Goal: Task Accomplishment & Management: Manage account settings

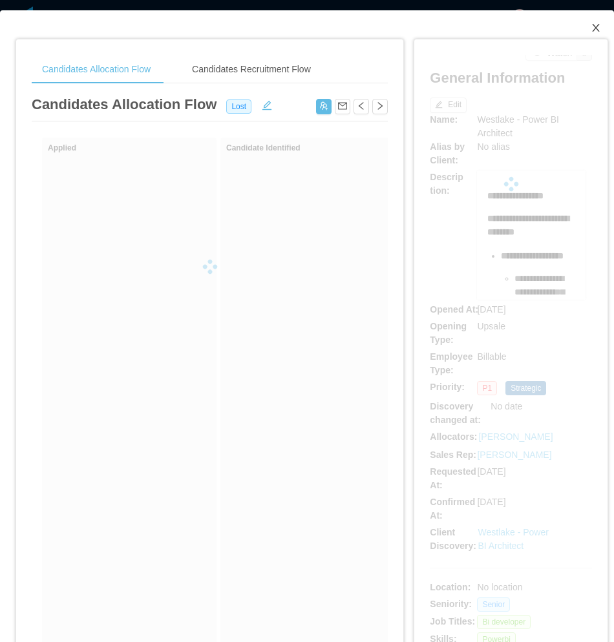
click at [594, 29] on span "Close" at bounding box center [595, 28] width 36 height 36
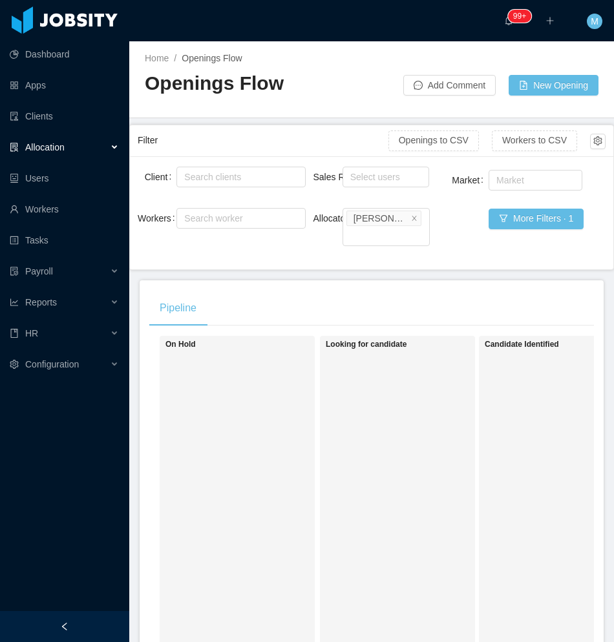
click at [371, 342] on h1 "Looking for candidate" at bounding box center [416, 345] width 181 height 10
click at [48, 633] on div at bounding box center [64, 626] width 129 height 31
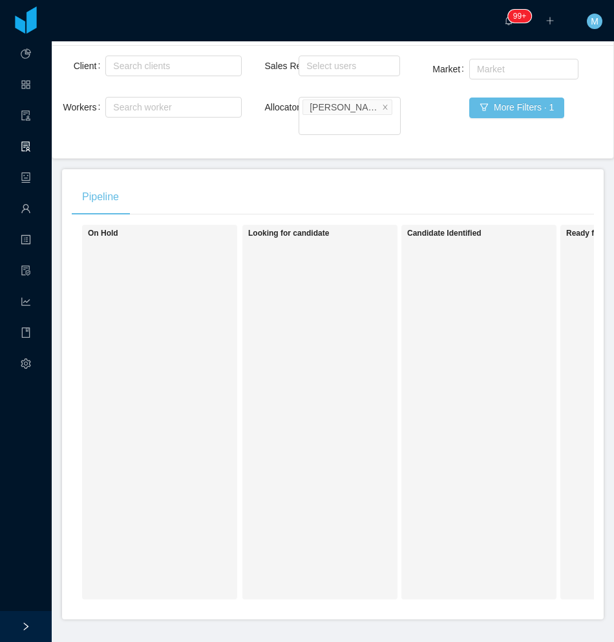
scroll to position [129, 0]
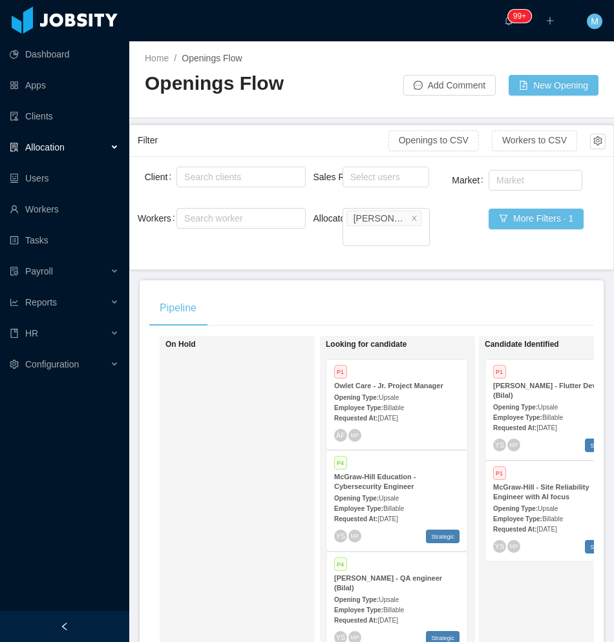
click at [109, 623] on div at bounding box center [64, 626] width 129 height 31
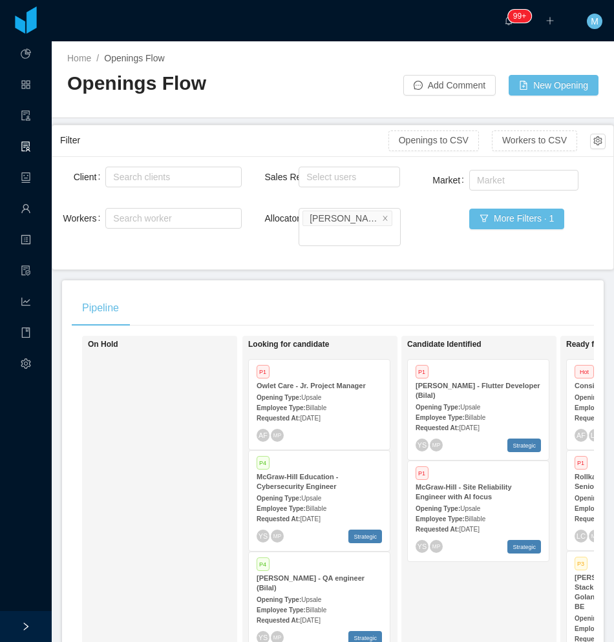
click at [200, 435] on div "On Hold" at bounding box center [178, 523] width 181 height 363
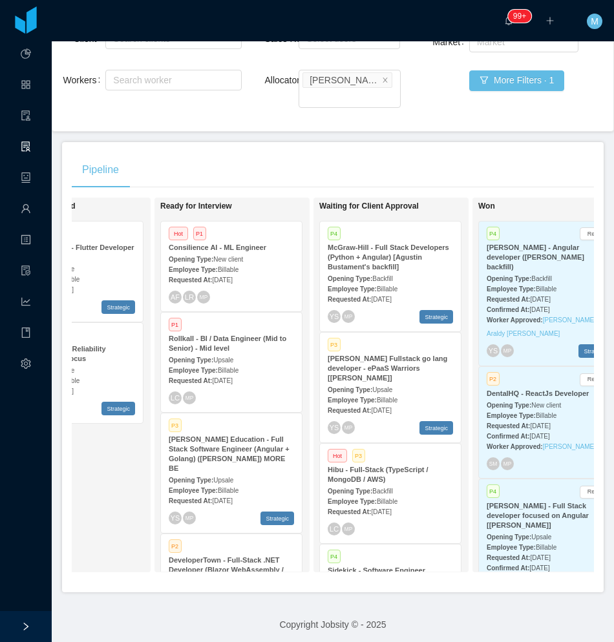
scroll to position [0, 422]
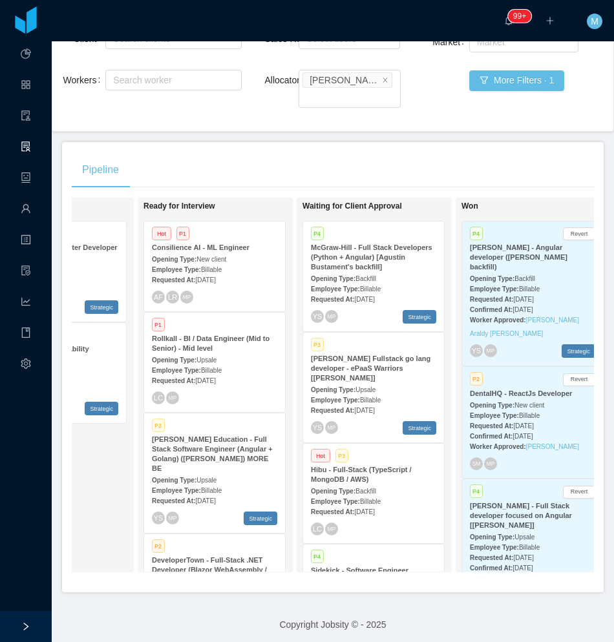
click at [209, 367] on span "Billable" at bounding box center [211, 370] width 21 height 7
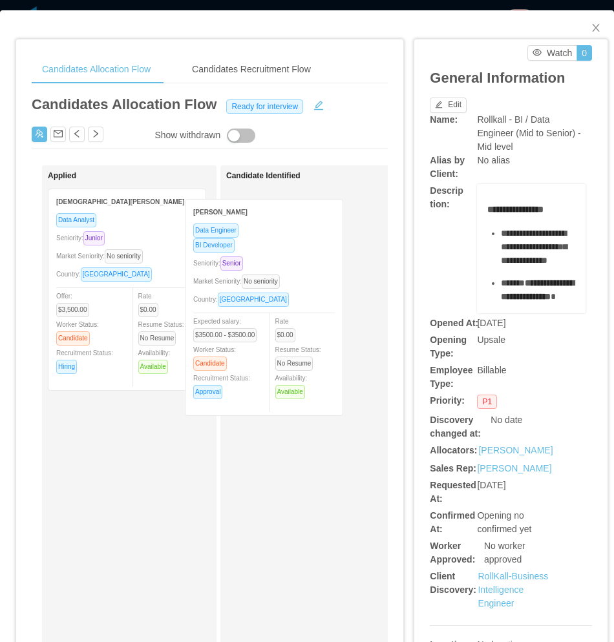
drag, startPoint x: 182, startPoint y: 293, endPoint x: 311, endPoint y: 308, distance: 130.7
click at [317, 305] on div "Applied Leonardo Bonilla Data Engineer BI Developer Seniority: Senior Market Se…" at bounding box center [210, 493] width 356 height 656
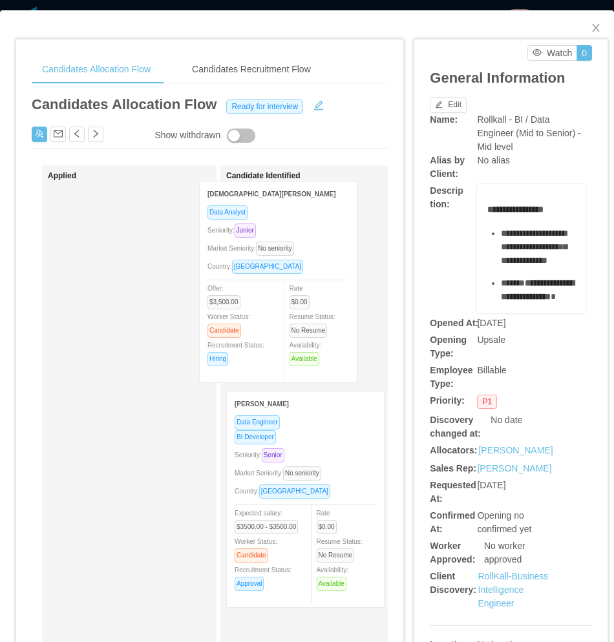
drag, startPoint x: 123, startPoint y: 344, endPoint x: 264, endPoint y: 333, distance: 140.6
click at [278, 337] on div "Applied Christian Aguirre Data Analyst Seniority: Junior Market Seniority: No s…" at bounding box center [210, 493] width 356 height 656
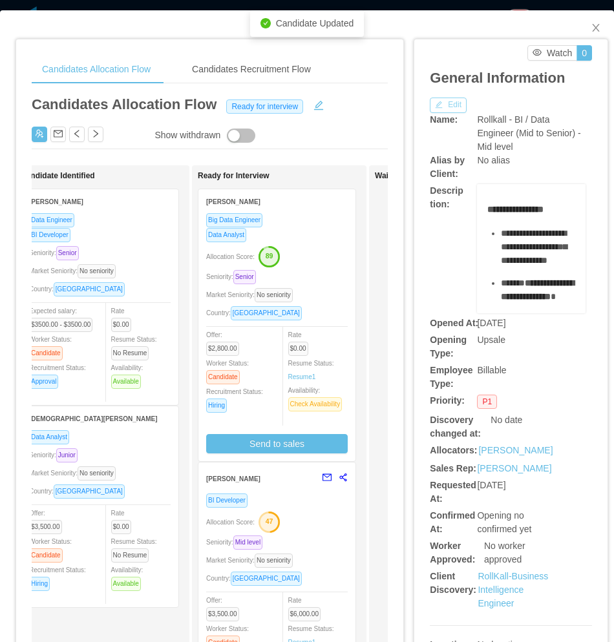
click at [446, 104] on button "Edit" at bounding box center [448, 106] width 37 height 16
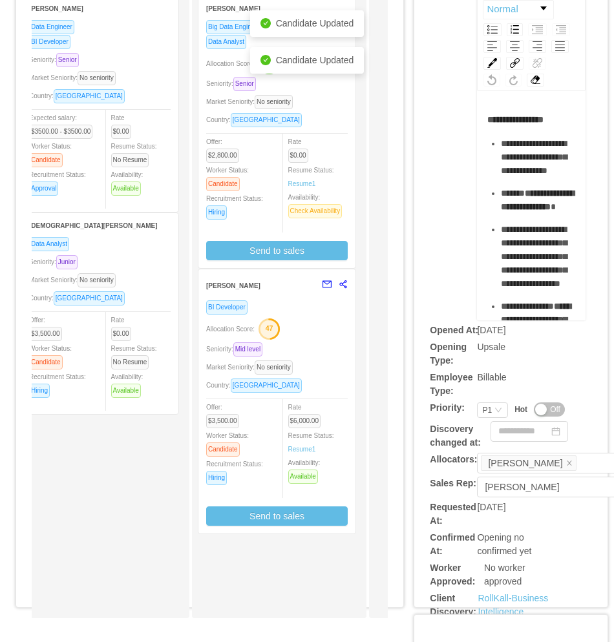
scroll to position [194, 0]
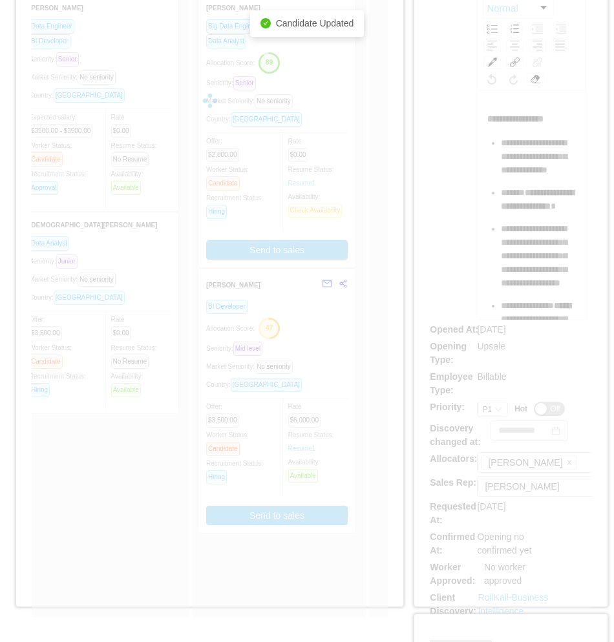
click at [474, 413] on div "**********" at bounding box center [511, 310] width 162 height 899
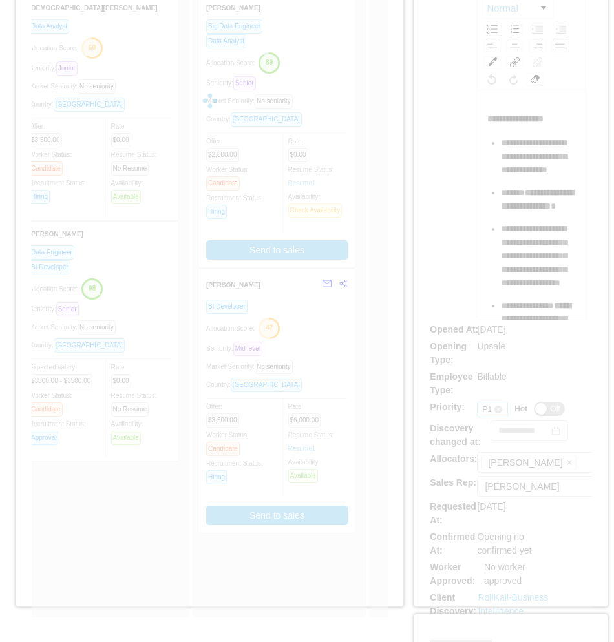
click at [475, 413] on div "**********" at bounding box center [511, 310] width 162 height 899
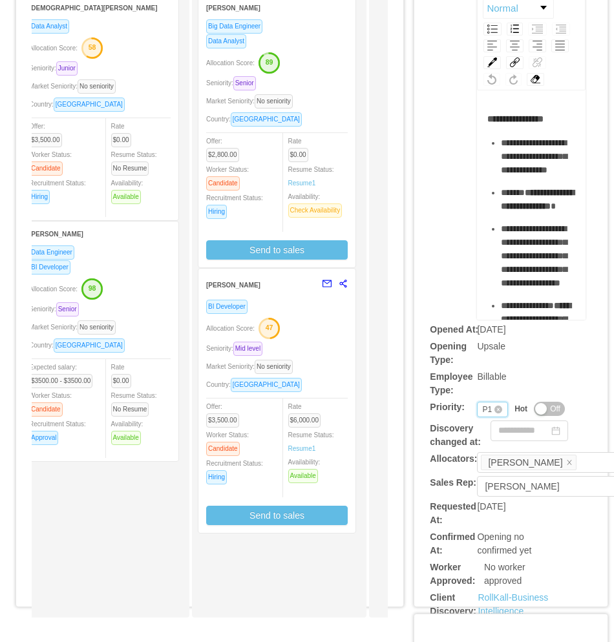
click at [482, 411] on div "P1" at bounding box center [487, 409] width 10 height 14
click at [484, 468] on li "P3" at bounding box center [484, 472] width 30 height 21
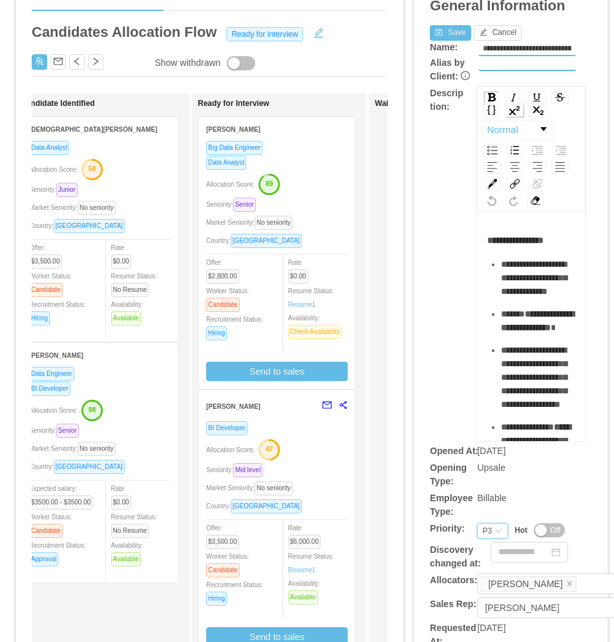
scroll to position [0, 0]
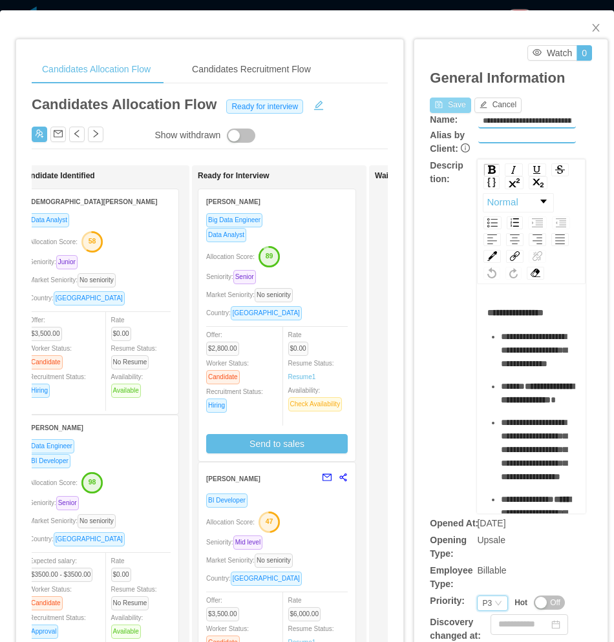
click at [441, 100] on button "Save" at bounding box center [450, 106] width 41 height 16
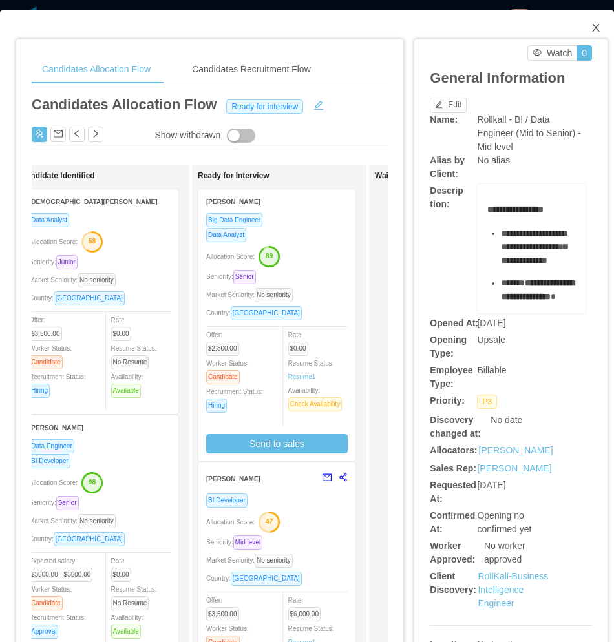
click at [590, 32] on icon "icon: close" at bounding box center [595, 28] width 10 height 10
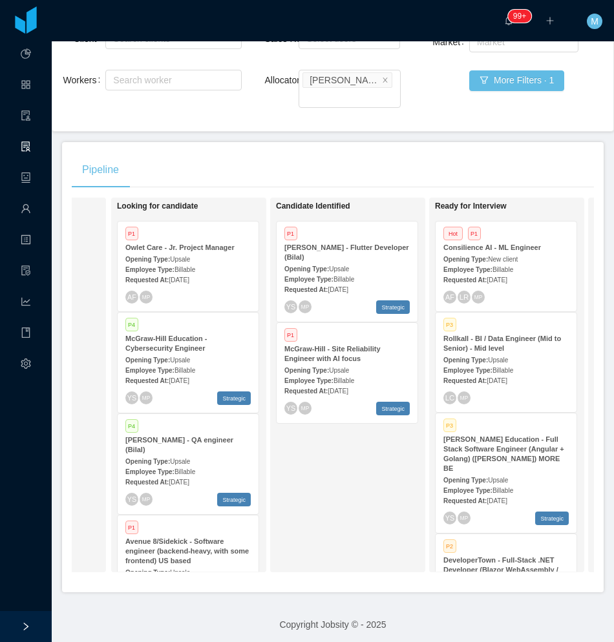
scroll to position [0, 145]
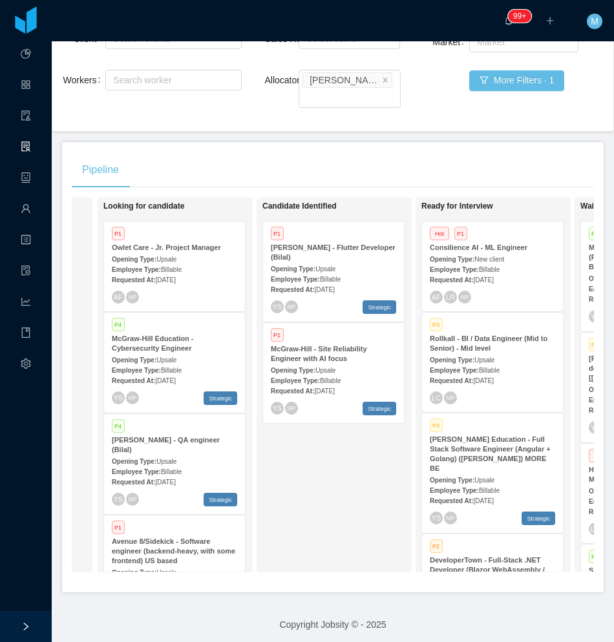
click at [273, 495] on div "Candidate Identified P1 McGraw-Hill - Flutter Developer (Bilal) Opening Type: U…" at bounding box center [352, 384] width 181 height 363
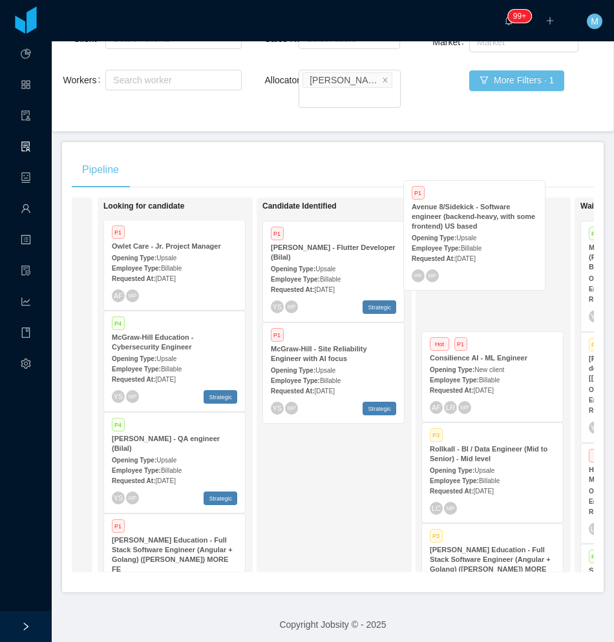
drag, startPoint x: 172, startPoint y: 547, endPoint x: 466, endPoint y: 247, distance: 420.7
click at [470, 242] on div "On Hold Looking for candidate P1 Owlet Care - Jr. Project Manager Opening Type:…" at bounding box center [333, 390] width 522 height 385
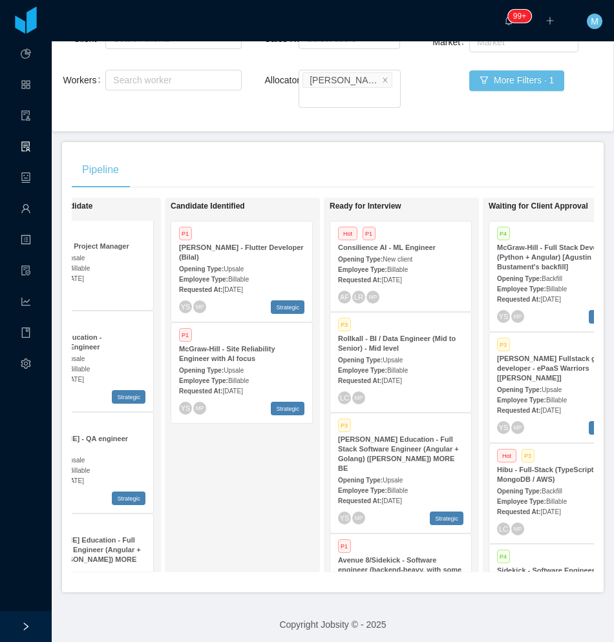
scroll to position [0, 265]
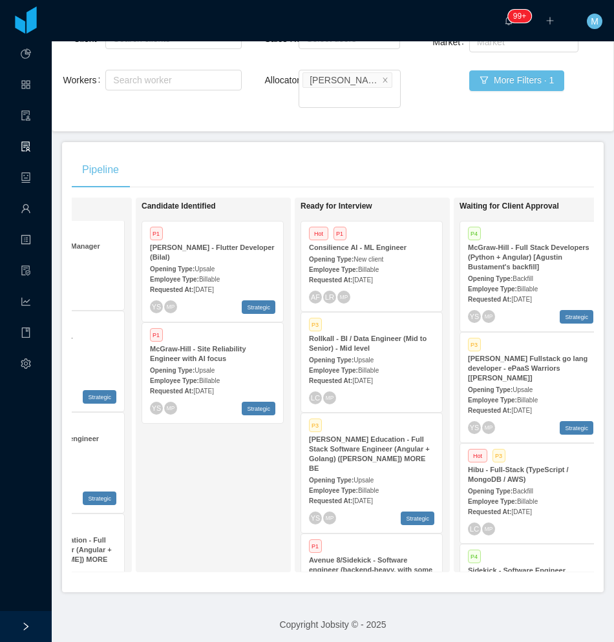
click at [399, 556] on strong "Avenue 8/Sidekick - Software engineer (backend-heavy, with some frontend) US ba…" at bounding box center [370, 569] width 123 height 27
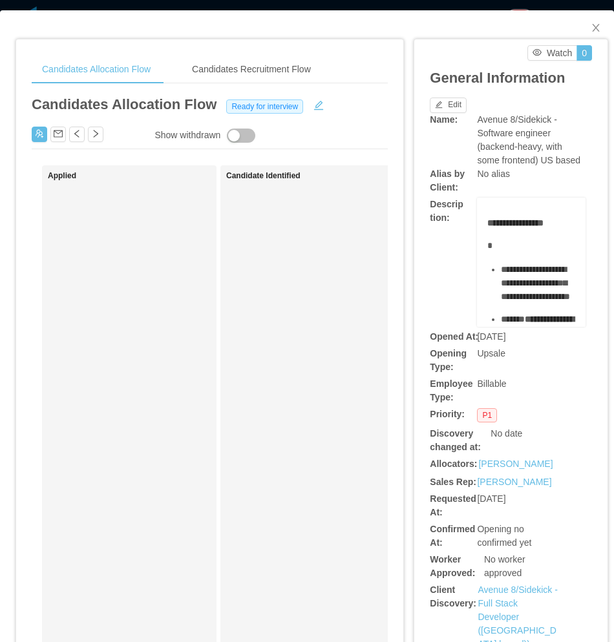
drag, startPoint x: 367, startPoint y: 383, endPoint x: 426, endPoint y: 239, distance: 155.6
click at [367, 383] on div "Candidate Identified" at bounding box center [316, 488] width 181 height 634
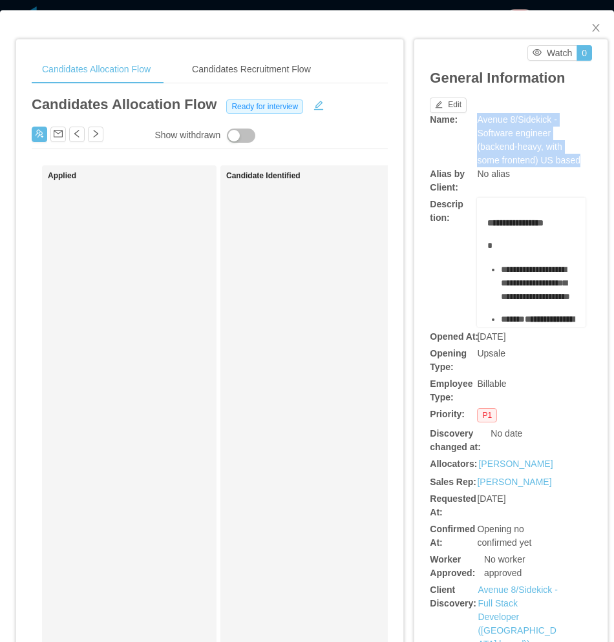
drag, startPoint x: 469, startPoint y: 118, endPoint x: 577, endPoint y: 157, distance: 115.2
click at [577, 157] on div "Name: Avenue 8/Sidekick - Software engineer (backend-heavy, with some frontend)…" at bounding box center [511, 140] width 162 height 54
copy span "Avenue 8/Sidekick - Software engineer (backend-heavy, with some frontend) US ba…"
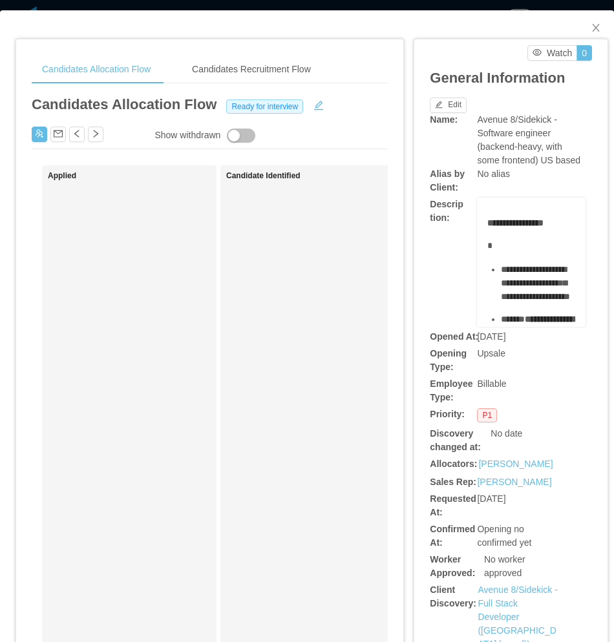
drag, startPoint x: 368, startPoint y: 304, endPoint x: 440, endPoint y: 224, distance: 107.9
click at [369, 304] on div "Candidate Identified" at bounding box center [316, 488] width 181 height 634
click at [41, 132] on button "button" at bounding box center [40, 135] width 16 height 16
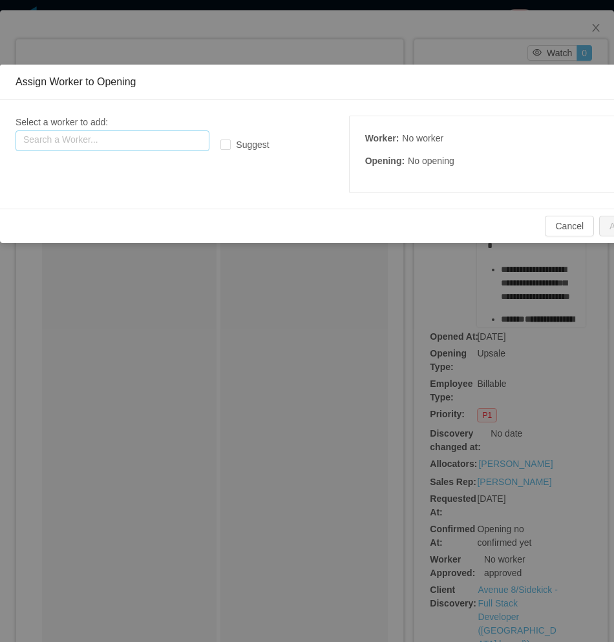
click at [90, 145] on input "text" at bounding box center [113, 140] width 194 height 21
paste input "**********"
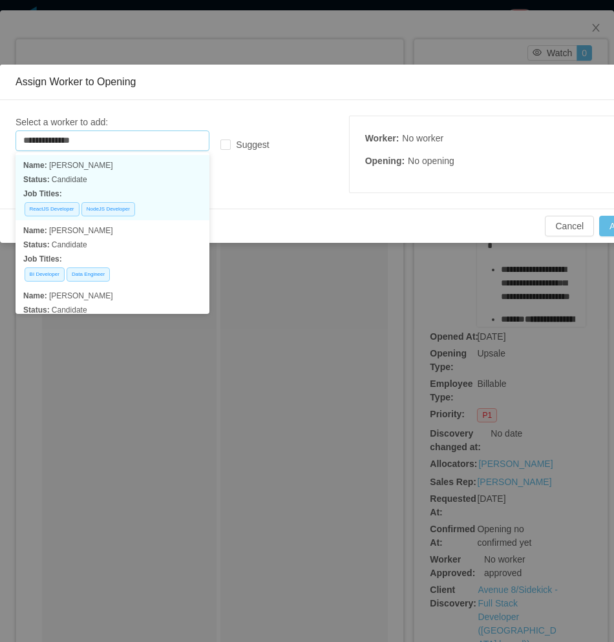
click at [114, 187] on p "Job Titles:" at bounding box center [112, 194] width 178 height 14
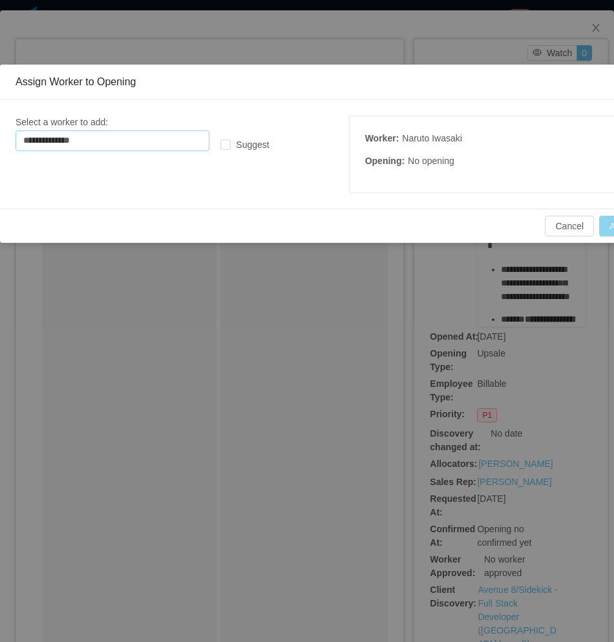
type input "**********"
click at [603, 227] on button "Add" at bounding box center [617, 226] width 37 height 21
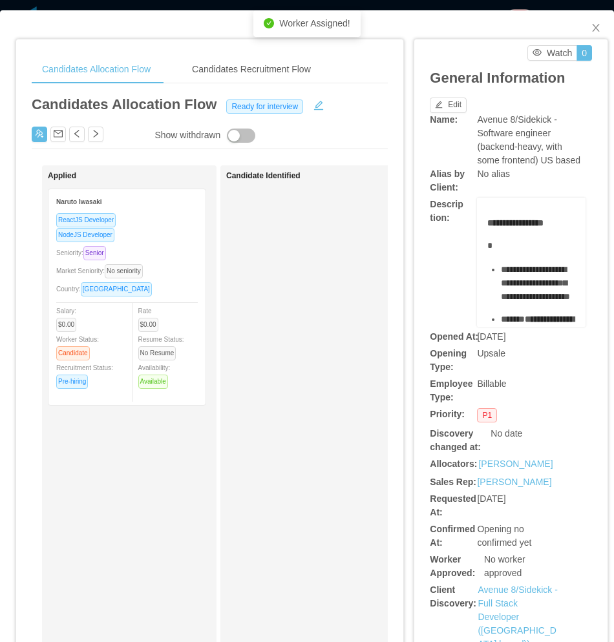
click at [286, 417] on div "Candidate Identified" at bounding box center [316, 488] width 181 height 634
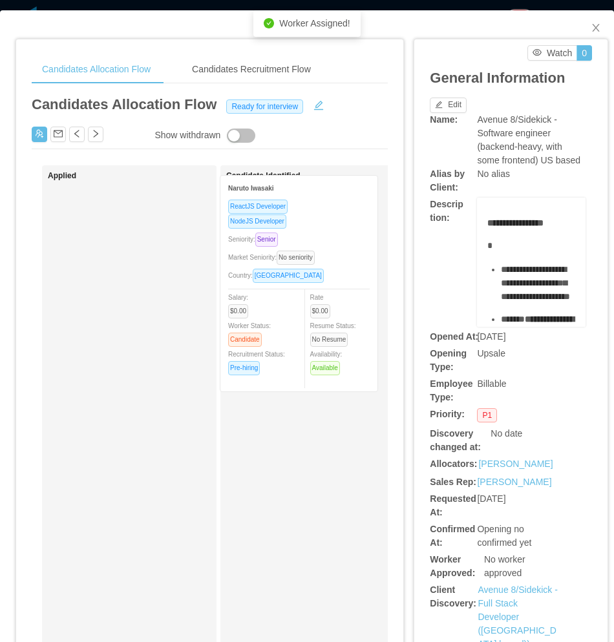
drag, startPoint x: 237, startPoint y: 318, endPoint x: 315, endPoint y: 309, distance: 78.0
click at [315, 309] on div "Applied Naruto Iwasaki ReactJS Developer NodeJS Developer Seniority: Senior Mar…" at bounding box center [210, 493] width 356 height 656
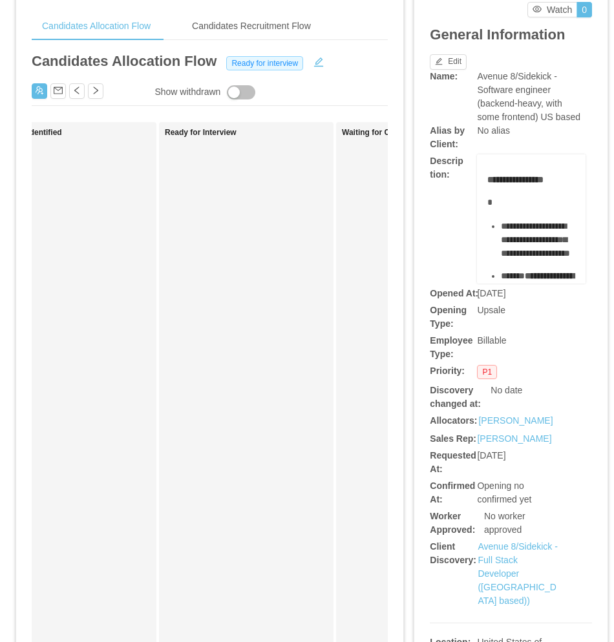
scroll to position [65, 0]
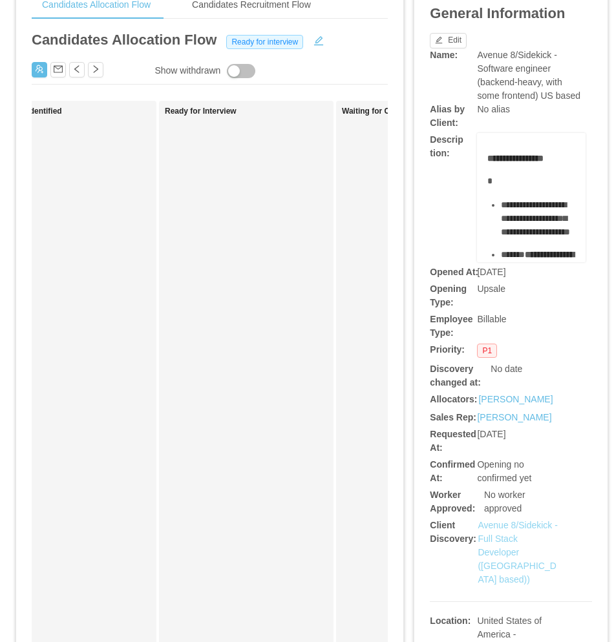
click at [510, 542] on link "Avenue 8/Sidekick - Full Stack Developer (US based))" at bounding box center [516, 552] width 79 height 65
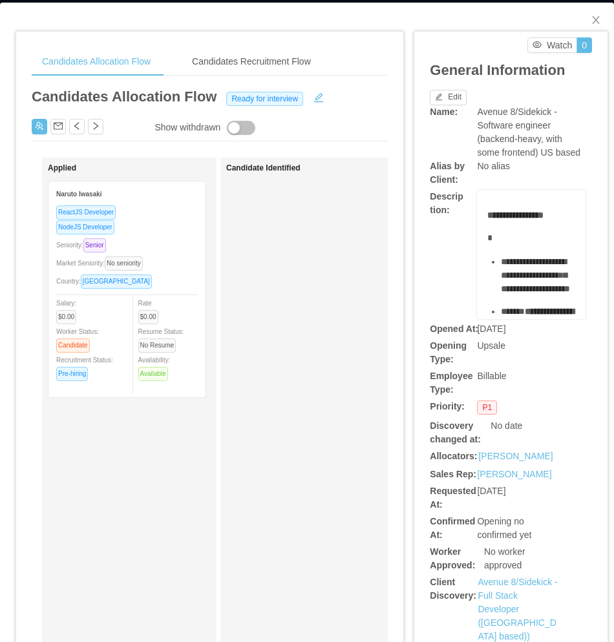
scroll to position [0, 0]
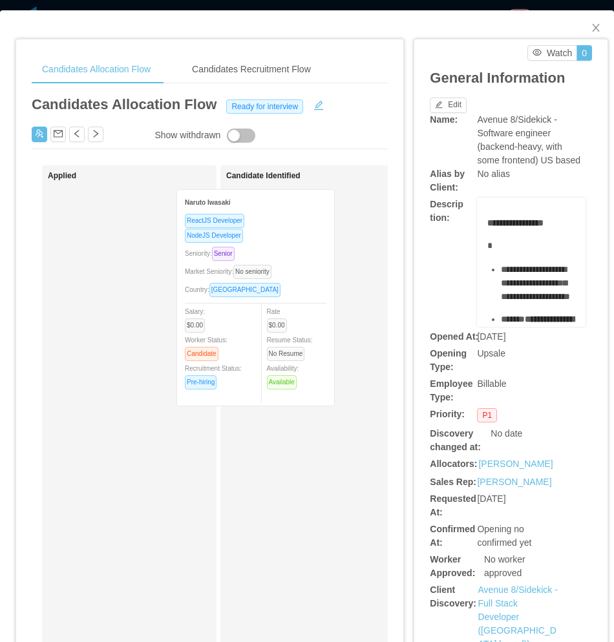
drag, startPoint x: 127, startPoint y: 313, endPoint x: 255, endPoint y: 314, distance: 128.5
click at [255, 314] on div "Applied Naruto Iwasaki ReactJS Developer NodeJS Developer Seniority: Senior Mar…" at bounding box center [210, 493] width 356 height 656
click at [255, 314] on div "Candidate Identified" at bounding box center [316, 488] width 181 height 634
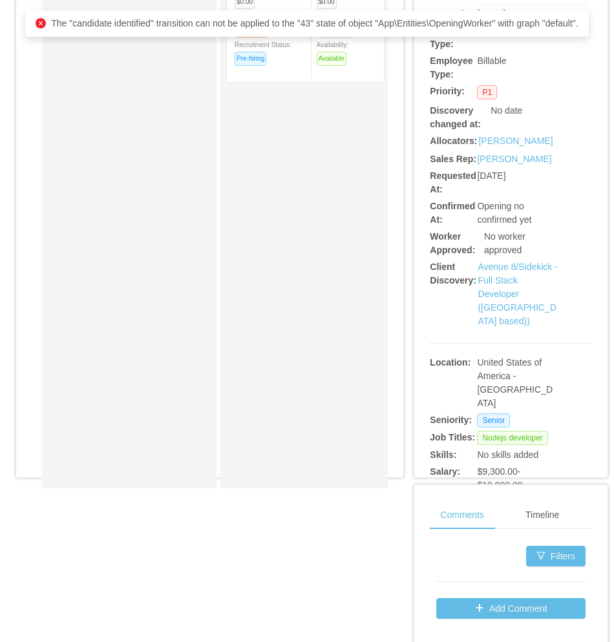
scroll to position [129, 0]
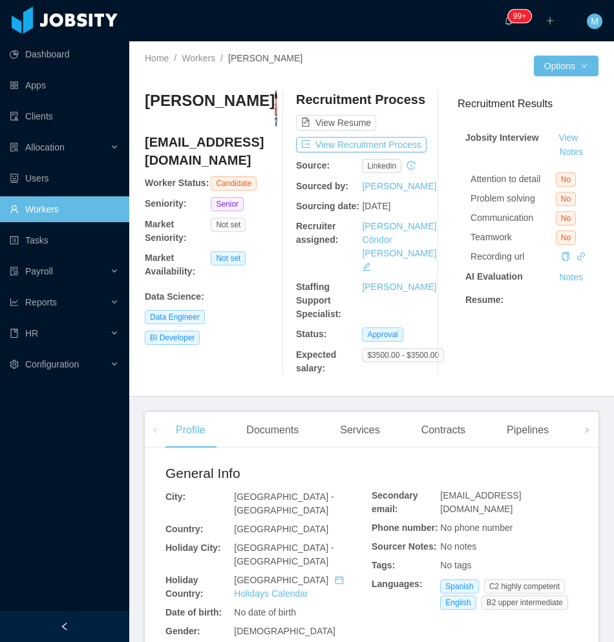
click at [61, 621] on div at bounding box center [64, 626] width 129 height 31
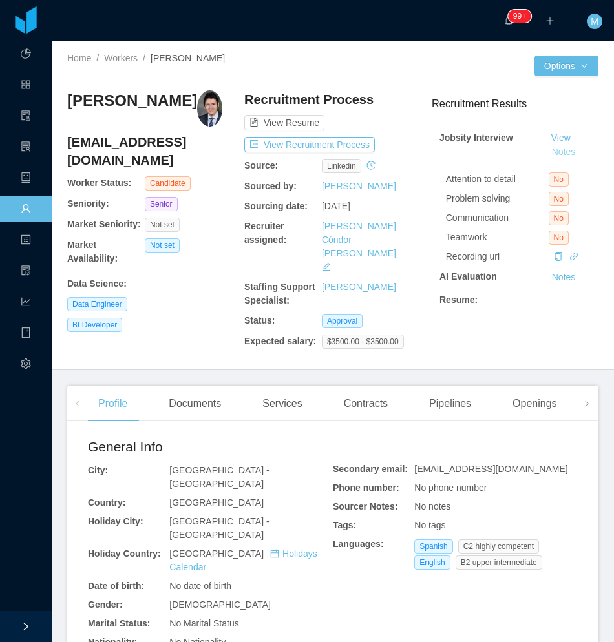
click at [546, 152] on button "Notes" at bounding box center [563, 153] width 34 height 16
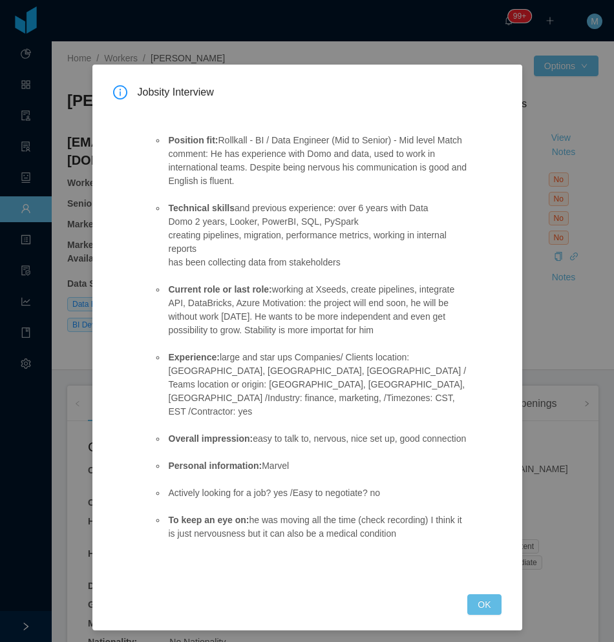
drag, startPoint x: 481, startPoint y: 583, endPoint x: 430, endPoint y: 566, distance: 54.5
click at [481, 594] on button "OK" at bounding box center [484, 604] width 34 height 21
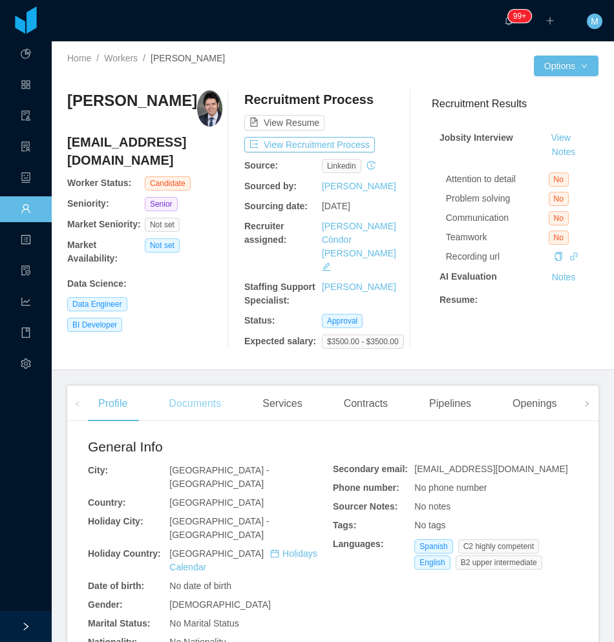
click at [182, 393] on div "Documents" at bounding box center [194, 404] width 73 height 36
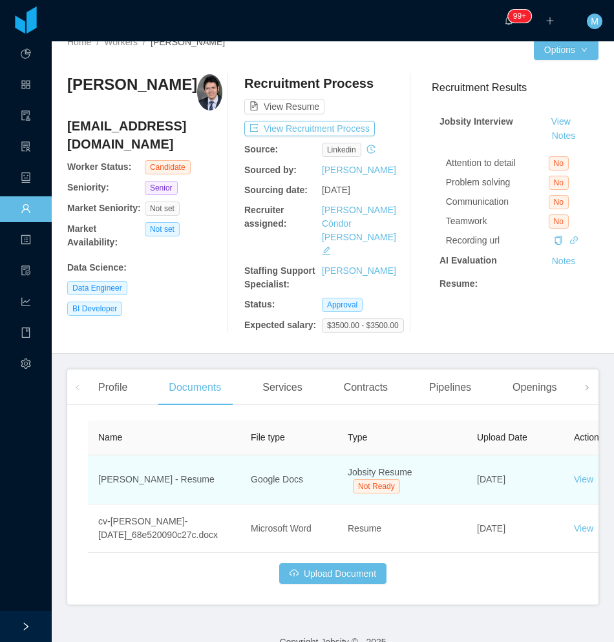
scroll to position [21, 0]
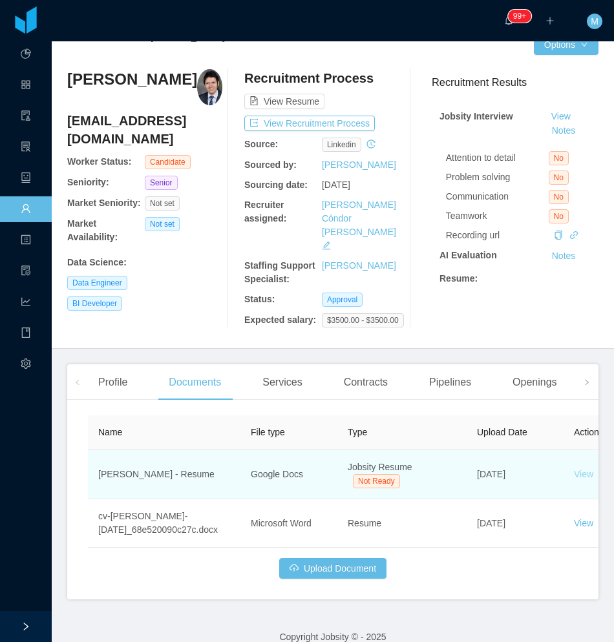
click at [579, 469] on link "View" at bounding box center [583, 474] width 19 height 10
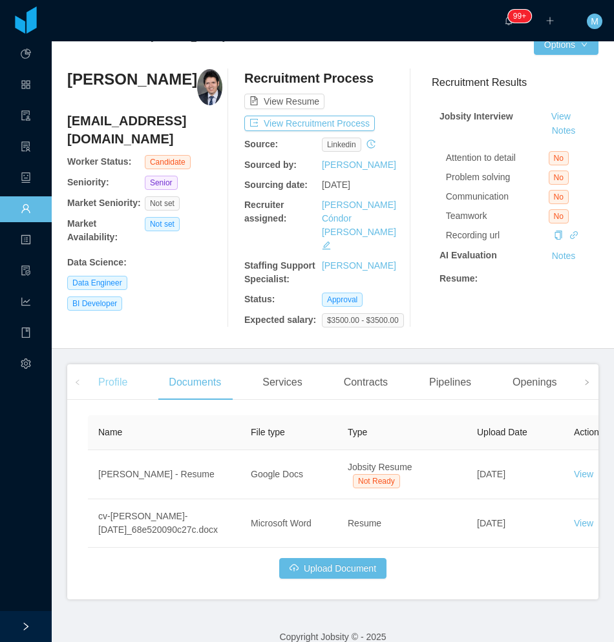
click at [114, 374] on div "Profile" at bounding box center [113, 382] width 50 height 36
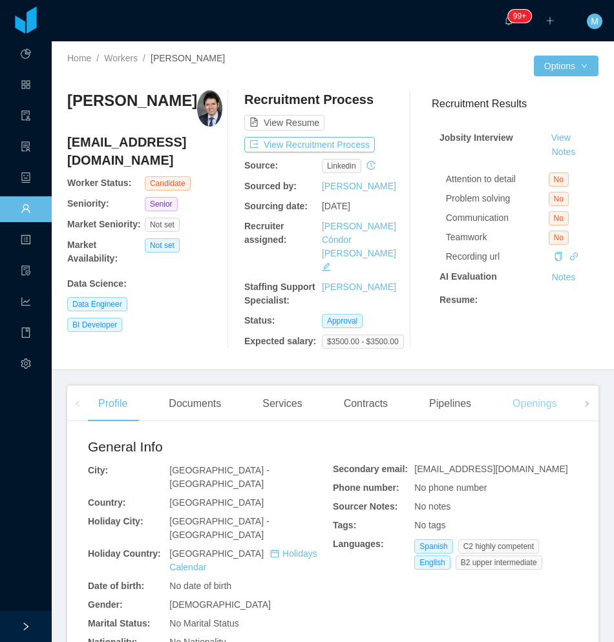
click at [530, 386] on div "Openings" at bounding box center [534, 404] width 65 height 36
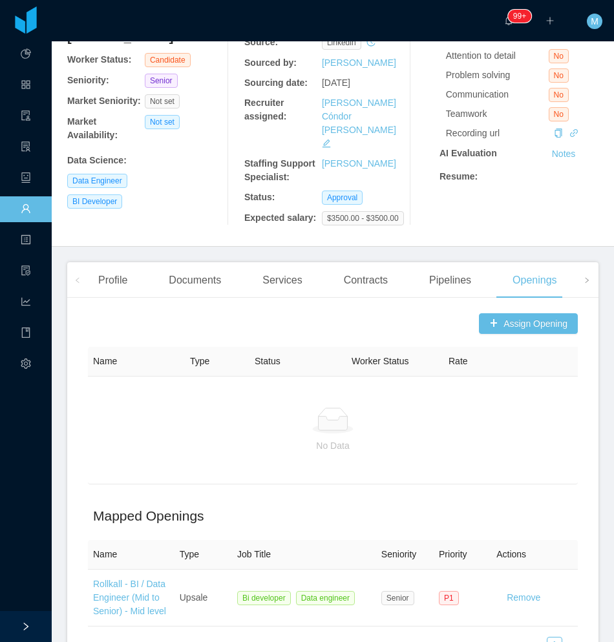
scroll to position [129, 0]
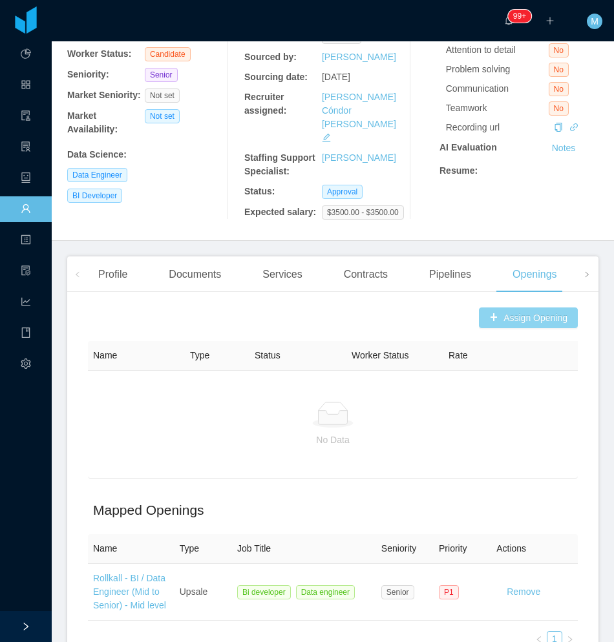
click at [512, 307] on button "Assign Opening" at bounding box center [528, 317] width 99 height 21
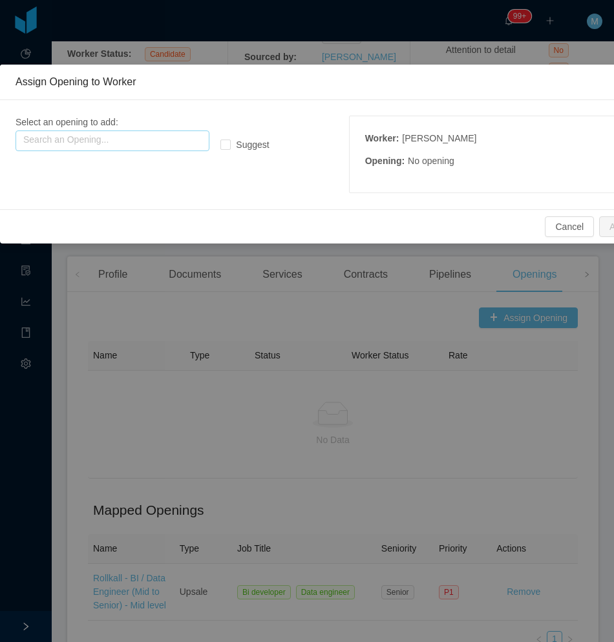
click at [143, 138] on input "text" at bounding box center [113, 140] width 194 height 21
drag, startPoint x: 547, startPoint y: 222, endPoint x: 560, endPoint y: 221, distance: 12.9
click at [558, 221] on button "Cancel" at bounding box center [569, 226] width 49 height 21
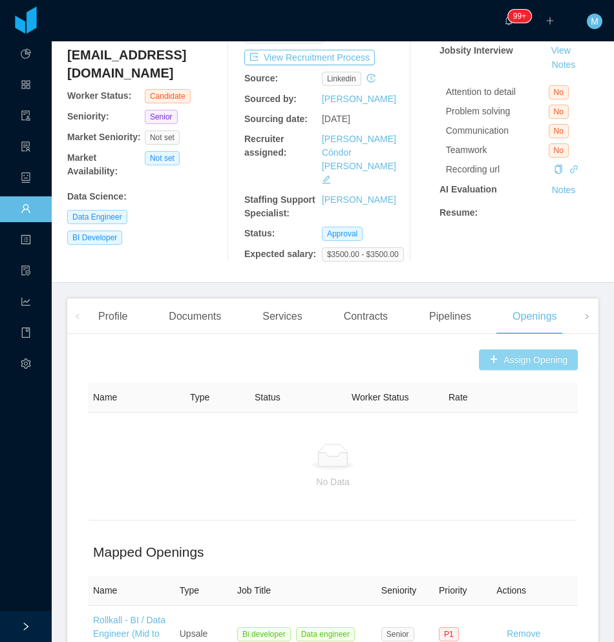
scroll to position [0, 0]
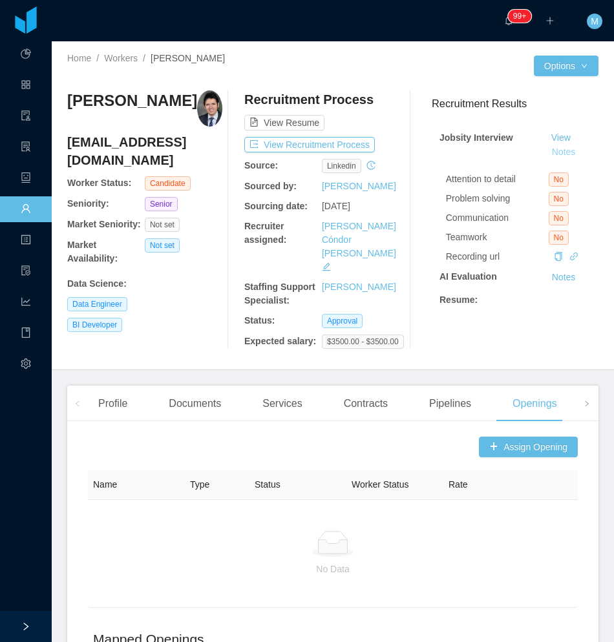
click at [552, 152] on button "Notes" at bounding box center [563, 153] width 34 height 16
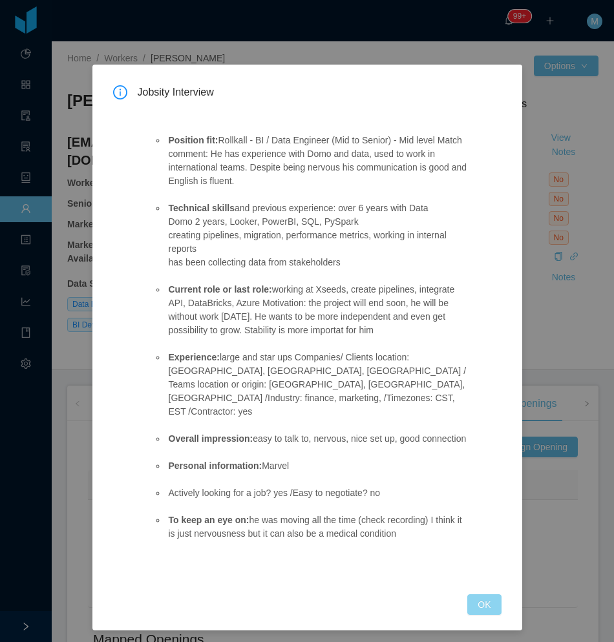
click at [483, 594] on button "OK" at bounding box center [484, 604] width 34 height 21
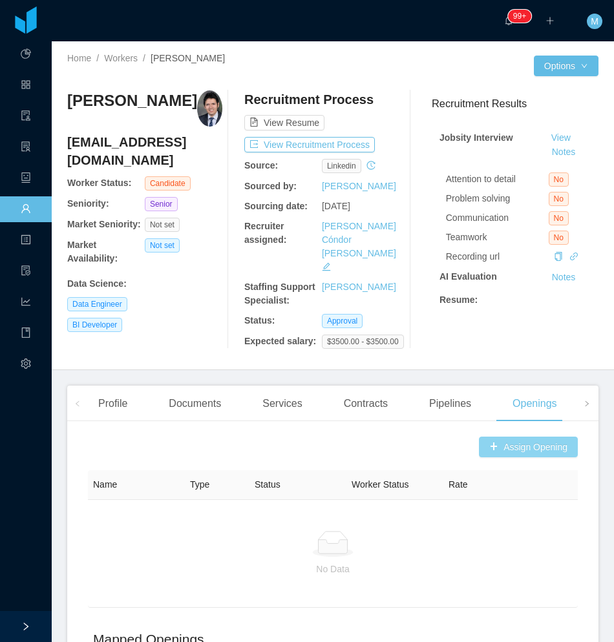
click at [541, 437] on button "Assign Opening" at bounding box center [528, 447] width 99 height 21
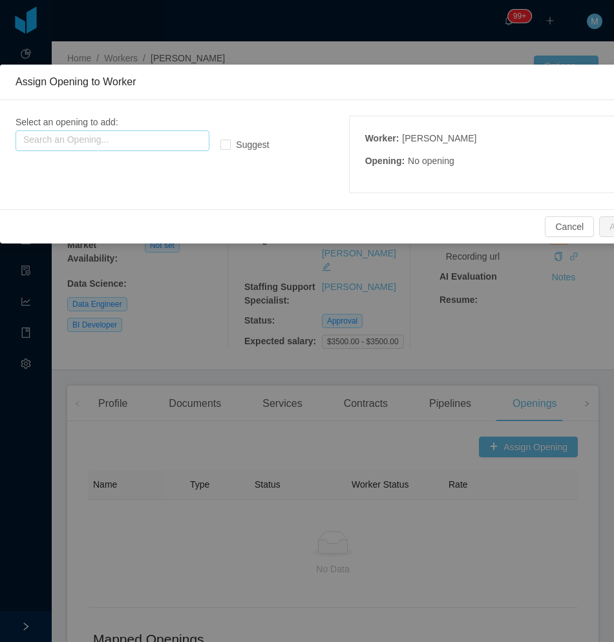
click at [183, 134] on input "text" at bounding box center [113, 140] width 194 height 21
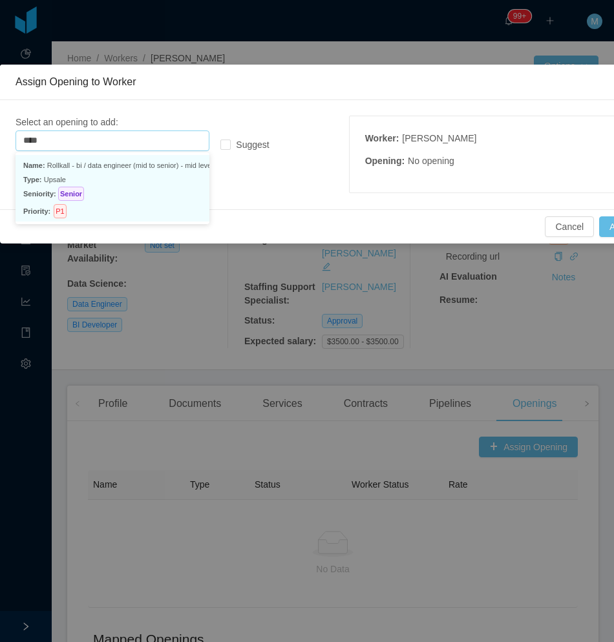
click at [175, 188] on p "Seniority: Senior" at bounding box center [112, 194] width 178 height 14
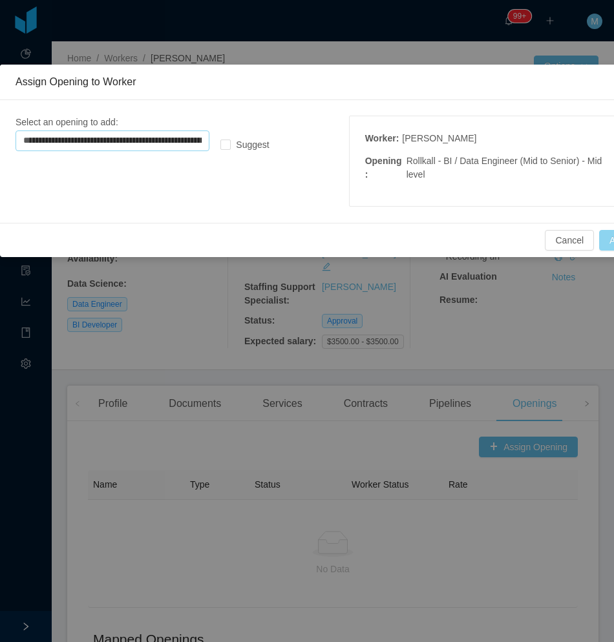
type input "**********"
click at [608, 242] on button "Add" at bounding box center [617, 240] width 37 height 21
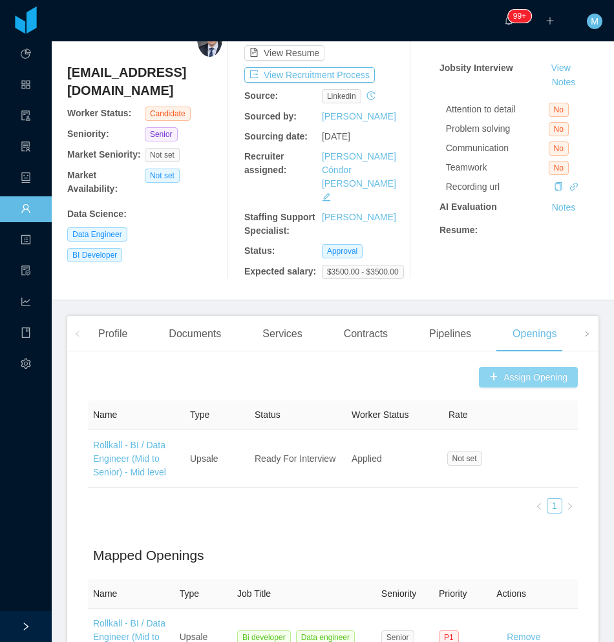
scroll to position [194, 0]
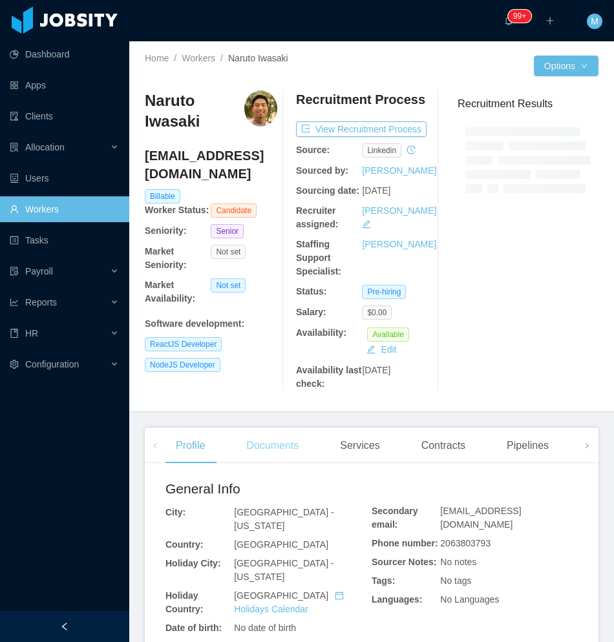
click at [262, 462] on div "Documents" at bounding box center [272, 446] width 73 height 36
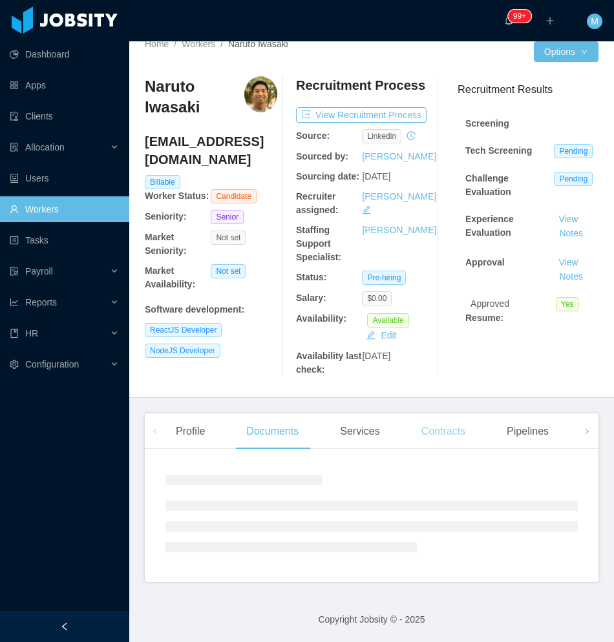
scroll to position [28, 0]
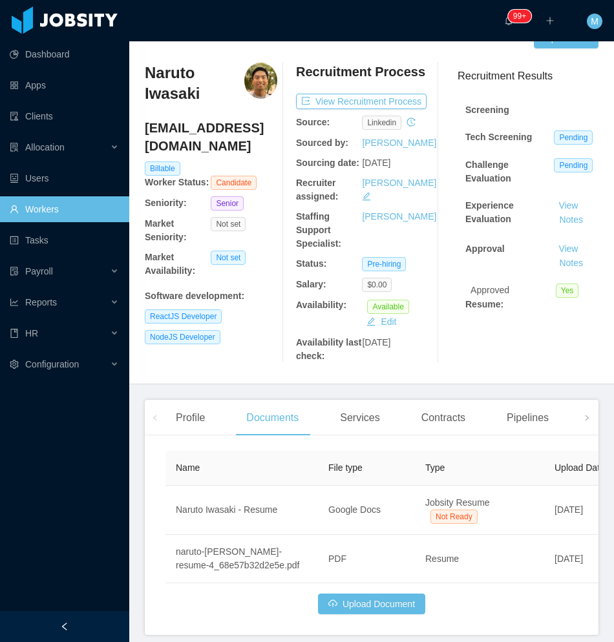
drag, startPoint x: 89, startPoint y: 624, endPoint x: 96, endPoint y: 613, distance: 13.1
click at [90, 623] on div at bounding box center [64, 626] width 129 height 31
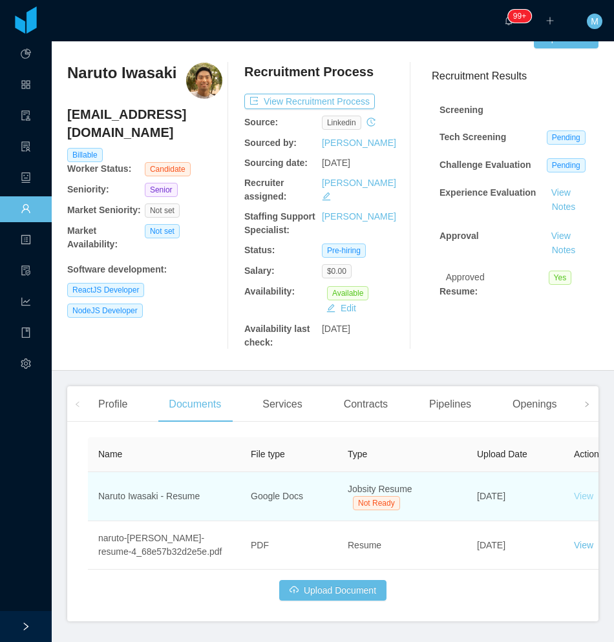
click at [576, 495] on link "View" at bounding box center [583, 496] width 19 height 10
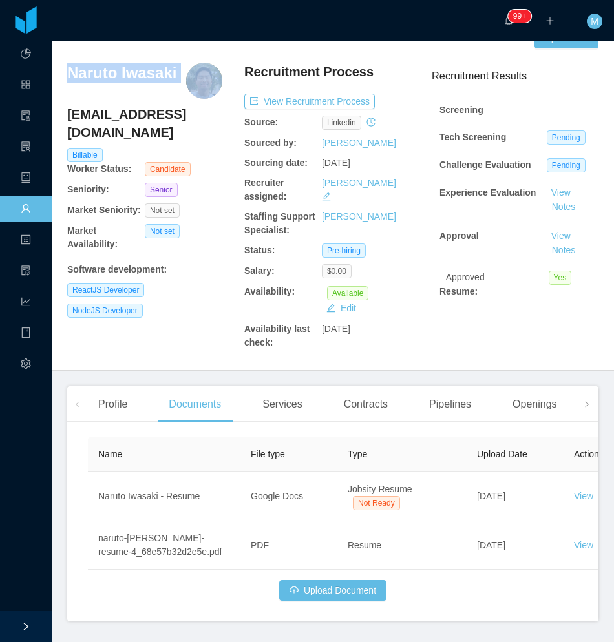
drag, startPoint x: 61, startPoint y: 68, endPoint x: 180, endPoint y: 86, distance: 120.1
click at [180, 86] on div "Home / Workers / Naruto Iwasaki / Options Naruto Iwasaki niw206@gmail.com Billa…" at bounding box center [333, 192] width 562 height 357
copy h3 "Naruto Iwasaki"
click at [583, 405] on icon "icon: right" at bounding box center [586, 404] width 6 height 6
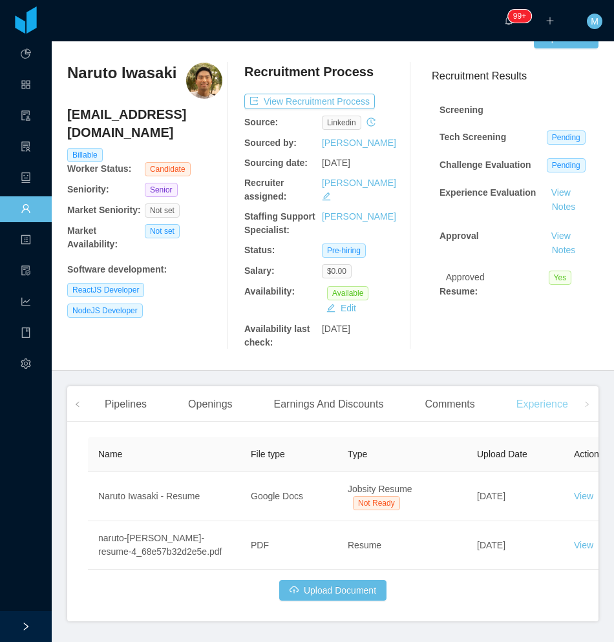
click at [544, 406] on div "Experience" at bounding box center [542, 404] width 72 height 36
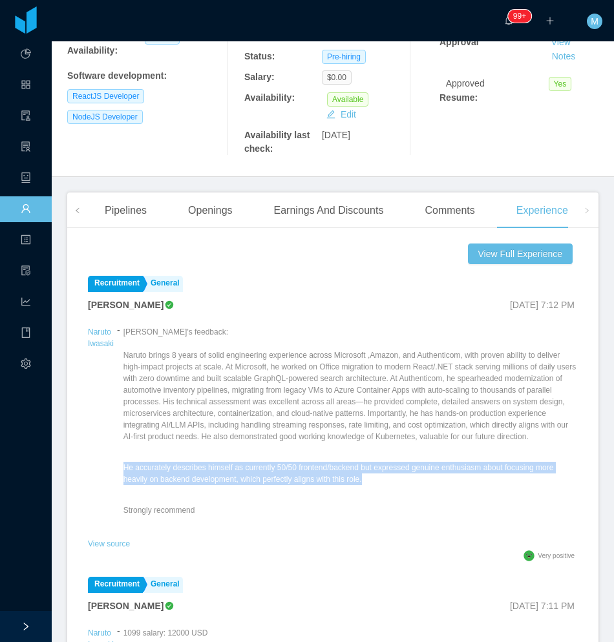
drag, startPoint x: 370, startPoint y: 492, endPoint x: 121, endPoint y: 477, distance: 249.1
click at [121, 477] on div "Naruto Iwasaki - Paulo's feedback: He accurately describes himself as currently…" at bounding box center [333, 430] width 490 height 212
click at [123, 478] on div "Paulo's feedback: He accurately describes himself as currently 50/50 frontend/b…" at bounding box center [350, 430] width 454 height 209
copy div "He accurately describes himself as currently 50/50 frontend/backend but express…"
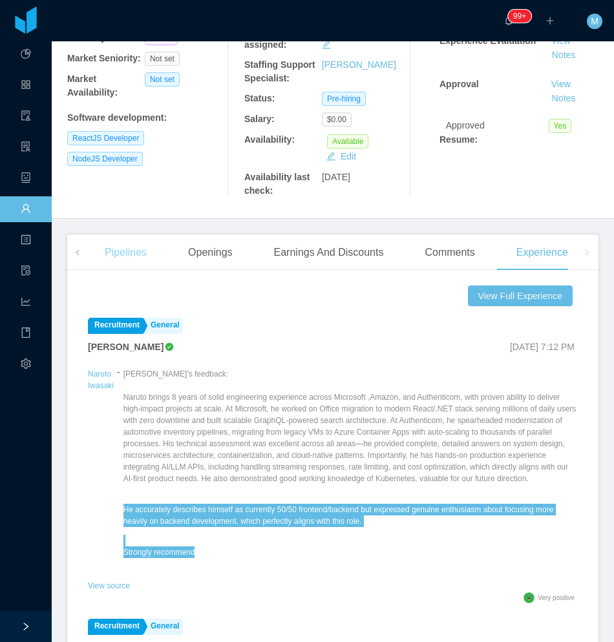
scroll to position [157, 0]
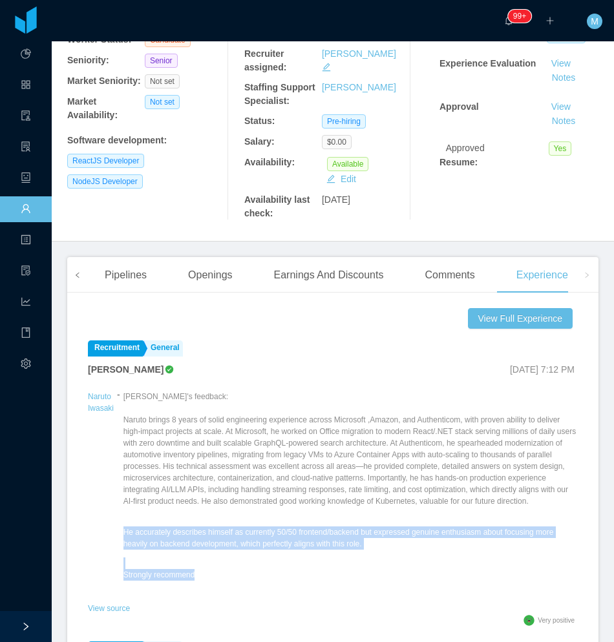
click at [84, 277] on span at bounding box center [77, 275] width 21 height 36
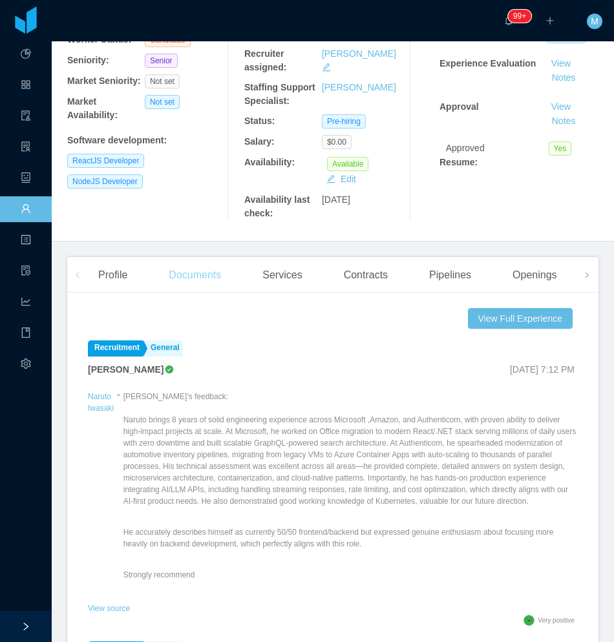
click at [228, 263] on div "Documents" at bounding box center [194, 275] width 73 height 36
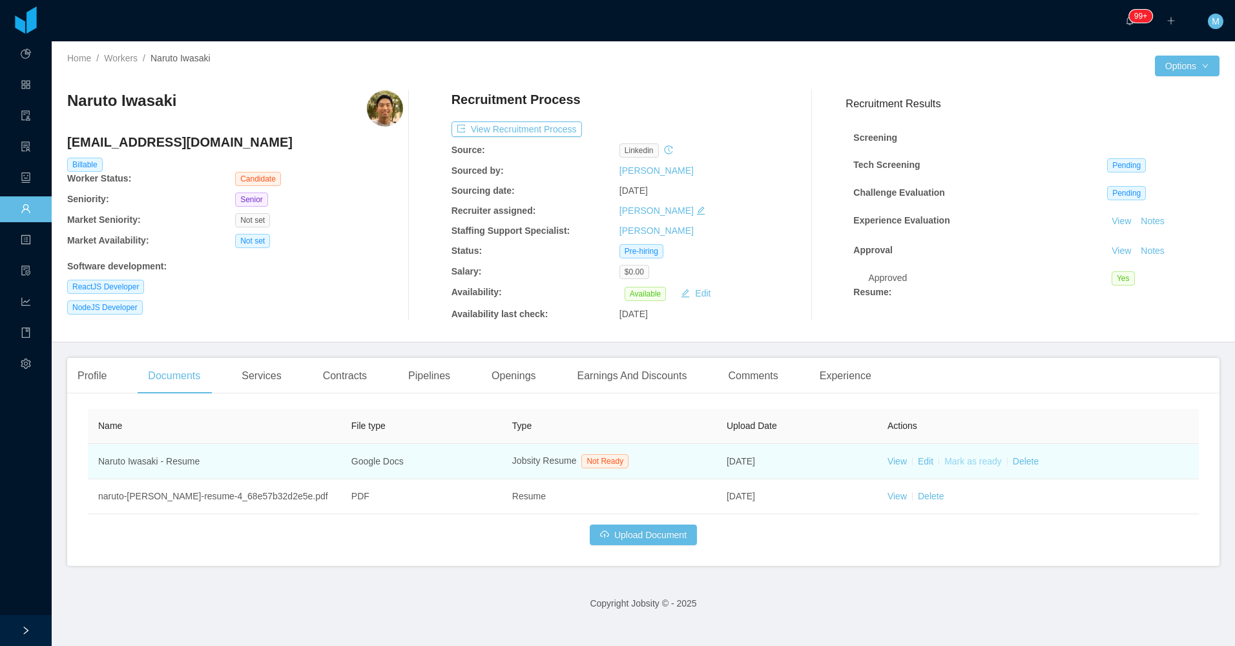
drag, startPoint x: 972, startPoint y: 468, endPoint x: 984, endPoint y: 457, distance: 16.0
click at [613, 466] on link "Mark as ready" at bounding box center [972, 461] width 57 height 10
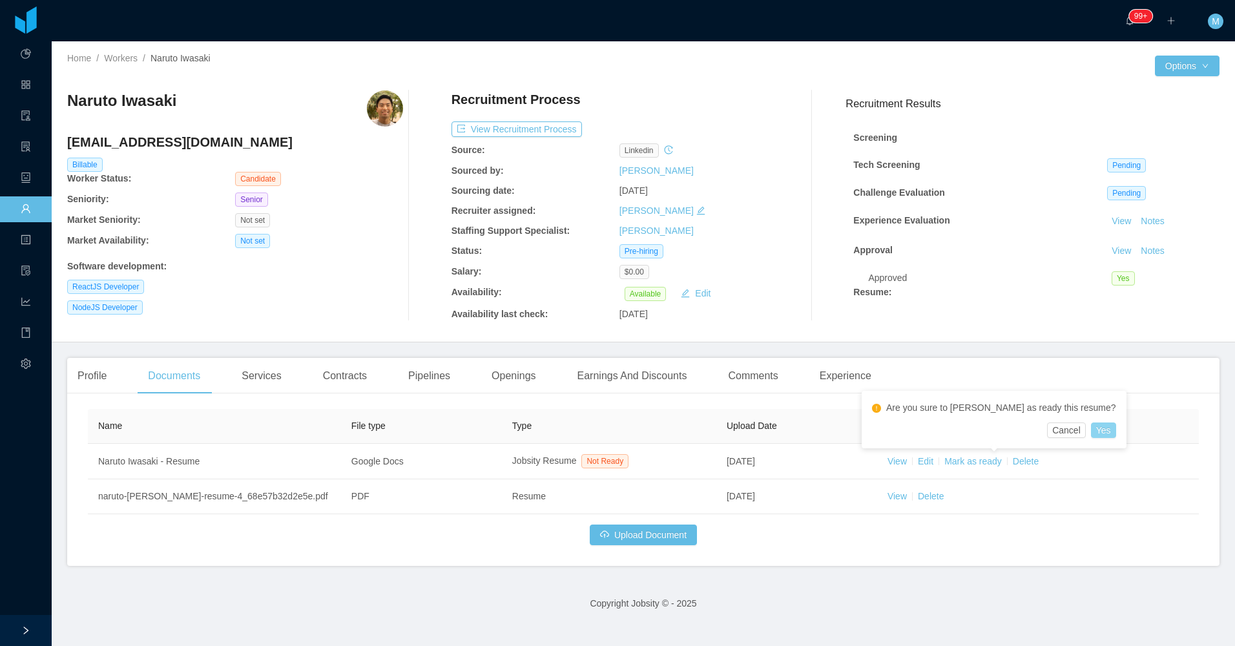
click at [613, 433] on button "Yes" at bounding box center [1103, 430] width 25 height 16
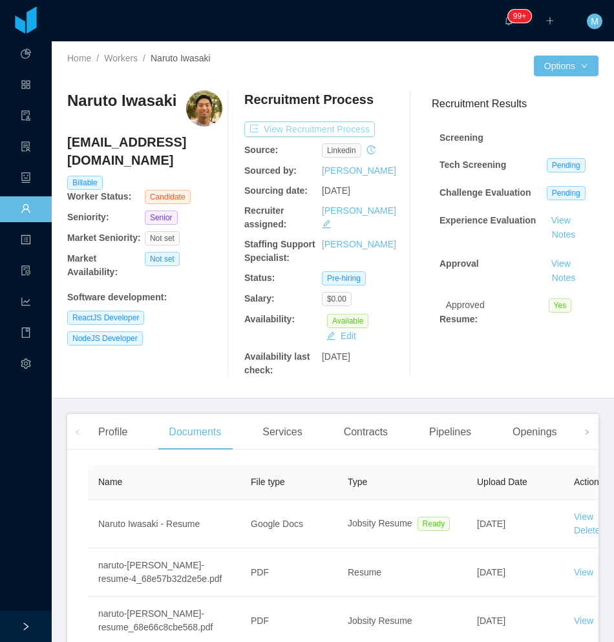
click at [291, 128] on button "View Recruitment Process" at bounding box center [309, 129] width 130 height 16
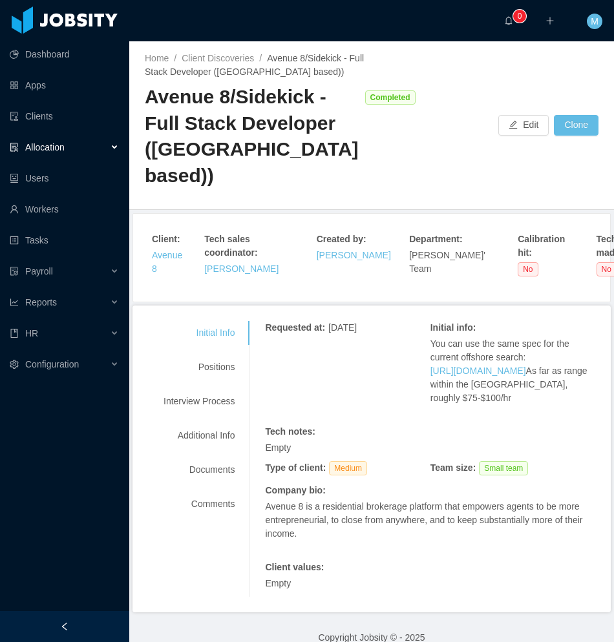
click at [131, 146] on div "Home / Client Discoveries / Avenue 8/Sidekick - Full Stack Developer (US based)…" at bounding box center [371, 125] width 484 height 169
click at [117, 152] on div "Allocation" at bounding box center [64, 147] width 129 height 26
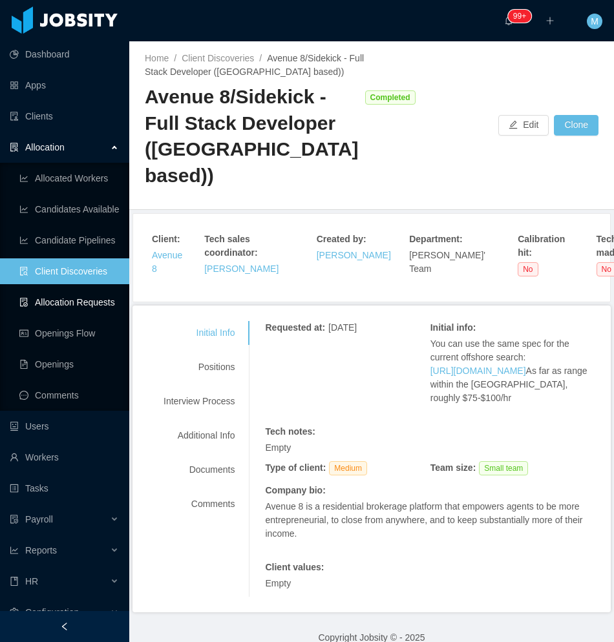
drag, startPoint x: 97, startPoint y: 296, endPoint x: 127, endPoint y: 301, distance: 30.7
click at [96, 297] on link "Allocation Requests" at bounding box center [68, 302] width 99 height 26
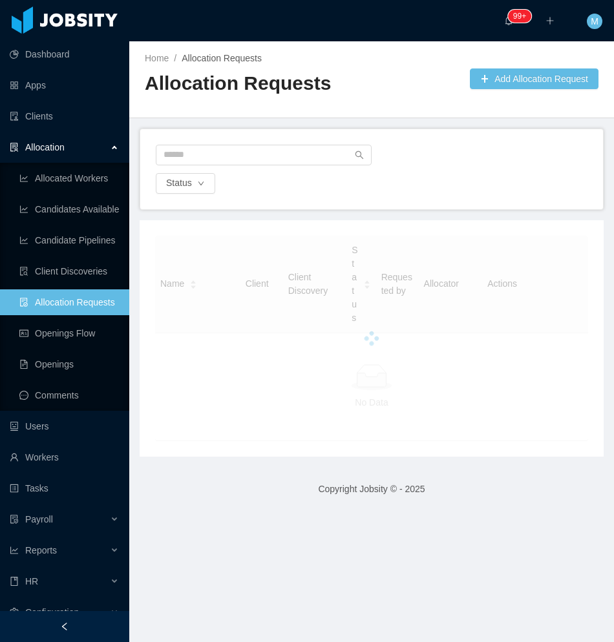
drag, startPoint x: 101, startPoint y: 623, endPoint x: 101, endPoint y: 616, distance: 7.8
click at [101, 621] on div at bounding box center [64, 626] width 129 height 31
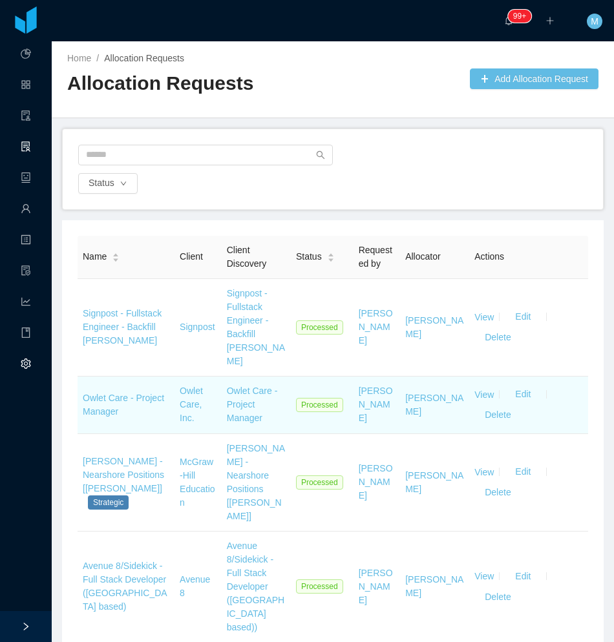
scroll to position [65, 0]
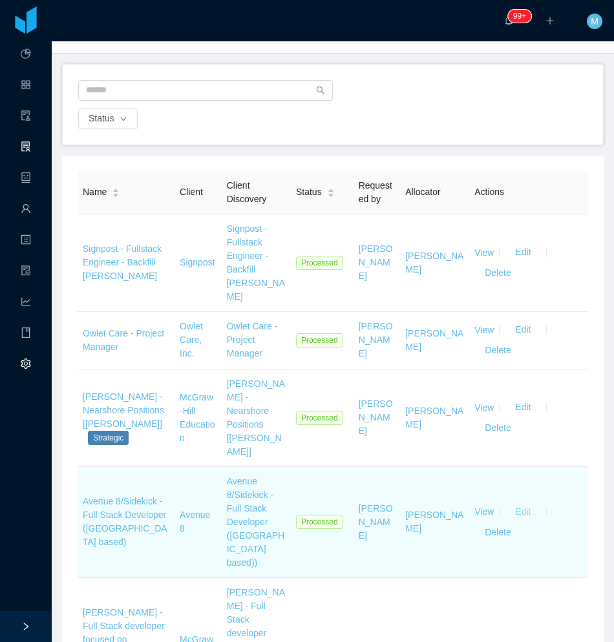
click at [519, 501] on button "Edit" at bounding box center [522, 511] width 36 height 21
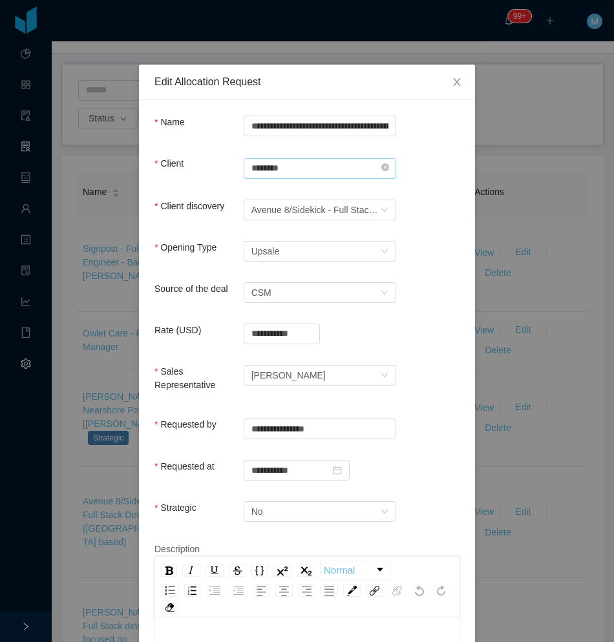
click at [383, 172] on input "********" at bounding box center [320, 168] width 152 height 21
click at [381, 169] on icon "icon: close-circle" at bounding box center [385, 167] width 8 height 8
click at [342, 171] on input "text" at bounding box center [320, 168] width 152 height 21
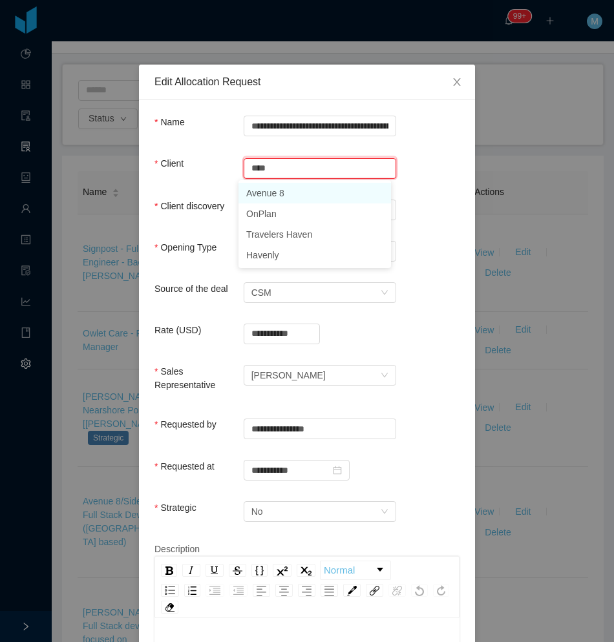
click at [293, 198] on li "Avenue 8" at bounding box center [314, 193] width 152 height 21
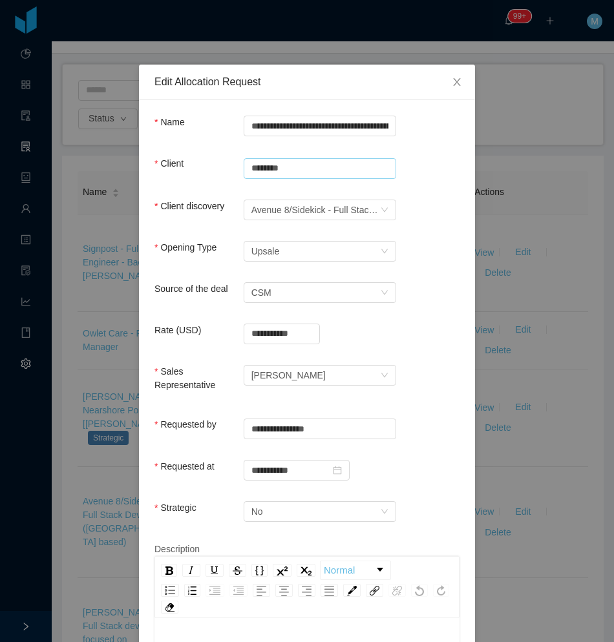
type input "********"
click at [461, 220] on div "**********" at bounding box center [307, 580] width 336 height 961
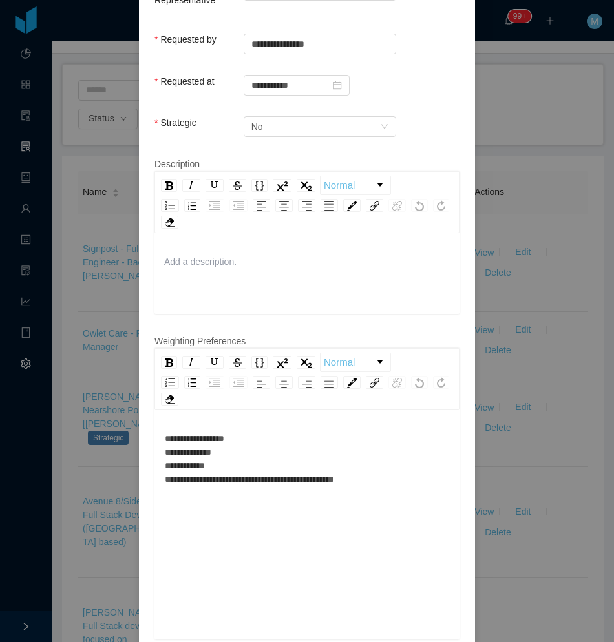
scroll to position [388, 0]
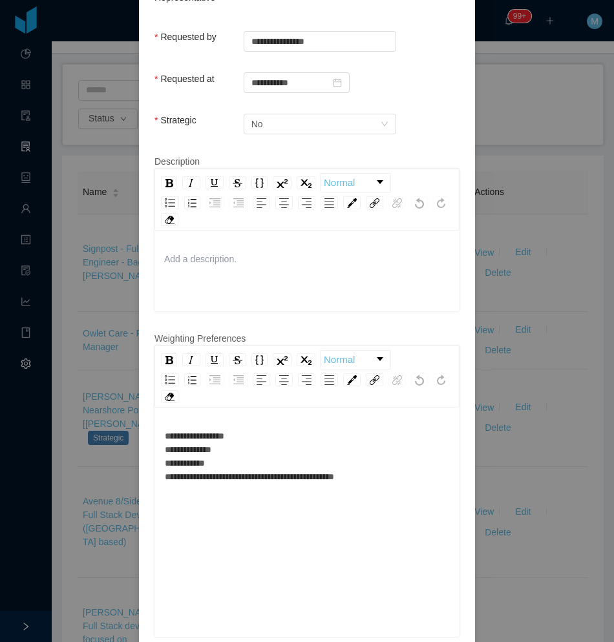
click at [269, 430] on div "**********" at bounding box center [307, 457] width 285 height 54
click at [366, 470] on div "**********" at bounding box center [307, 457] width 285 height 54
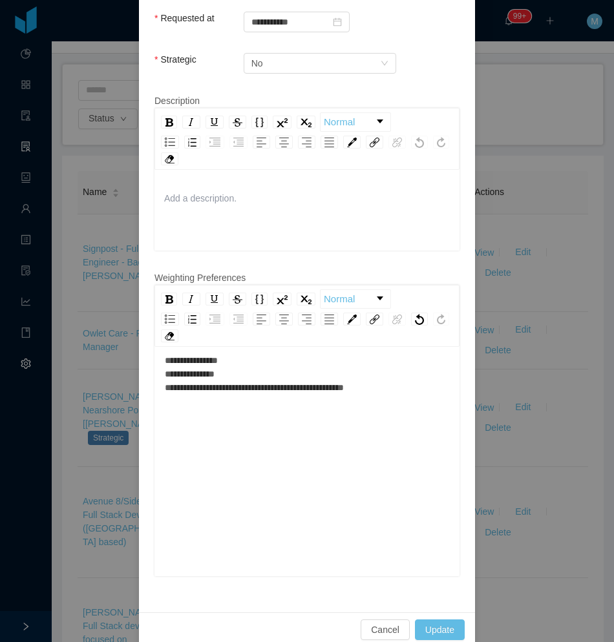
scroll to position [455, 0]
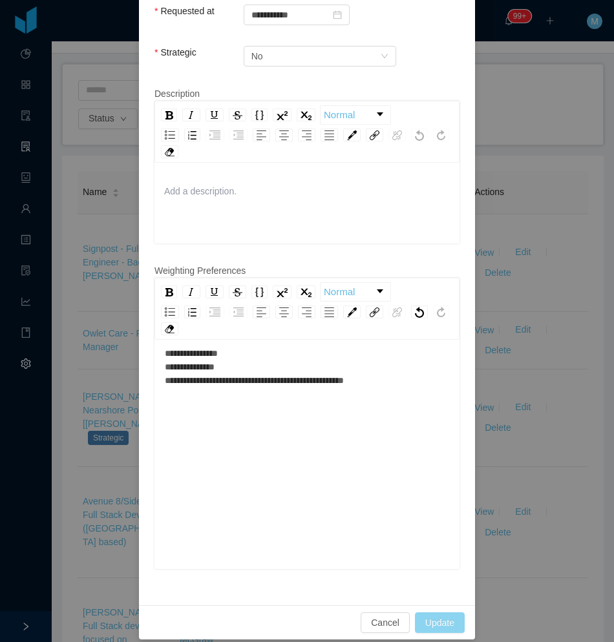
click at [446, 613] on button "Update" at bounding box center [440, 622] width 50 height 21
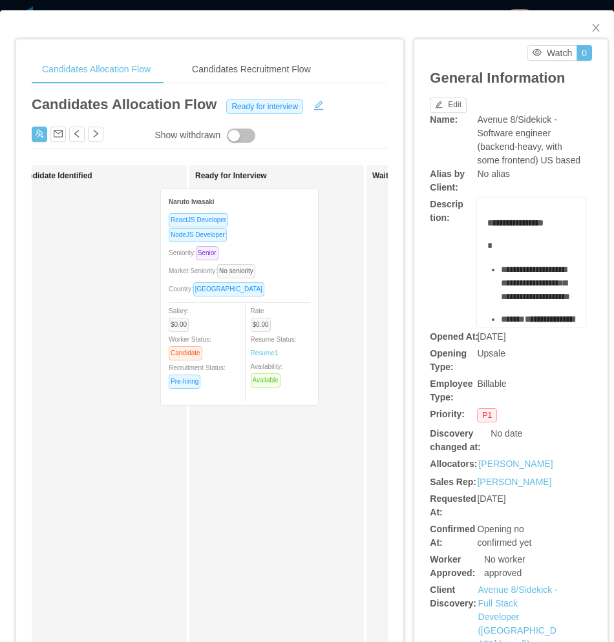
drag, startPoint x: 77, startPoint y: 314, endPoint x: 219, endPoint y: 314, distance: 142.1
click at [219, 314] on div "Applied Candidate Identified Naruto Iwasaki ReactJS Developer NodeJS Developer …" at bounding box center [210, 493] width 356 height 656
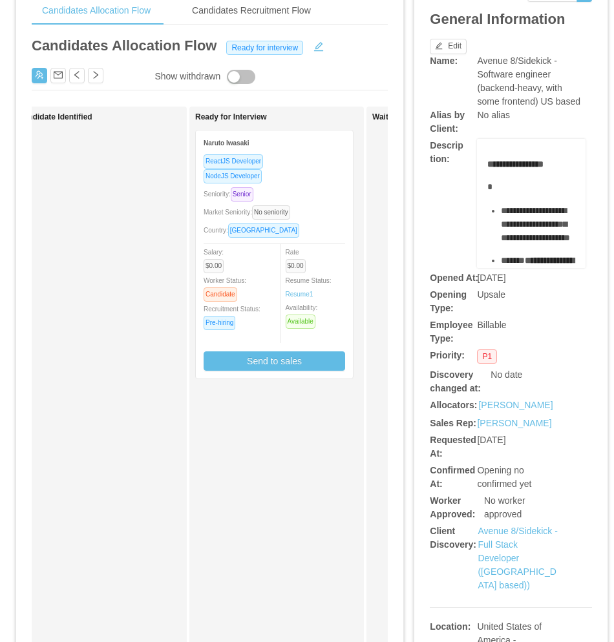
scroll to position [129, 0]
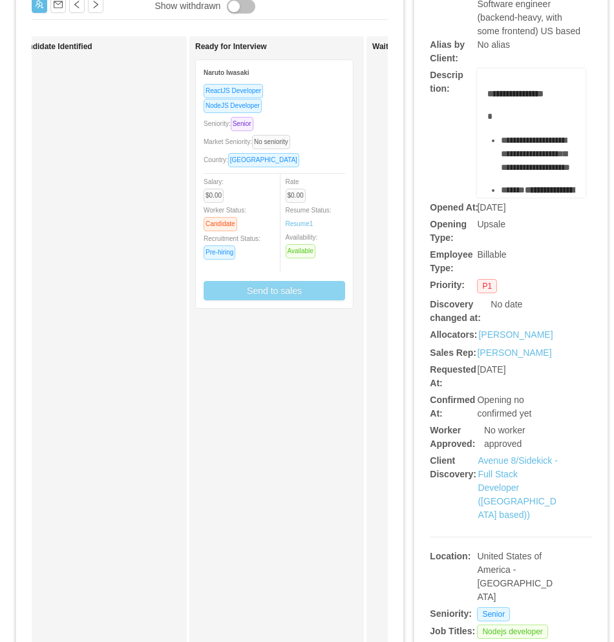
click at [293, 298] on button "Send to sales" at bounding box center [273, 290] width 141 height 19
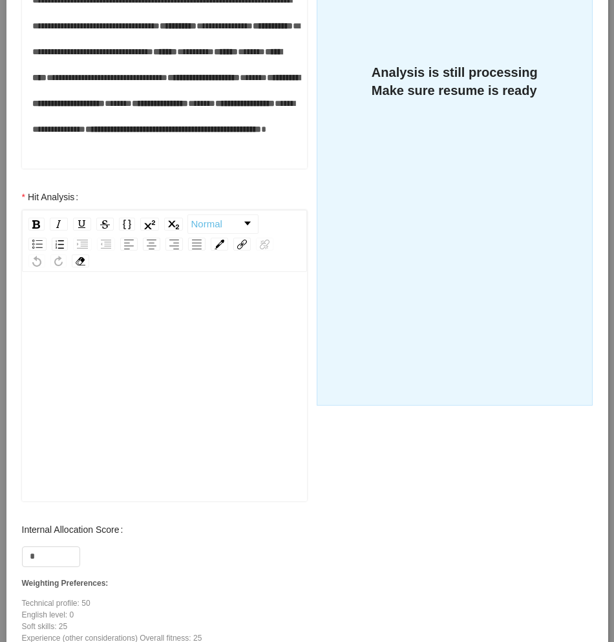
scroll to position [388, 0]
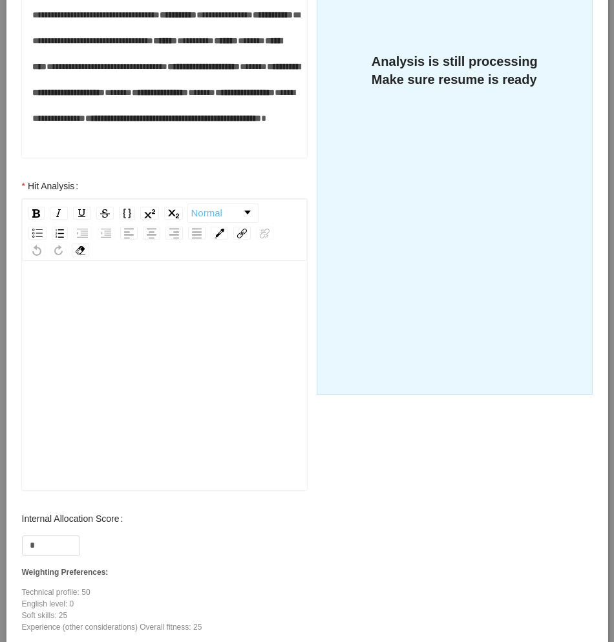
click at [126, 429] on div "rdw-editor" at bounding box center [164, 396] width 265 height 226
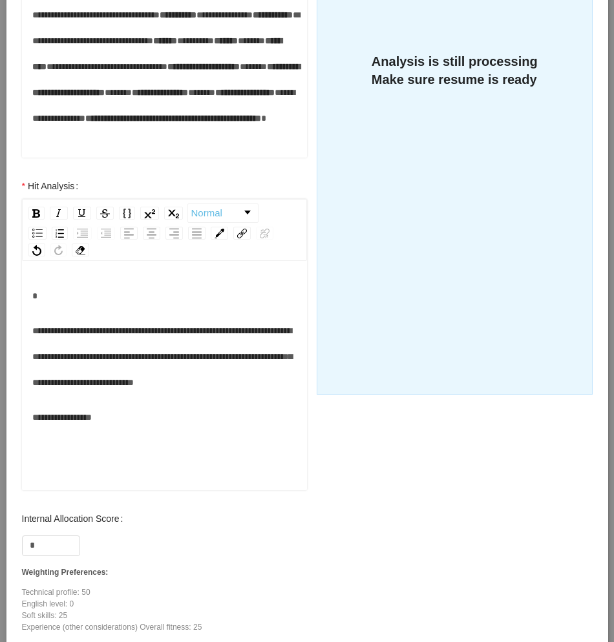
drag, startPoint x: 19, startPoint y: 379, endPoint x: 29, endPoint y: 354, distance: 27.0
click at [19, 379] on div "**********" at bounding box center [164, 339] width 311 height 333
click at [32, 347] on span "**********" at bounding box center [162, 356] width 260 height 61
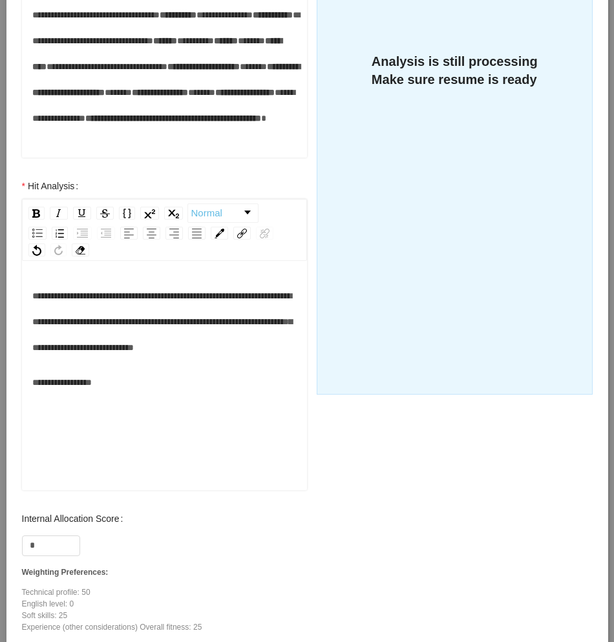
click at [148, 395] on div "**********" at bounding box center [164, 382] width 265 height 26
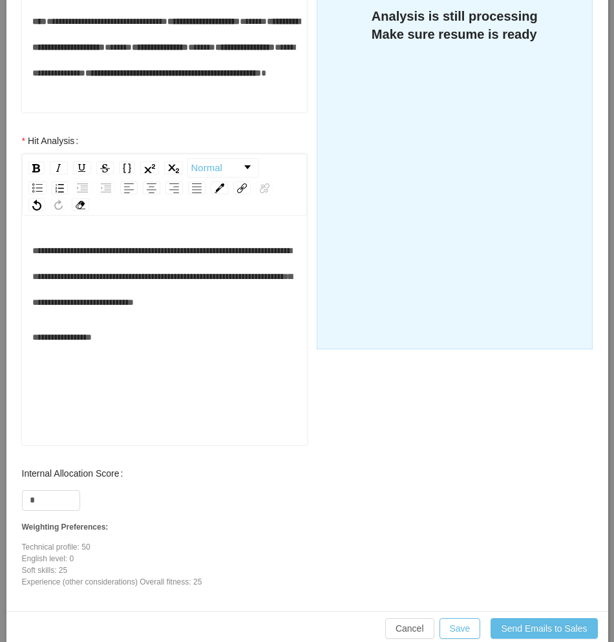
scroll to position [452, 0]
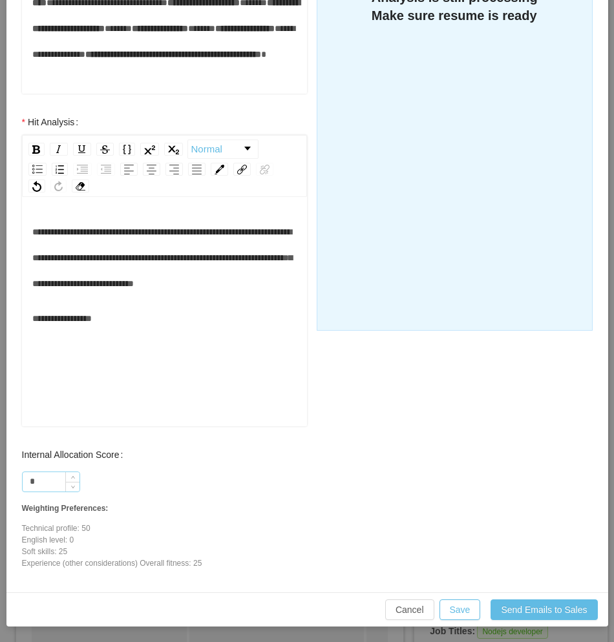
click at [47, 483] on input "*" at bounding box center [51, 481] width 57 height 19
type input "***"
click at [464, 620] on button "Save" at bounding box center [459, 609] width 41 height 21
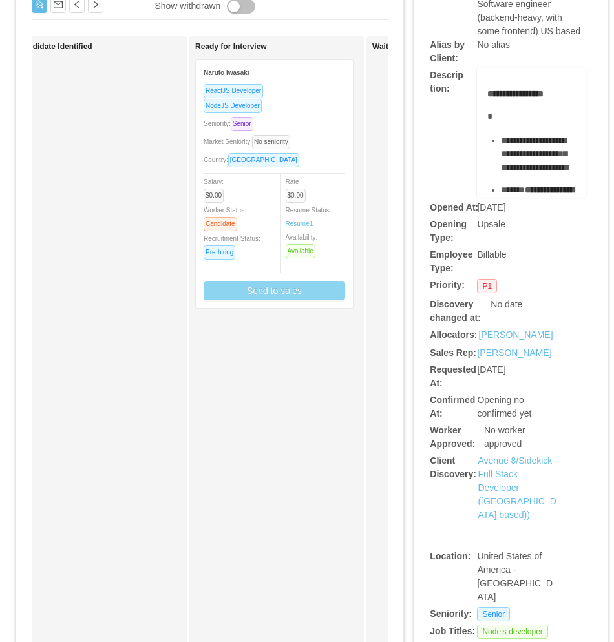
scroll to position [400, 0]
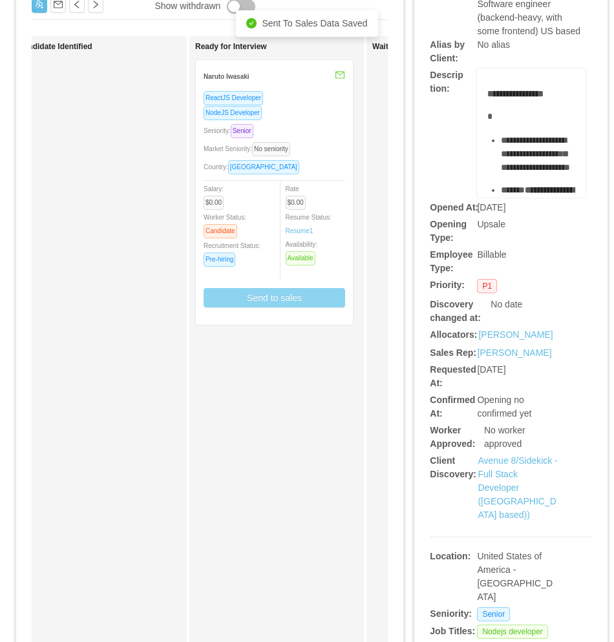
click at [311, 103] on div "ReactJS Developer" at bounding box center [273, 97] width 141 height 15
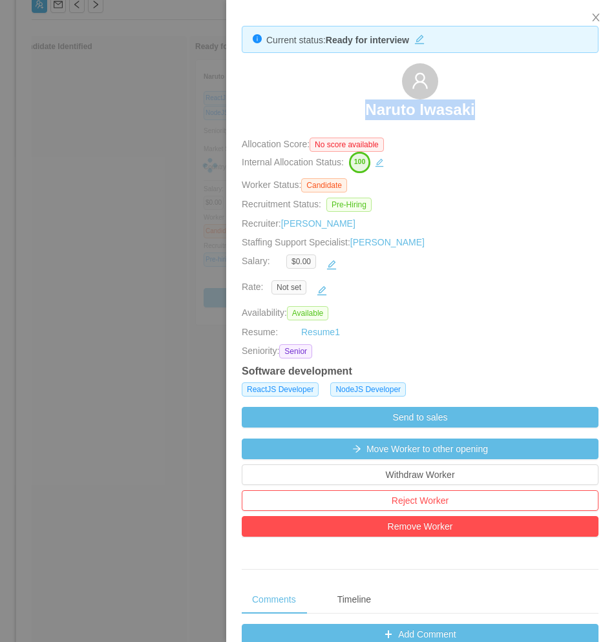
drag, startPoint x: 333, startPoint y: 99, endPoint x: 498, endPoint y: 106, distance: 164.8
click at [498, 106] on div "Naruto Iwasaki" at bounding box center [420, 95] width 357 height 65
copy h3 "Naruto Iwasaki"
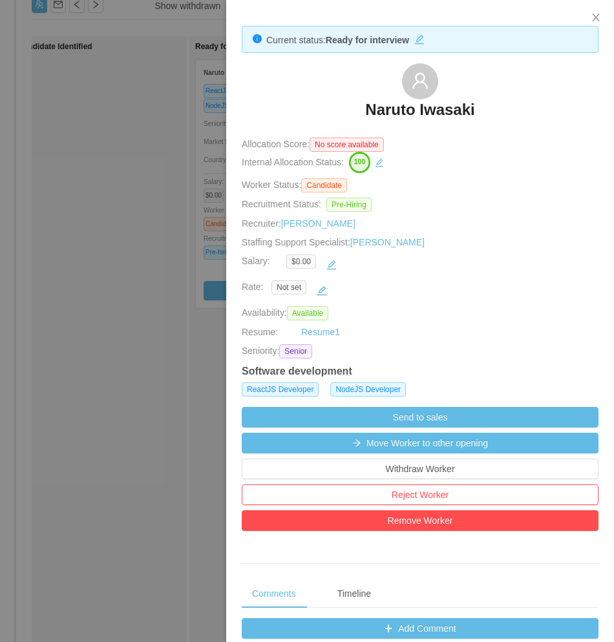
click at [80, 322] on div at bounding box center [307, 321] width 614 height 642
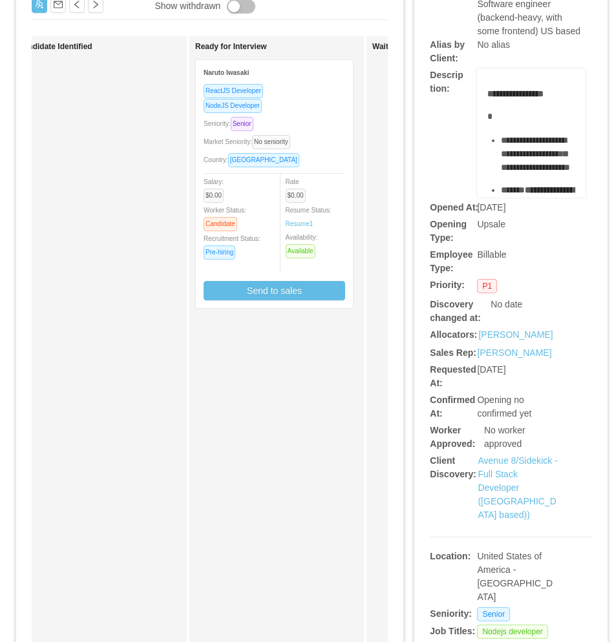
click at [92, 318] on div "Candidate Identified" at bounding box center [108, 359] width 181 height 634
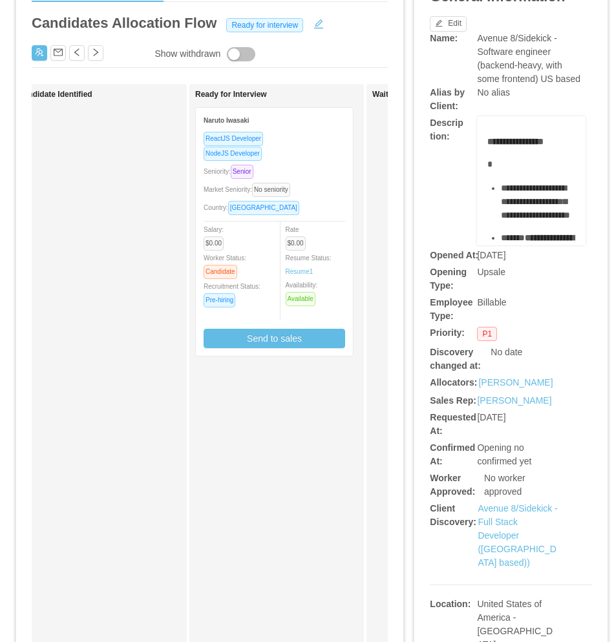
scroll to position [0, 0]
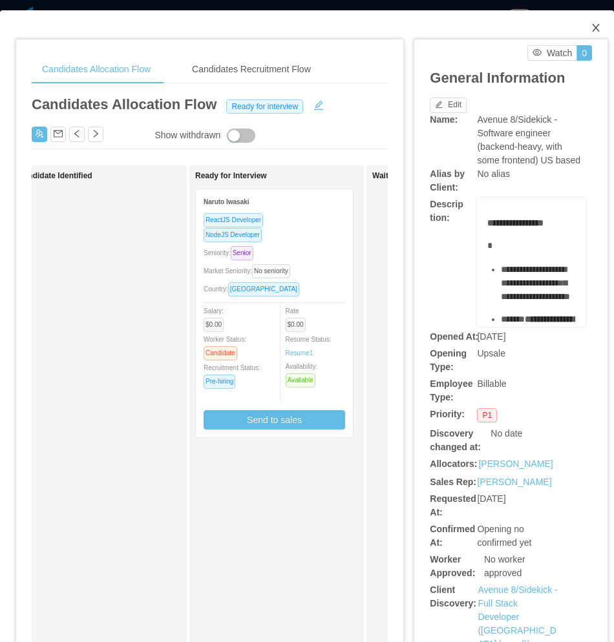
click at [590, 26] on icon "icon: close" at bounding box center [595, 28] width 10 height 10
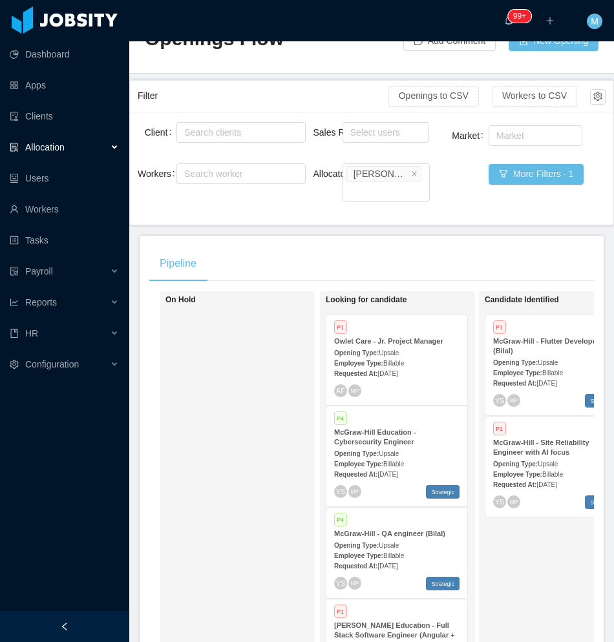
scroll to position [65, 0]
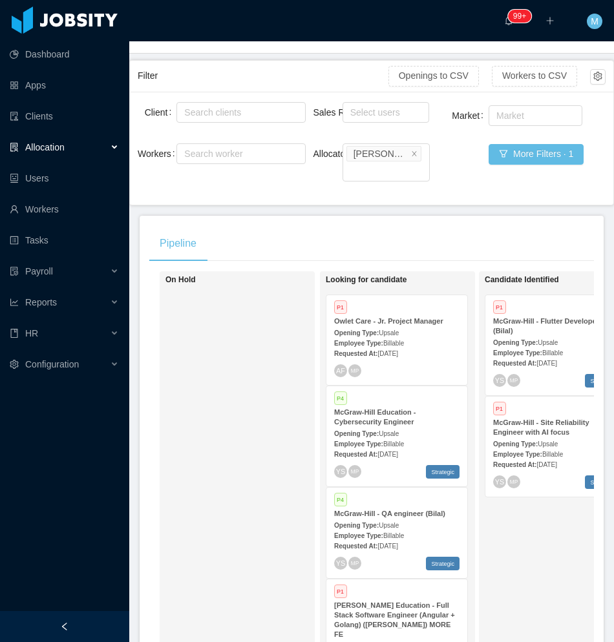
click at [107, 621] on div at bounding box center [64, 626] width 129 height 31
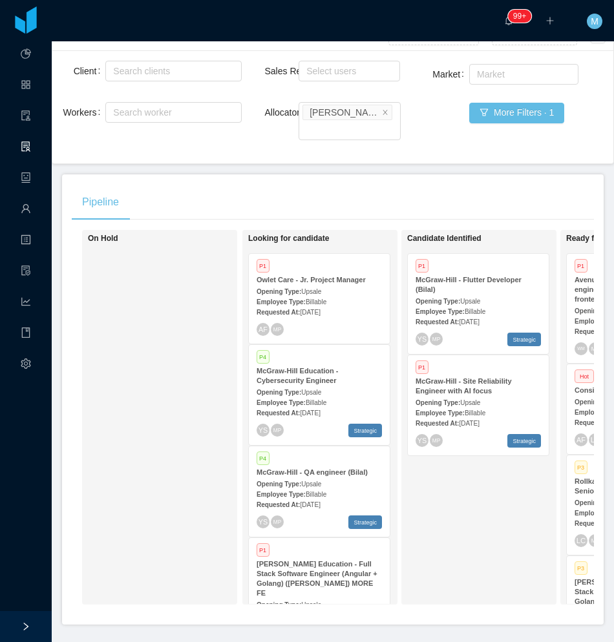
scroll to position [129, 0]
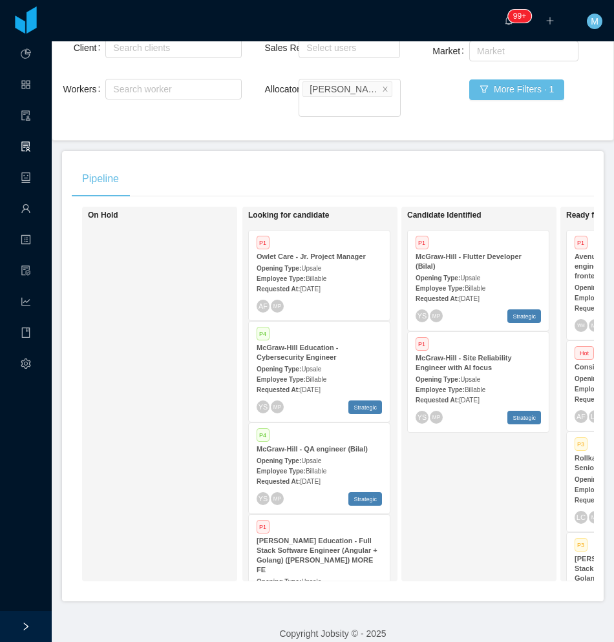
click at [155, 517] on div "On Hold" at bounding box center [178, 394] width 181 height 363
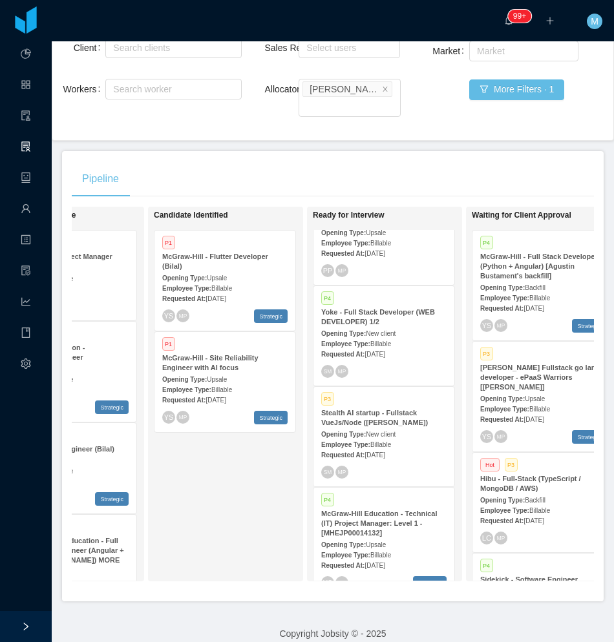
scroll to position [0, 256]
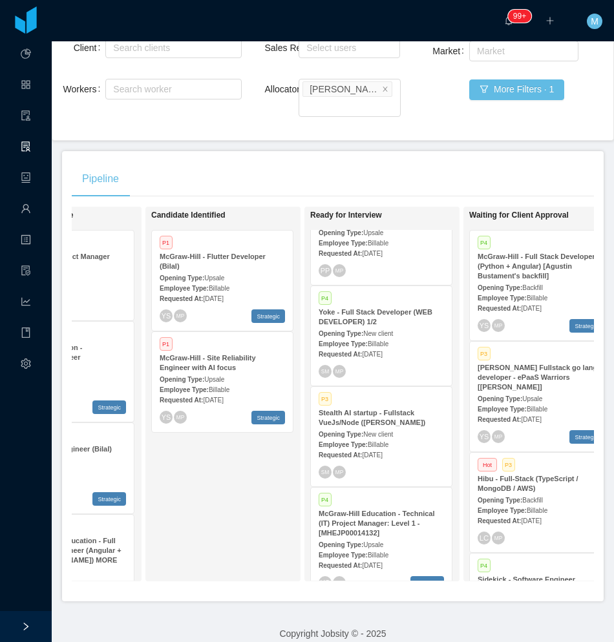
click at [366, 441] on strong "Employee Type:" at bounding box center [342, 444] width 49 height 7
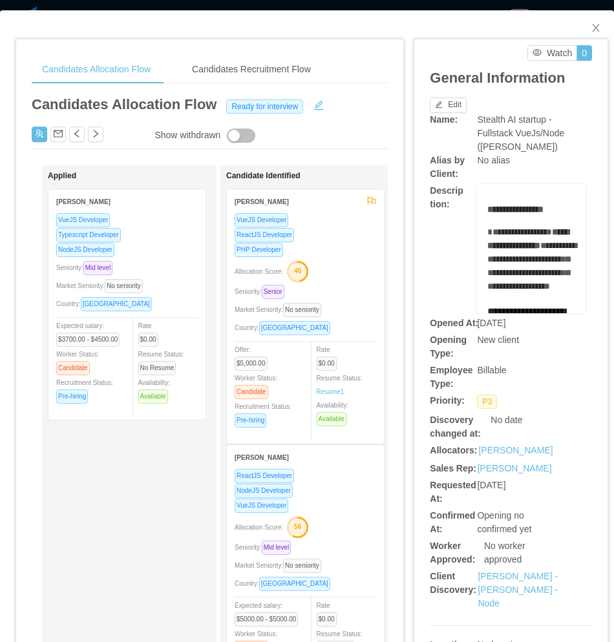
scroll to position [65, 0]
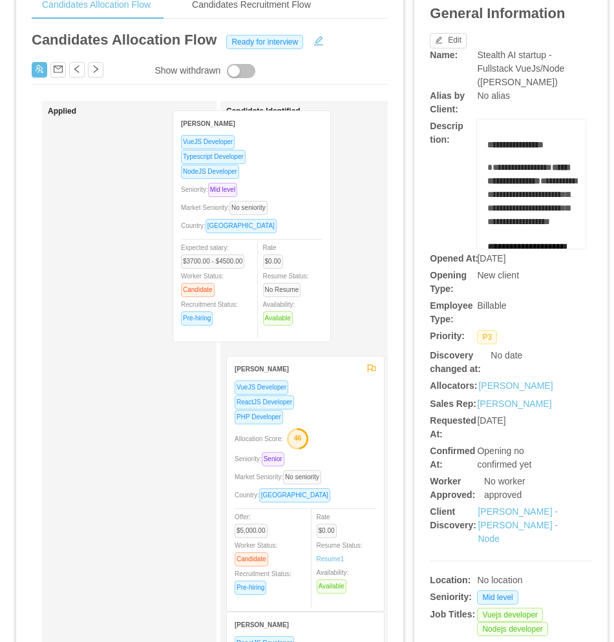
drag, startPoint x: 118, startPoint y: 305, endPoint x: 242, endPoint y: 291, distance: 125.4
click at [242, 291] on div "Applied Luciano Horta Santos VueJS Developer Typescript Developer NodeJS Develo…" at bounding box center [210, 429] width 356 height 656
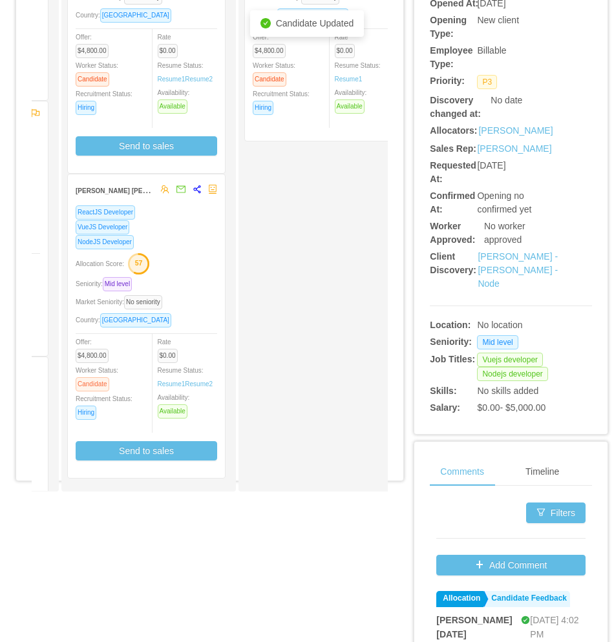
scroll to position [323, 0]
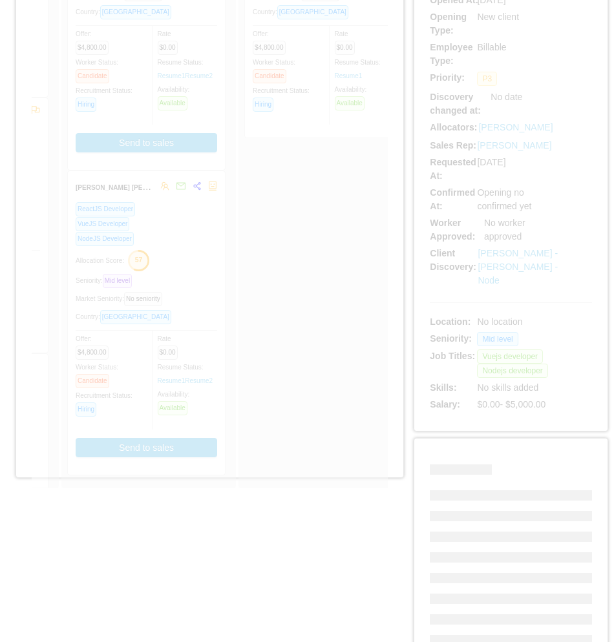
drag, startPoint x: 145, startPoint y: 506, endPoint x: 97, endPoint y: 501, distance: 48.1
click at [97, 499] on div "Show withdrawn Applied Candidate Identified Luciano Horta Santos VueJS Develope…" at bounding box center [210, 170] width 356 height 656
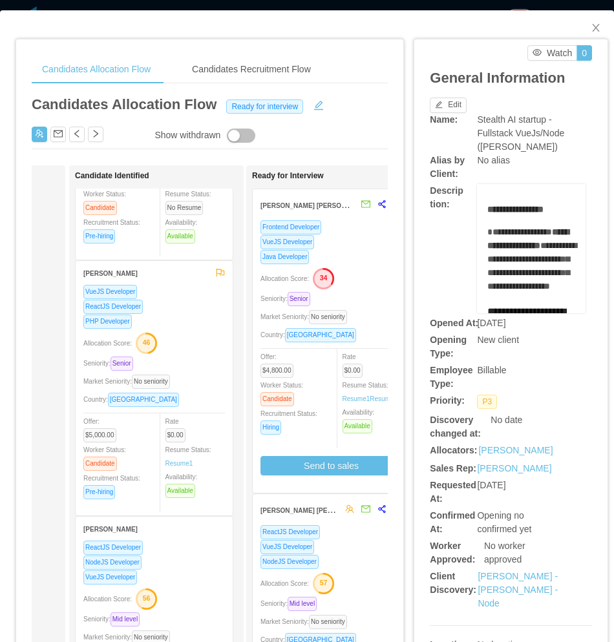
scroll to position [194, 0]
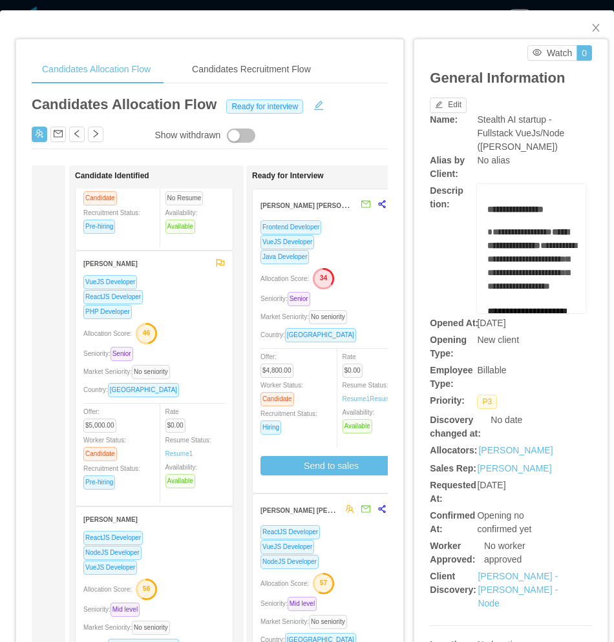
click at [207, 344] on div "VueJS Developer ReactJS Developer PHP Developer Allocation Score: 46 Seniority:…" at bounding box center [153, 386] width 141 height 223
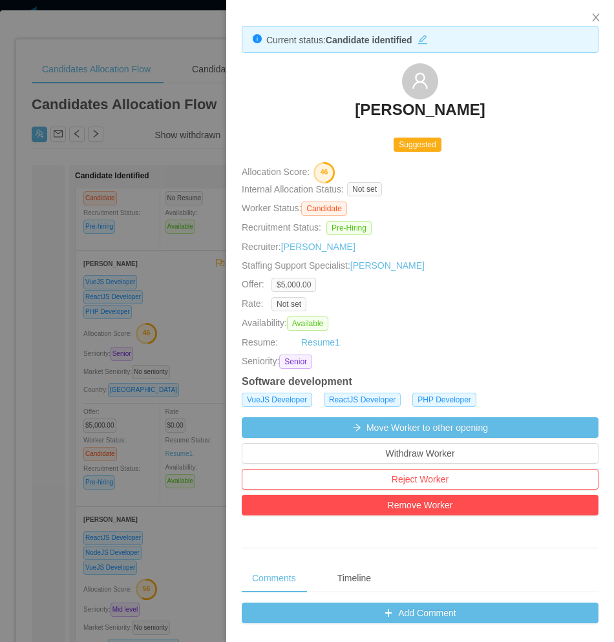
drag, startPoint x: 313, startPoint y: 111, endPoint x: 506, endPoint y: 116, distance: 193.8
click at [506, 116] on div "Everton Luis Oliveira" at bounding box center [420, 95] width 357 height 65
copy h3 "Everton Luis Oliveira"
click at [121, 269] on div at bounding box center [307, 321] width 614 height 642
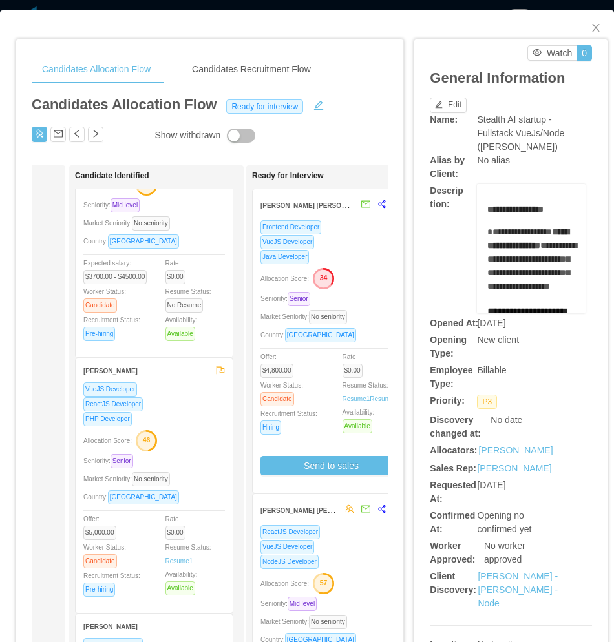
scroll to position [0, 0]
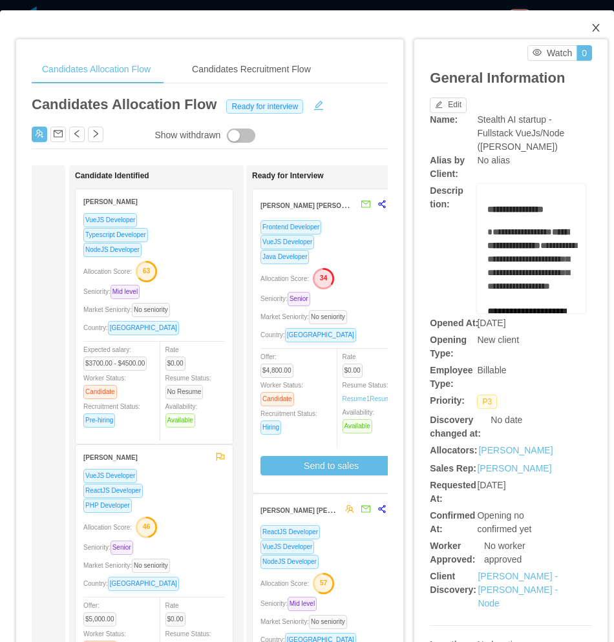
click at [590, 33] on icon "icon: close" at bounding box center [595, 28] width 10 height 10
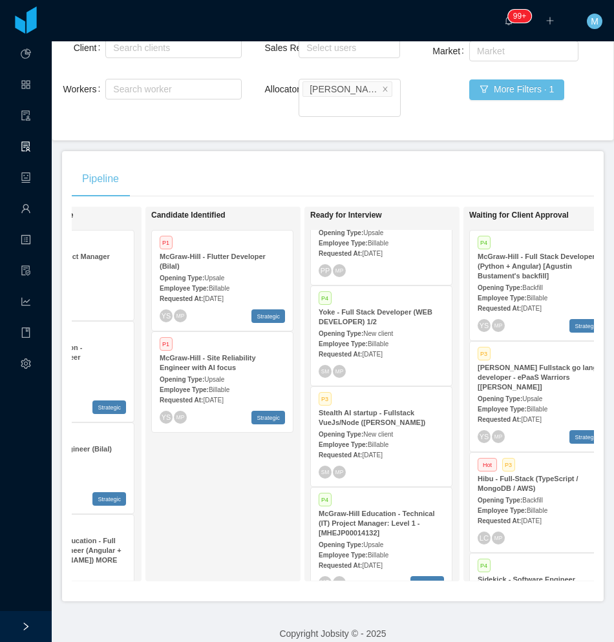
click at [175, 521] on div "Candidate Identified P1 McGraw-Hill - Flutter Developer (Bilal) Opening Type: U…" at bounding box center [241, 394] width 181 height 363
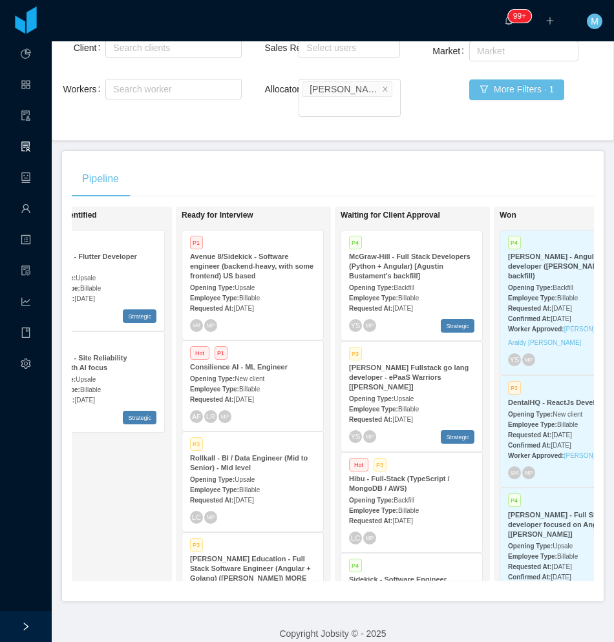
click at [128, 475] on div "Candidate Identified P1 McGraw-Hill - Flutter Developer (Bilal) Opening Type: U…" at bounding box center [113, 394] width 181 height 363
click at [98, 465] on div "Candidate Identified P1 McGraw-Hill - Flutter Developer (Bilal) Opening Type: U…" at bounding box center [113, 394] width 181 height 363
click at [410, 416] on span "Sep 23rd, 2025" at bounding box center [402, 419] width 20 height 7
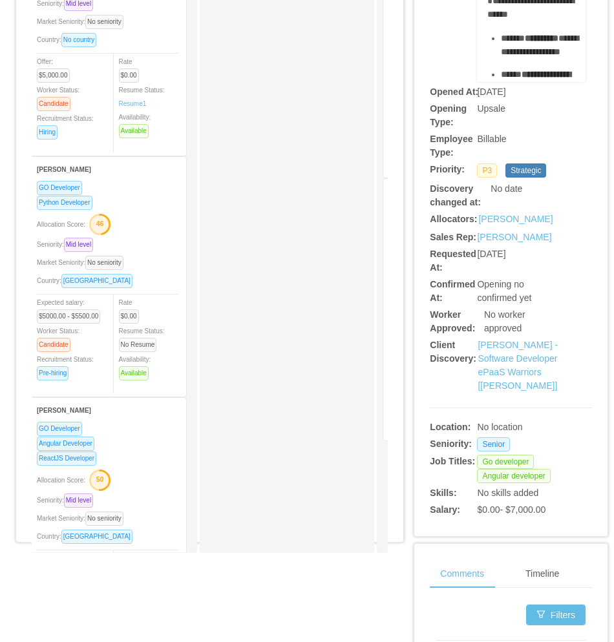
scroll to position [0, 200]
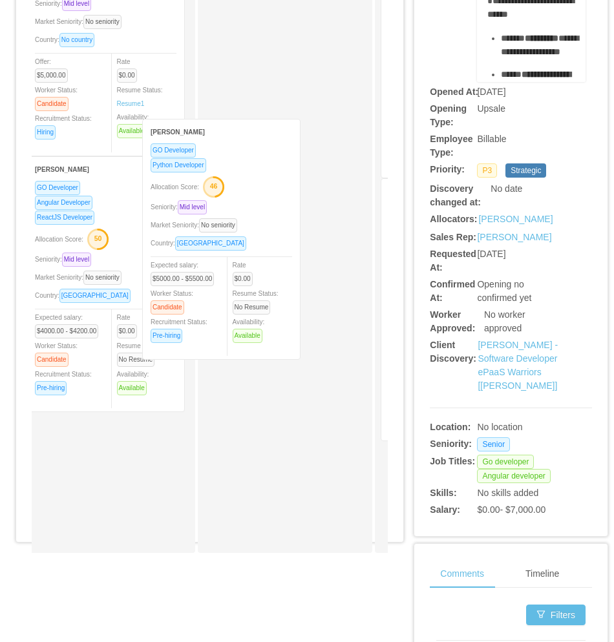
drag, startPoint x: 137, startPoint y: 328, endPoint x: 267, endPoint y: 286, distance: 137.3
click at [268, 286] on div "Applied Candidate Identified Ronald Rodriguez GO Developer Allocation Score: 40…" at bounding box center [210, 235] width 356 height 656
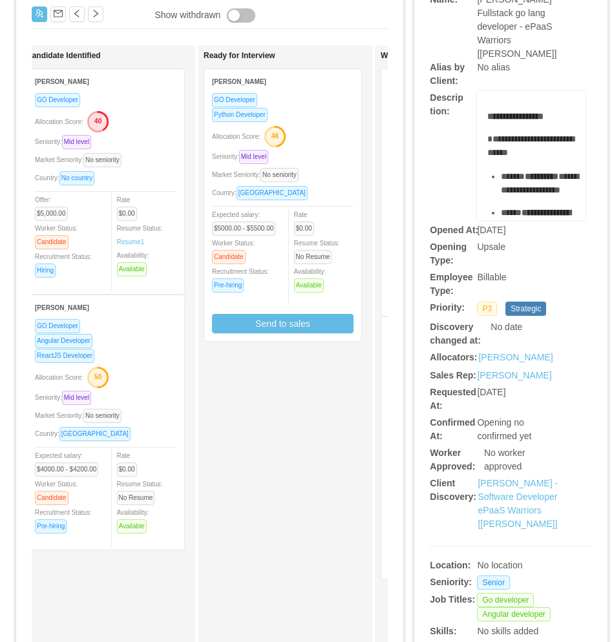
scroll to position [0, 0]
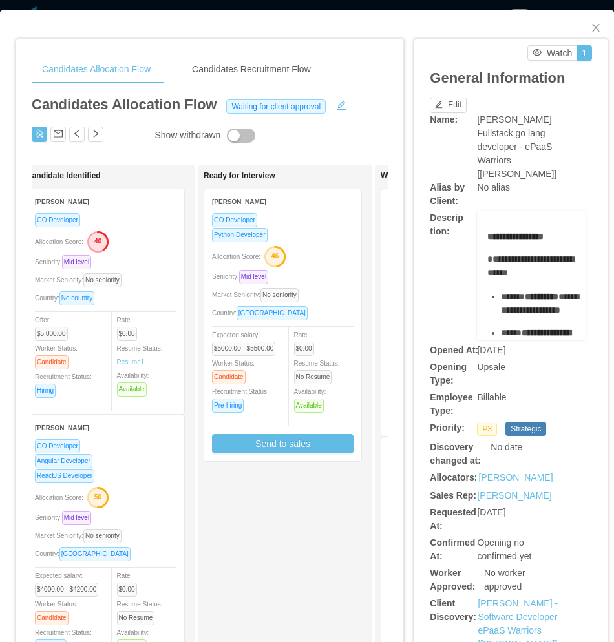
click at [326, 288] on div "Market Seniority: No seniority" at bounding box center [282, 294] width 141 height 15
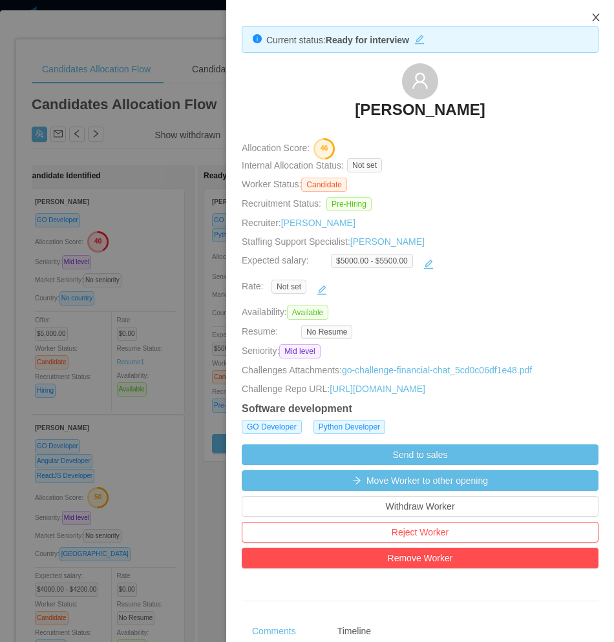
click at [594, 21] on icon "icon: close" at bounding box center [595, 17] width 10 height 10
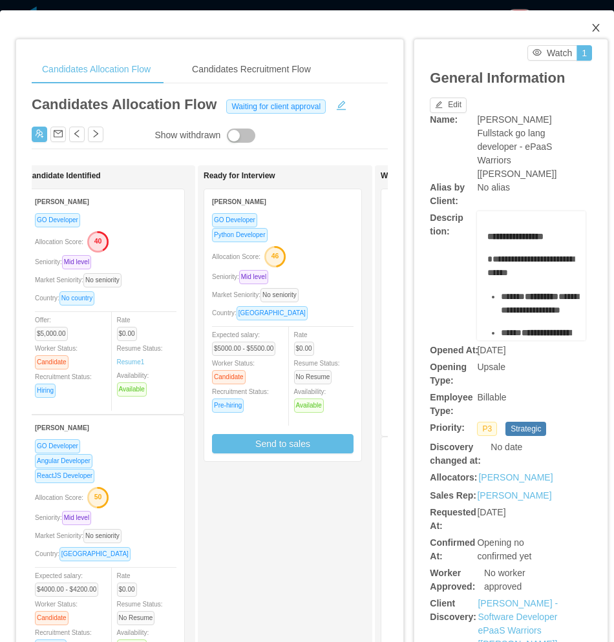
click at [590, 28] on icon "icon: close" at bounding box center [595, 28] width 10 height 10
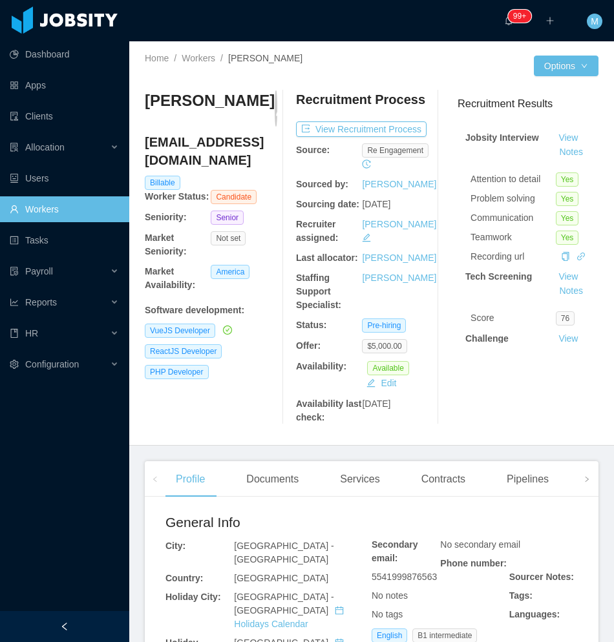
drag, startPoint x: 103, startPoint y: 627, endPoint x: 118, endPoint y: 596, distance: 35.0
click at [103, 627] on div at bounding box center [64, 626] width 129 height 31
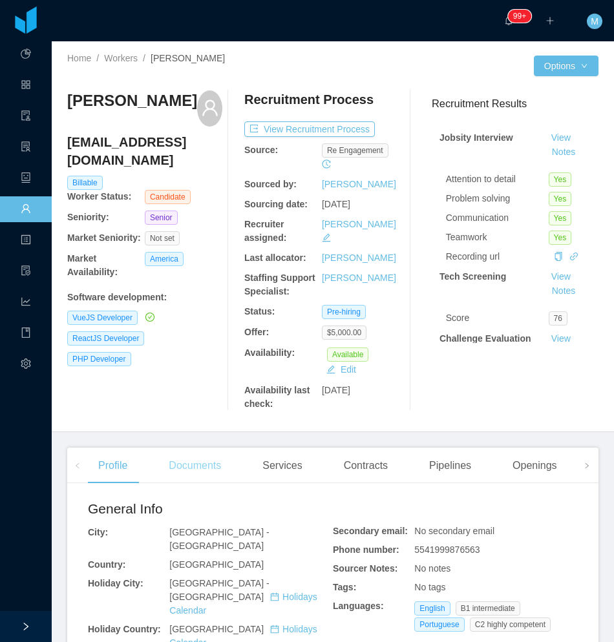
click at [220, 464] on div "Documents" at bounding box center [194, 466] width 73 height 36
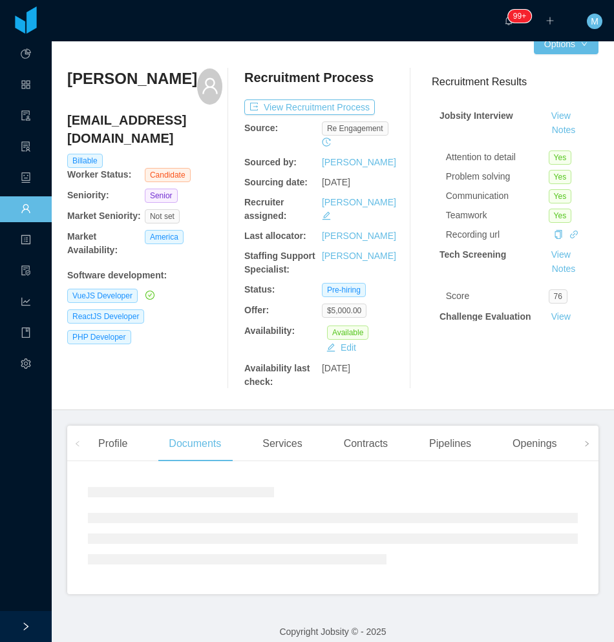
scroll to position [34, 0]
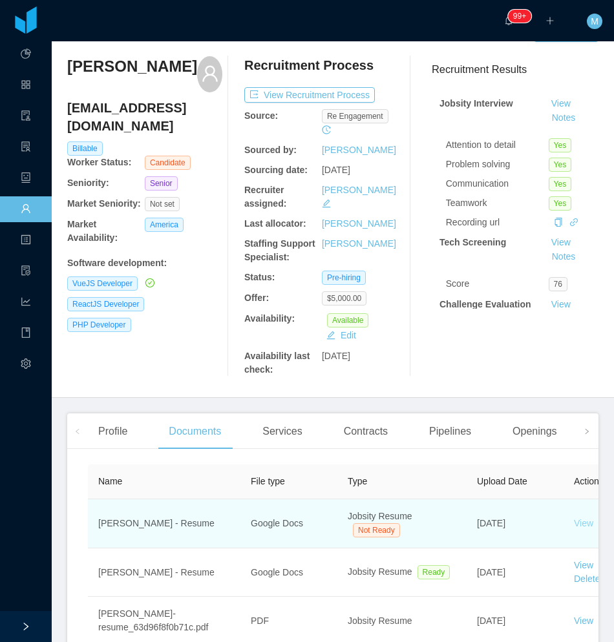
click at [579, 525] on link "View" at bounding box center [583, 523] width 19 height 10
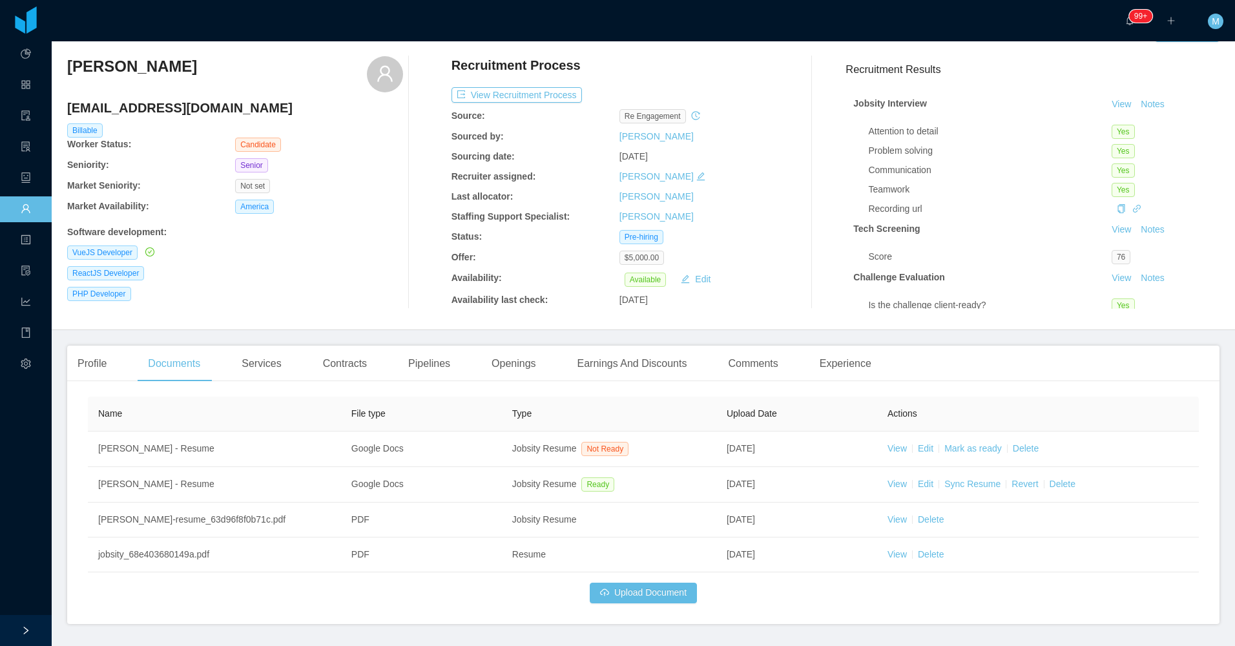
click at [340, 274] on div "ReactJS Developer" at bounding box center [235, 273] width 336 height 14
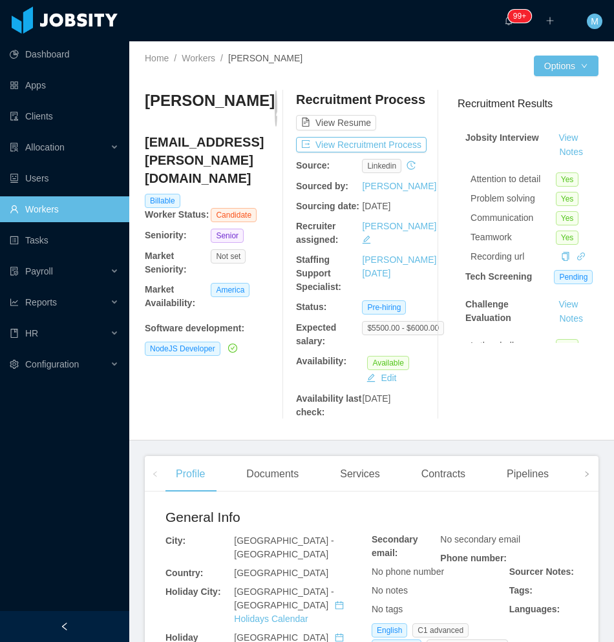
drag, startPoint x: 58, startPoint y: 626, endPoint x: 94, endPoint y: 563, distance: 72.0
click at [57, 627] on div at bounding box center [64, 626] width 129 height 31
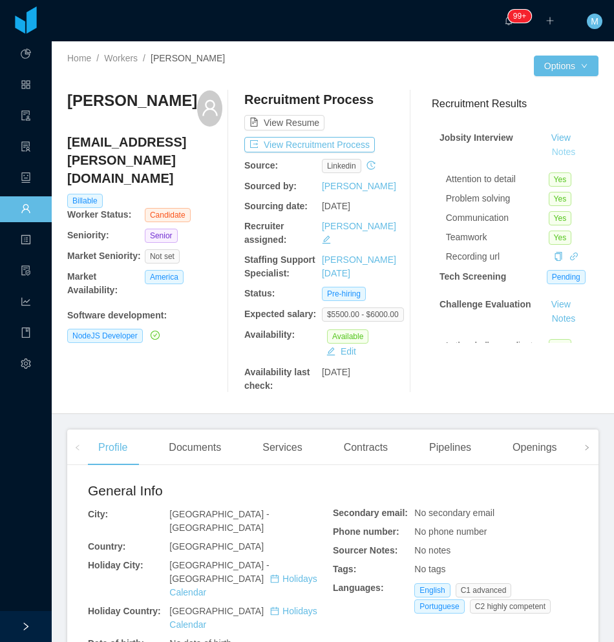
click at [546, 152] on button "Notes" at bounding box center [563, 153] width 34 height 16
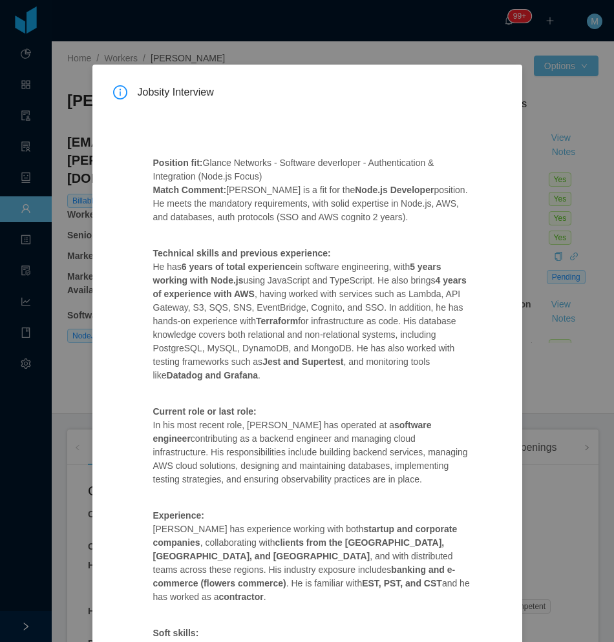
click at [347, 267] on p "Technical skills and previous experience: He has 6 years of total experience in…" at bounding box center [312, 315] width 318 height 136
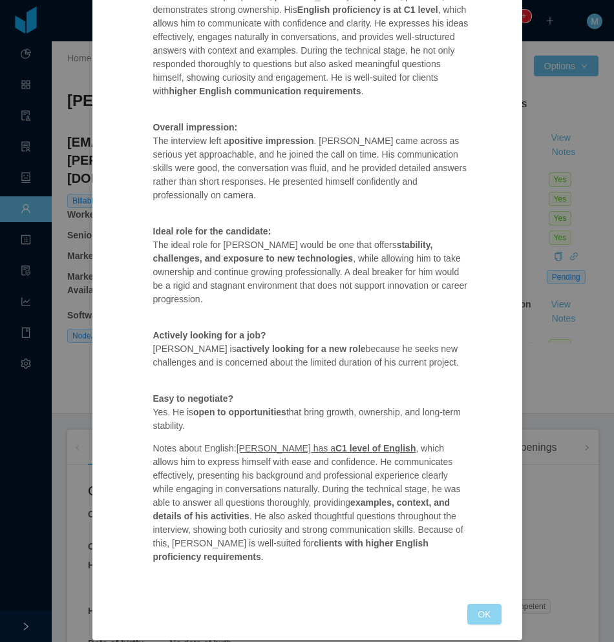
click at [470, 604] on button "OK" at bounding box center [484, 614] width 34 height 21
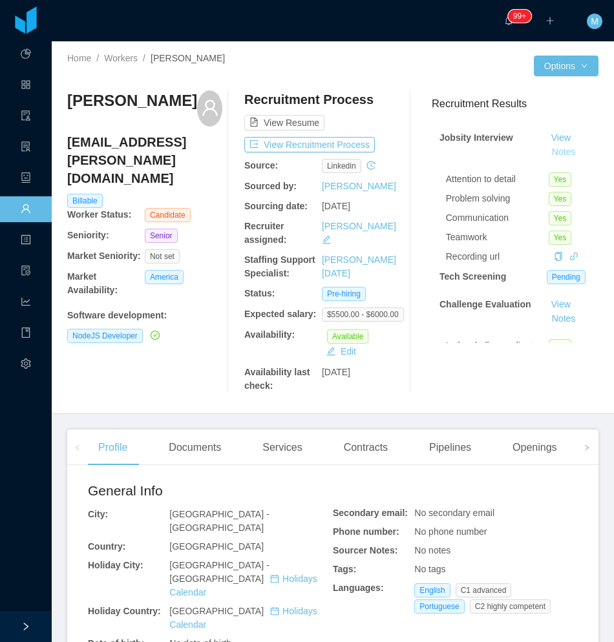
scroll to position [586, 0]
drag, startPoint x: 173, startPoint y: 125, endPoint x: 67, endPoint y: 101, distance: 108.6
click at [67, 101] on h3 "[PERSON_NAME]" at bounding box center [132, 100] width 130 height 21
copy h3 "[PERSON_NAME]"
click at [528, 453] on div "Openings" at bounding box center [534, 448] width 65 height 36
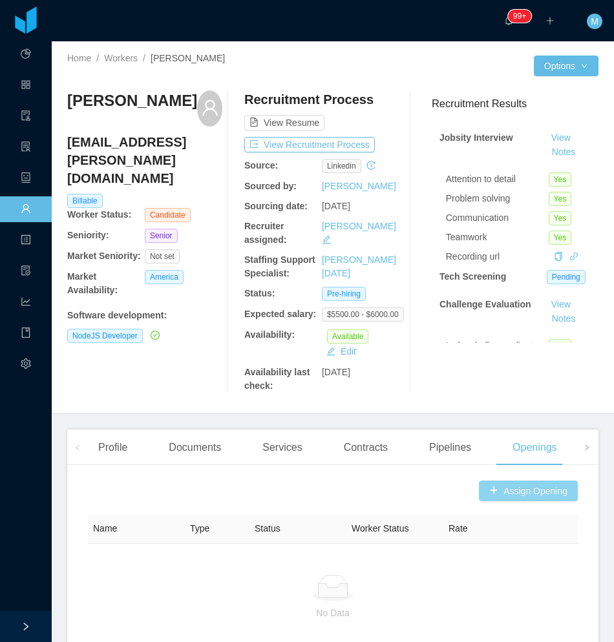
click at [532, 492] on button "Assign Opening" at bounding box center [528, 491] width 99 height 21
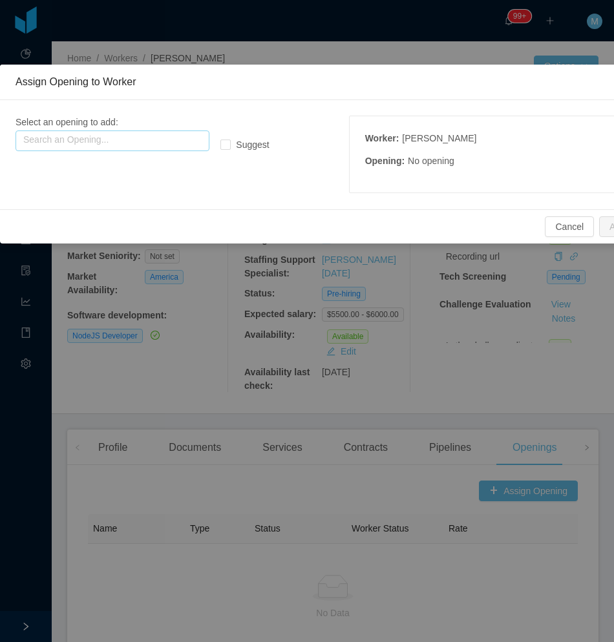
click at [176, 140] on input "text" at bounding box center [113, 140] width 194 height 21
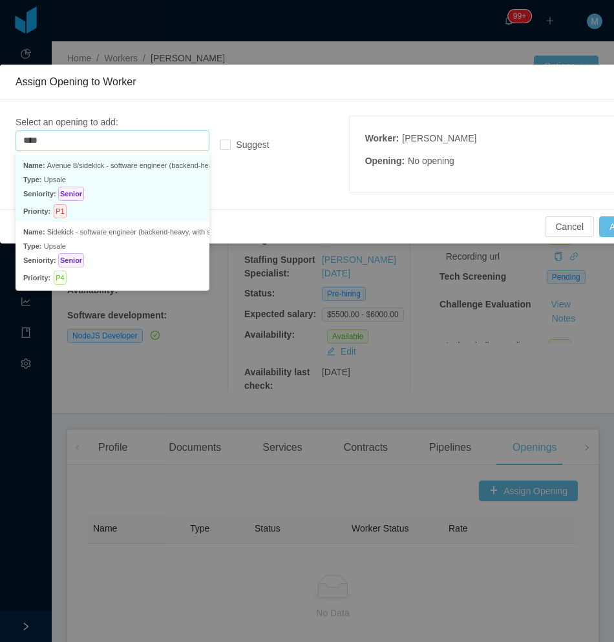
click at [170, 194] on p "Seniority: Senior" at bounding box center [112, 194] width 178 height 14
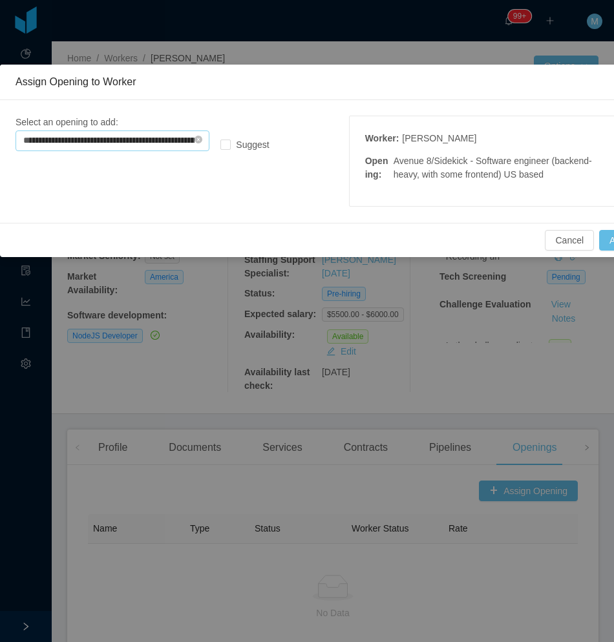
click at [168, 134] on input "**********" at bounding box center [113, 140] width 194 height 21
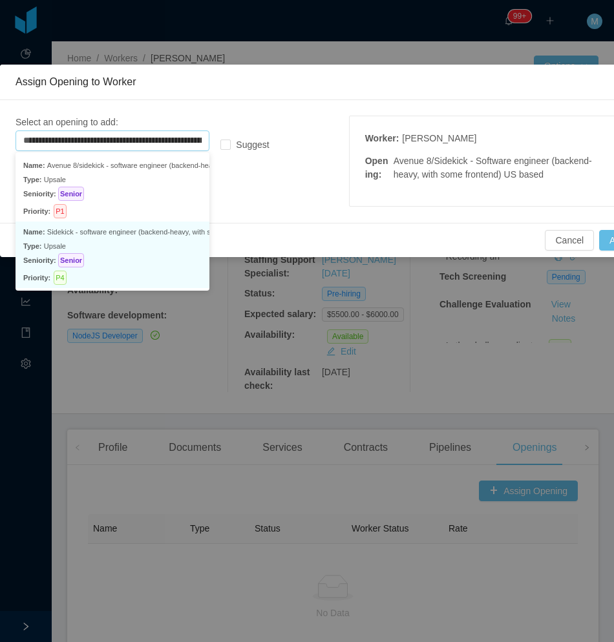
click at [143, 247] on p "Type: Upsale" at bounding box center [112, 246] width 178 height 14
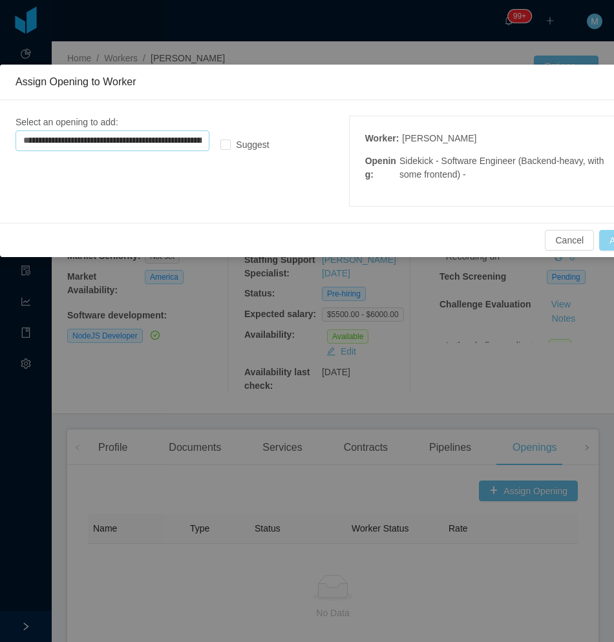
type input "**********"
click at [608, 240] on button "Add" at bounding box center [617, 240] width 37 height 21
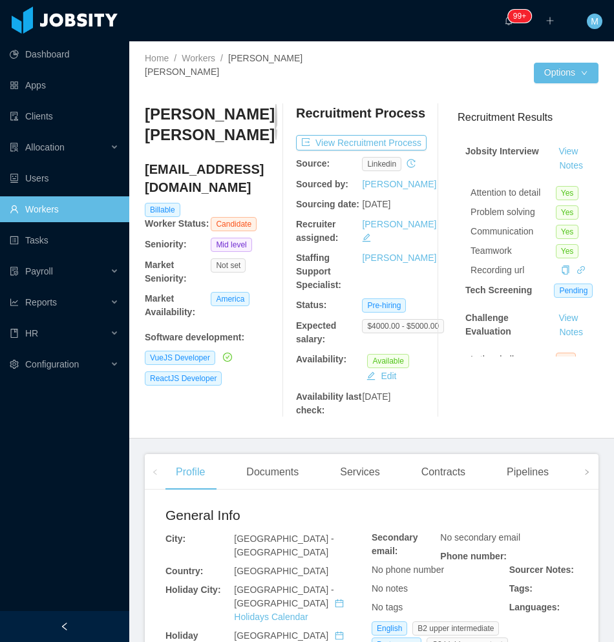
click at [57, 628] on div at bounding box center [64, 626] width 129 height 31
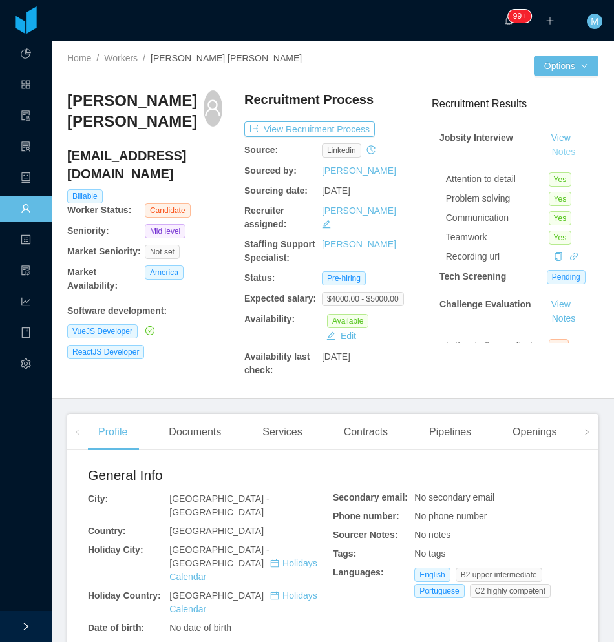
click at [548, 151] on button "Notes" at bounding box center [563, 153] width 34 height 16
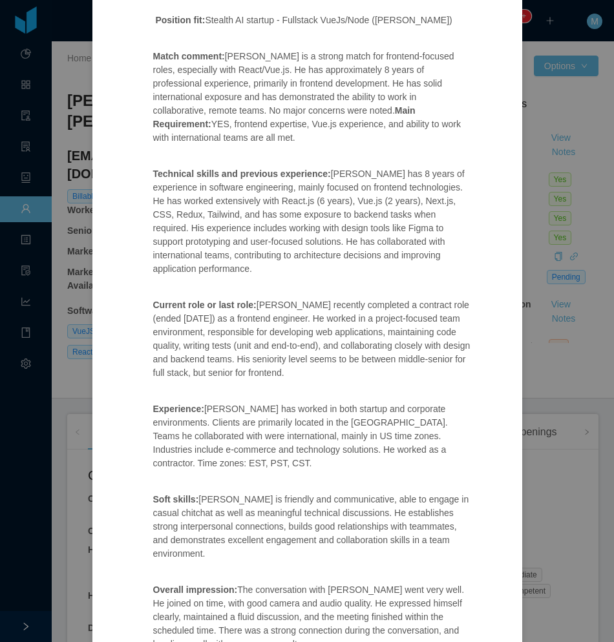
scroll to position [129, 0]
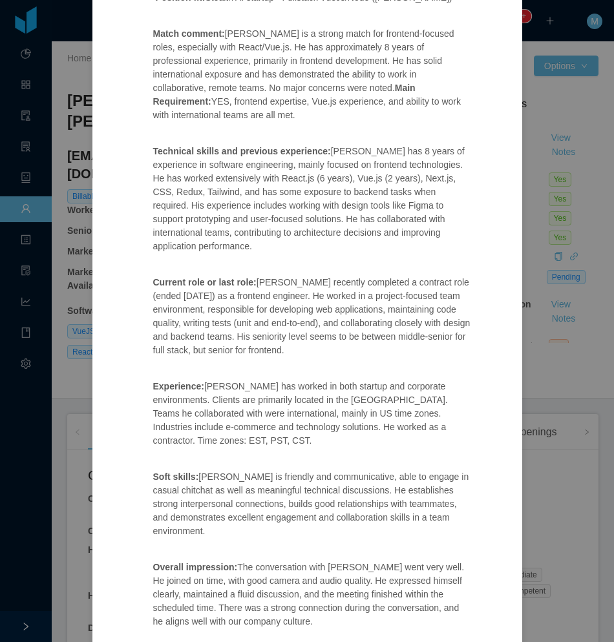
click at [277, 314] on p "Current role or last role: Lucas recently completed a contract role (ended 2 da…" at bounding box center [312, 316] width 318 height 81
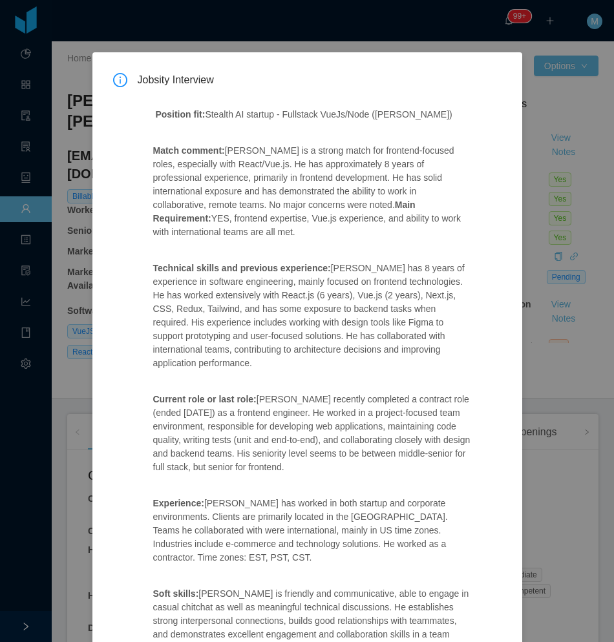
scroll to position [0, 0]
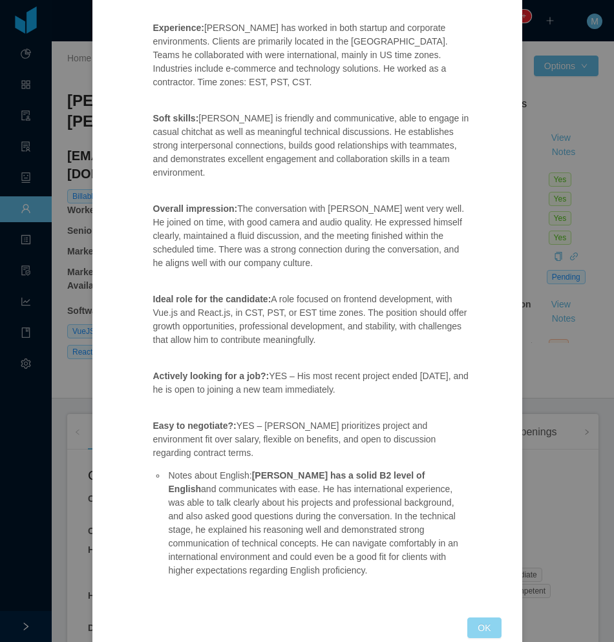
click at [480, 618] on button "OK" at bounding box center [484, 628] width 34 height 21
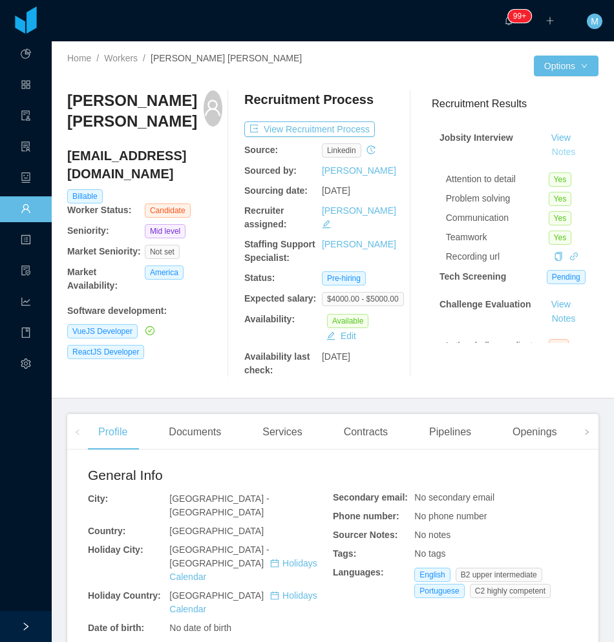
scroll to position [423, 0]
click at [583, 437] on span at bounding box center [587, 432] width 8 height 16
click at [583, 436] on span at bounding box center [587, 432] width 8 height 16
click at [221, 426] on div "Openings" at bounding box center [210, 432] width 65 height 36
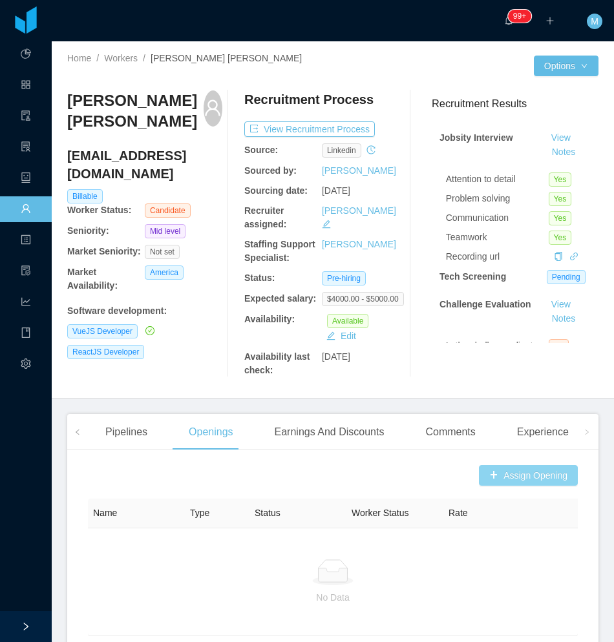
click at [527, 473] on button "Assign Opening" at bounding box center [528, 475] width 99 height 21
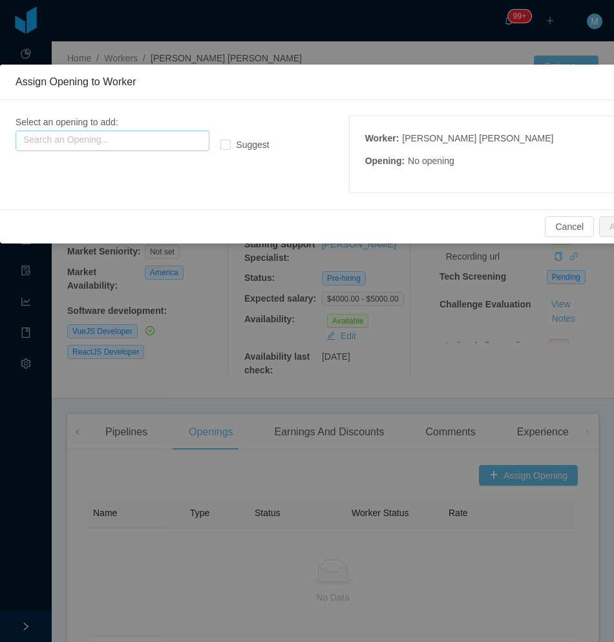
click at [127, 141] on input "text" at bounding box center [113, 140] width 194 height 21
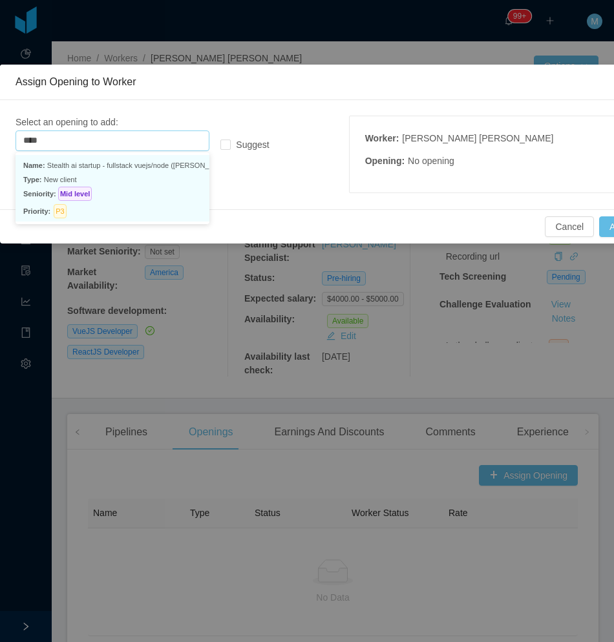
click at [138, 175] on p "Type: New client" at bounding box center [112, 179] width 178 height 14
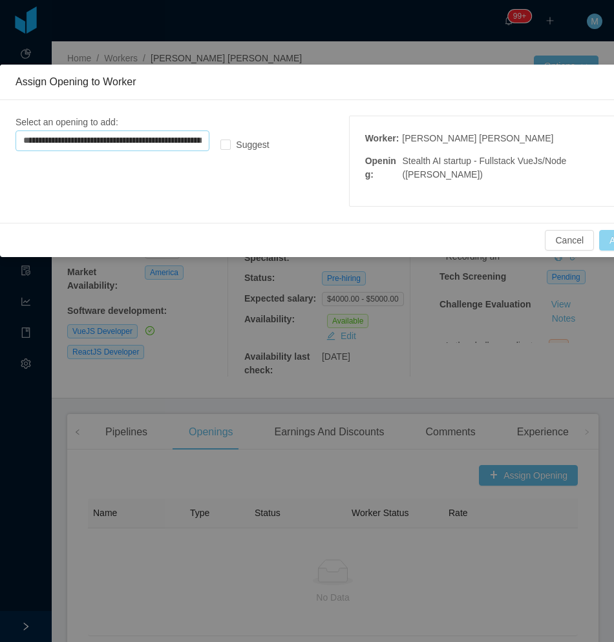
type input "**********"
click at [606, 236] on button "Add" at bounding box center [617, 240] width 37 height 21
click at [608, 244] on button "Add" at bounding box center [617, 240] width 37 height 21
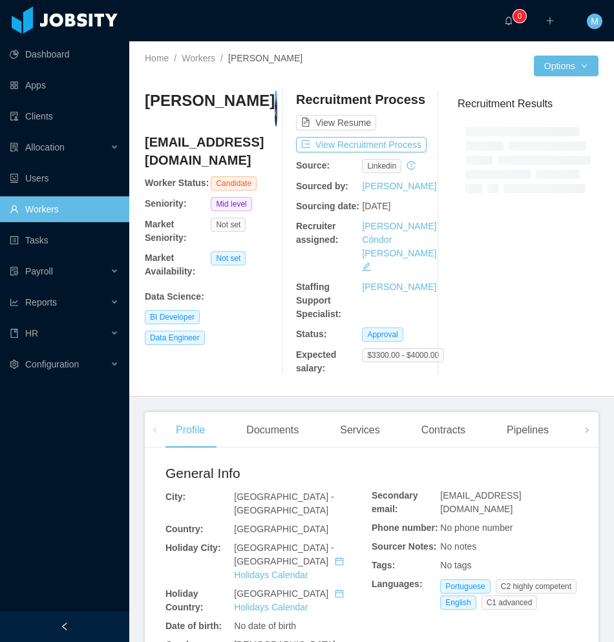
drag, startPoint x: 85, startPoint y: 618, endPoint x: 89, endPoint y: 602, distance: 16.6
click at [84, 618] on div at bounding box center [64, 626] width 129 height 31
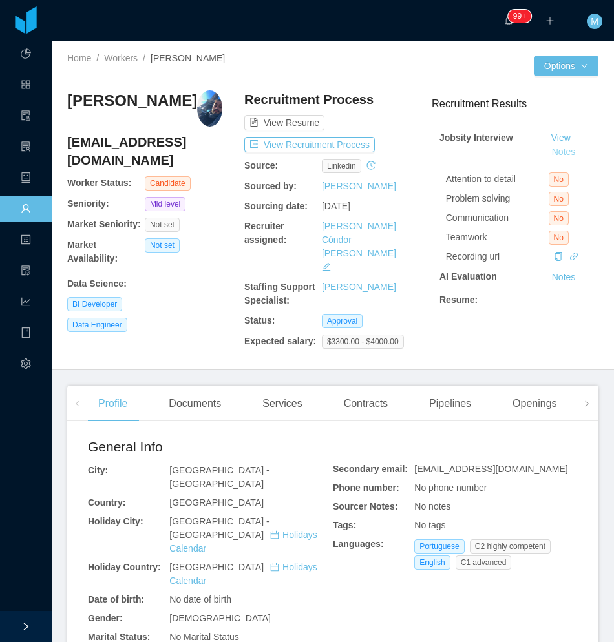
click at [546, 151] on button "Notes" at bounding box center [563, 153] width 34 height 16
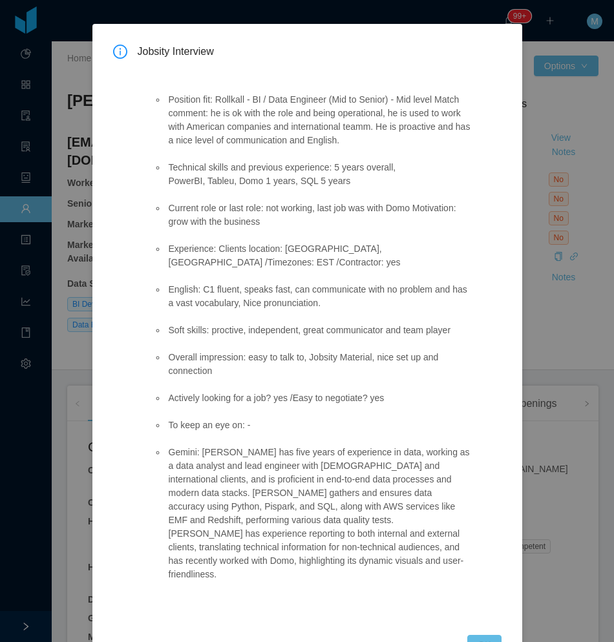
scroll to position [58, 0]
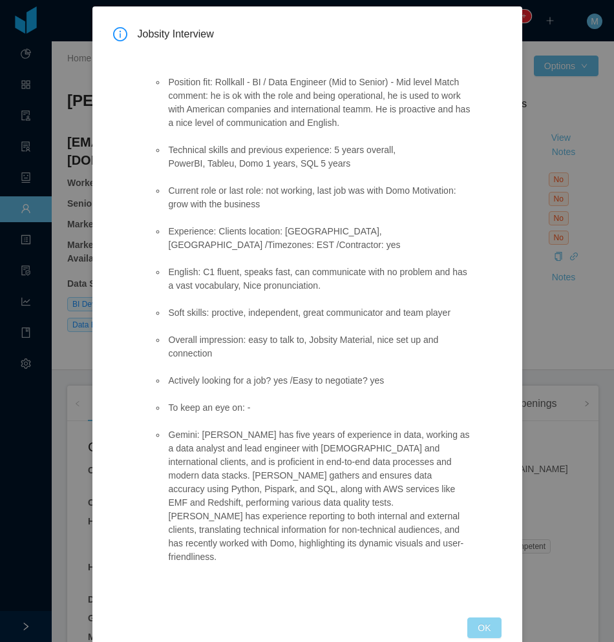
click at [470, 618] on button "OK" at bounding box center [484, 628] width 34 height 21
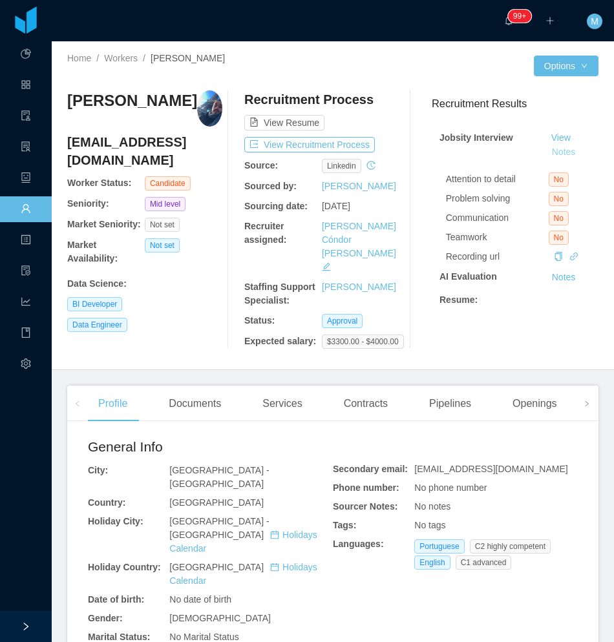
scroll to position [0, 0]
click at [532, 386] on div "Openings" at bounding box center [534, 404] width 65 height 36
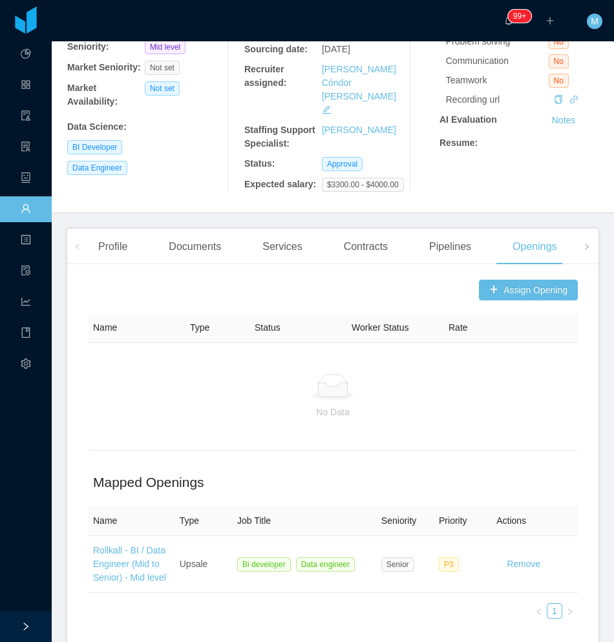
scroll to position [194, 0]
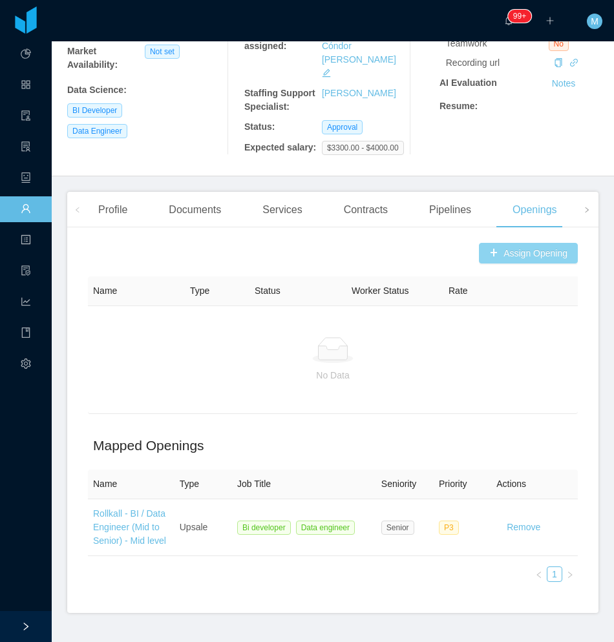
click at [521, 243] on button "Assign Opening" at bounding box center [528, 253] width 99 height 21
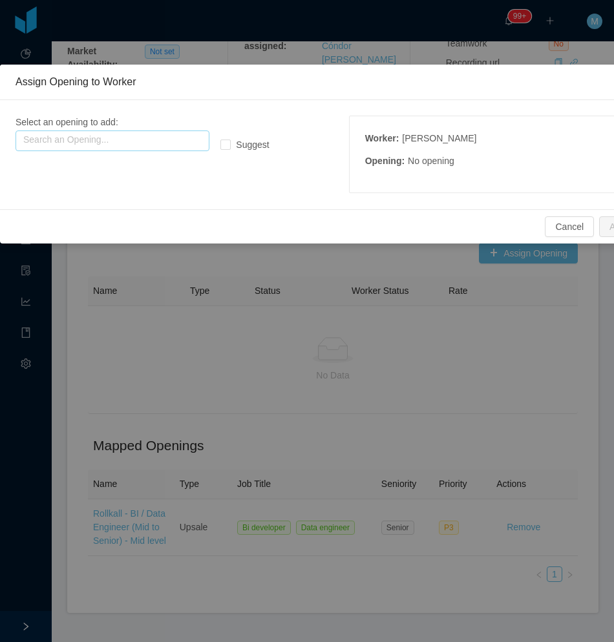
click at [156, 132] on input "text" at bounding box center [113, 140] width 194 height 21
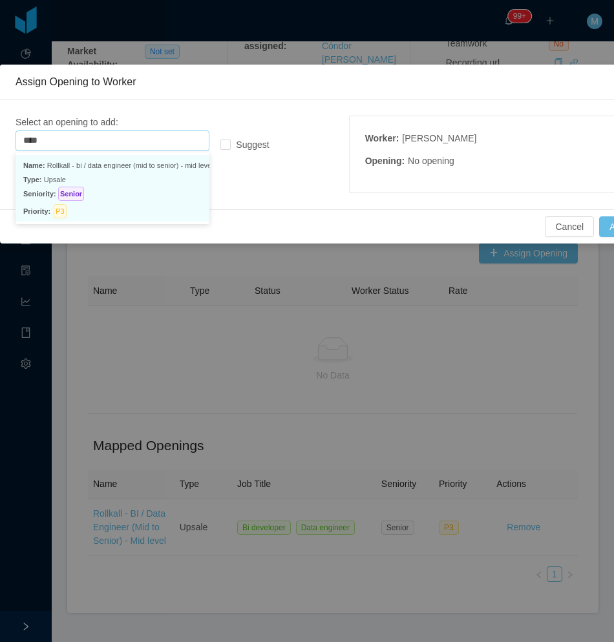
click at [169, 174] on p "Type: Upsale" at bounding box center [112, 179] width 178 height 14
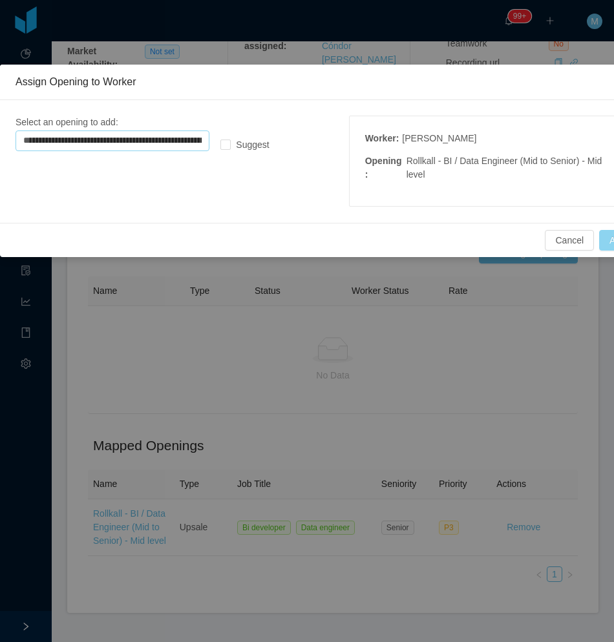
type input "**********"
click at [608, 245] on button "Add" at bounding box center [617, 240] width 37 height 21
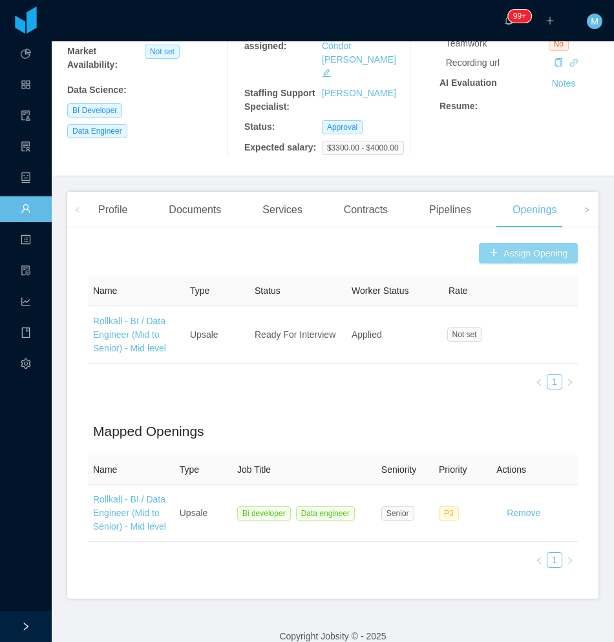
scroll to position [0, 0]
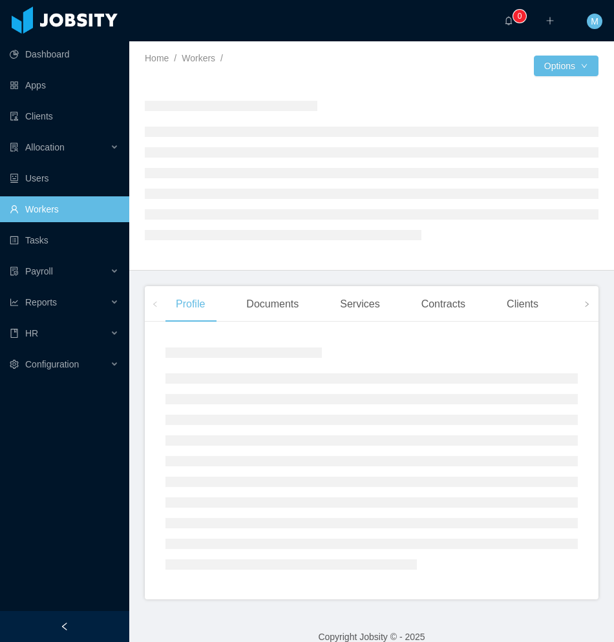
drag, startPoint x: 77, startPoint y: 639, endPoint x: 85, endPoint y: 613, distance: 27.8
click at [76, 639] on div at bounding box center [64, 626] width 129 height 31
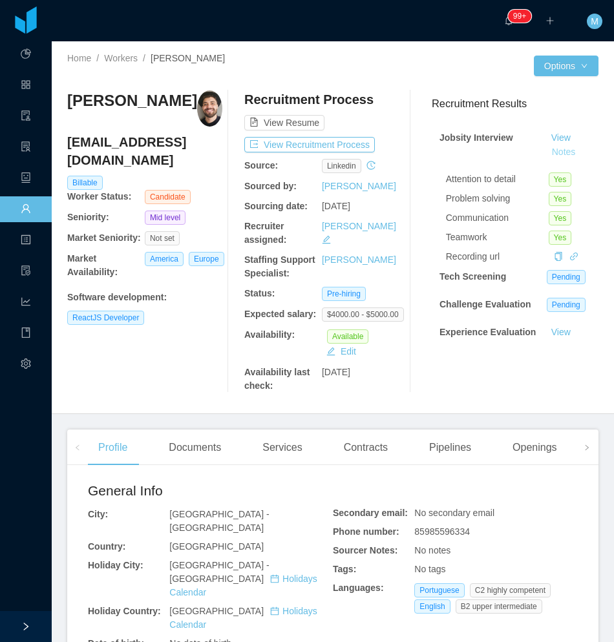
click at [554, 151] on button "Notes" at bounding box center [563, 153] width 34 height 16
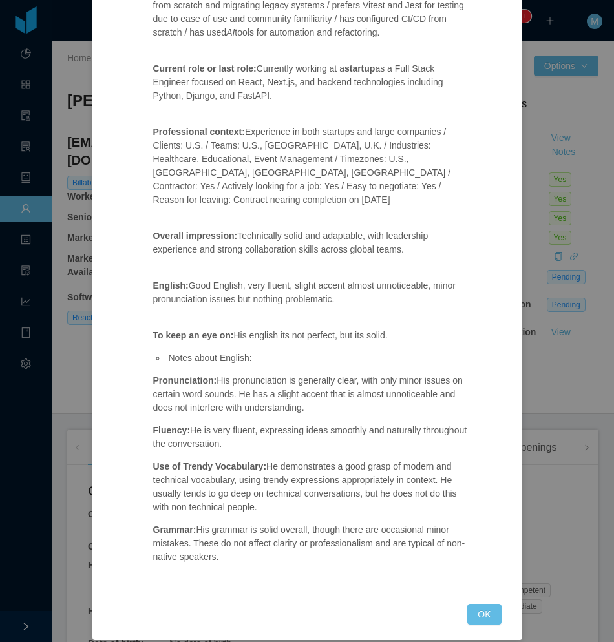
drag, startPoint x: 479, startPoint y: 606, endPoint x: 475, endPoint y: 597, distance: 9.8
click at [477, 605] on button "OK" at bounding box center [484, 614] width 34 height 21
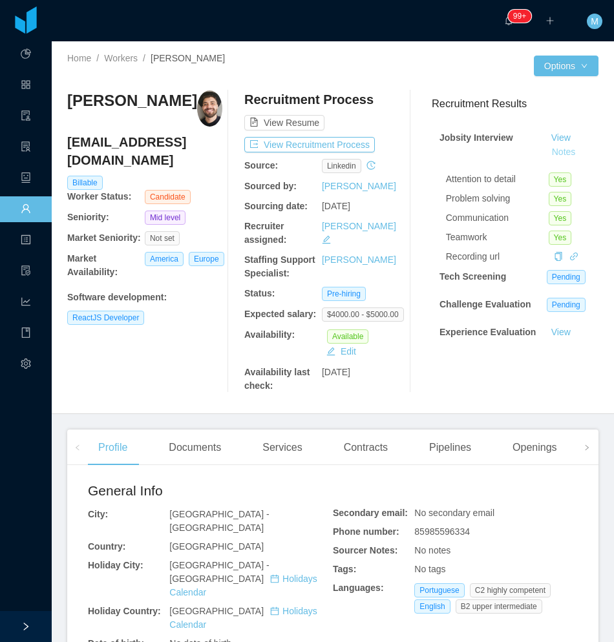
scroll to position [251, 0]
click at [552, 151] on button "Notes" at bounding box center [563, 153] width 34 height 16
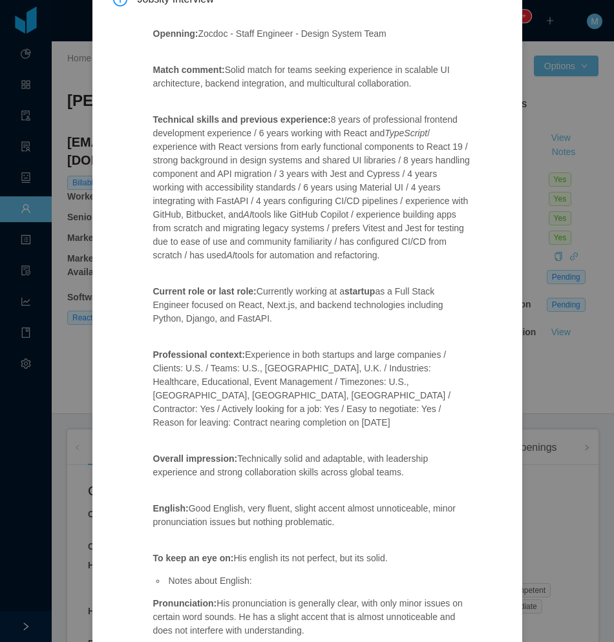
scroll to position [0, 0]
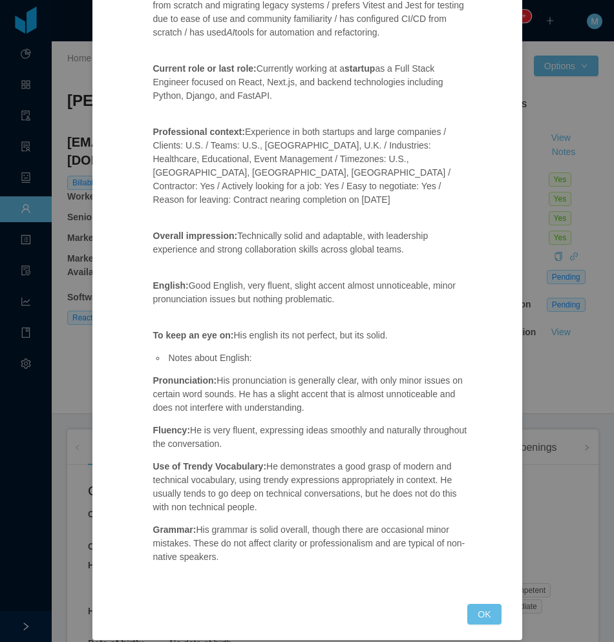
drag, startPoint x: 481, startPoint y: 598, endPoint x: 473, endPoint y: 590, distance: 11.4
click at [479, 604] on button "OK" at bounding box center [484, 614] width 34 height 21
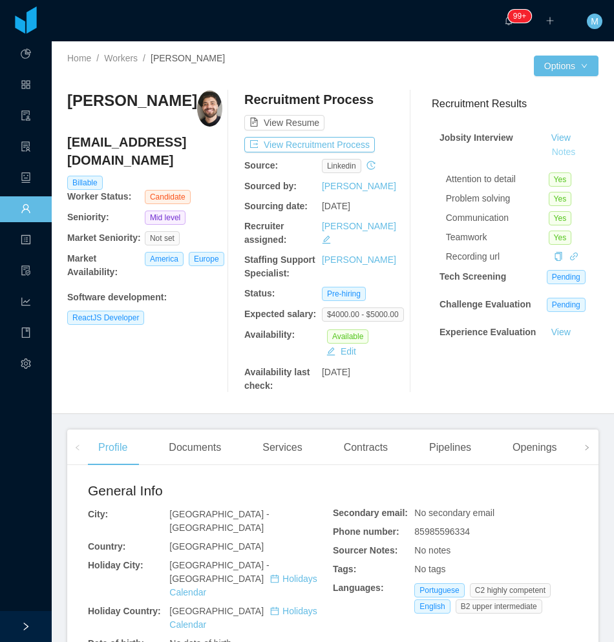
scroll to position [251, 0]
click at [200, 108] on img at bounding box center [209, 108] width 25 height 36
click at [594, 458] on main "Home / Workers / [PERSON_NAME] / Options [PERSON_NAME] [PERSON_NAME][EMAIL_ADDR…" at bounding box center [333, 341] width 562 height 601
click at [583, 450] on icon "icon: right" at bounding box center [586, 447] width 6 height 6
click at [520, 446] on div "Experience" at bounding box center [542, 448] width 72 height 36
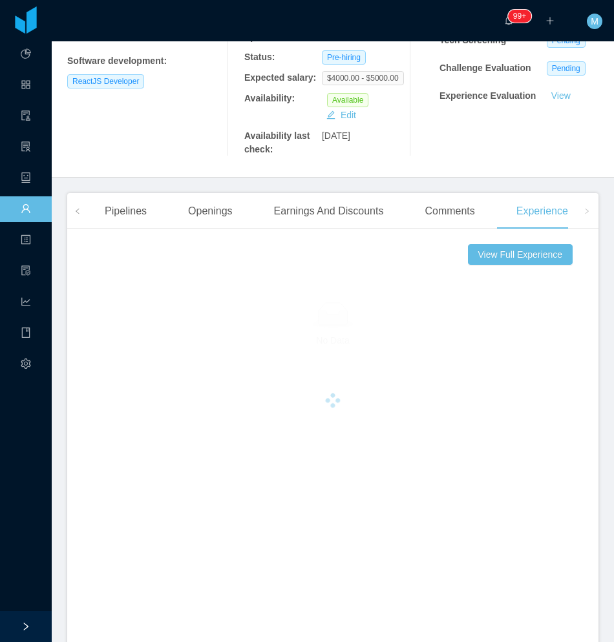
scroll to position [258, 0]
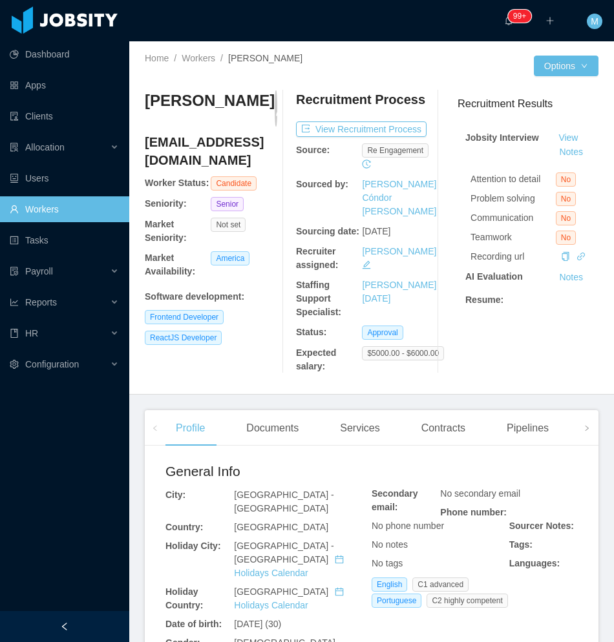
drag, startPoint x: 75, startPoint y: 630, endPoint x: 214, endPoint y: 435, distance: 239.8
click at [75, 629] on div at bounding box center [64, 626] width 129 height 31
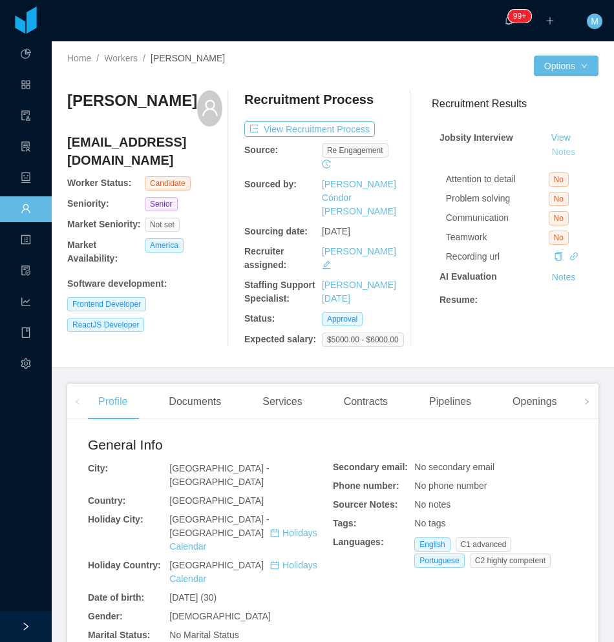
click at [546, 149] on button "Notes" at bounding box center [563, 153] width 34 height 16
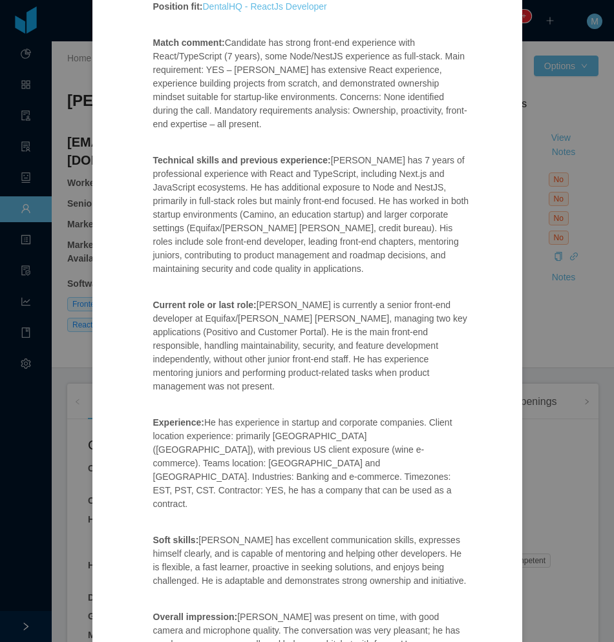
scroll to position [258, 0]
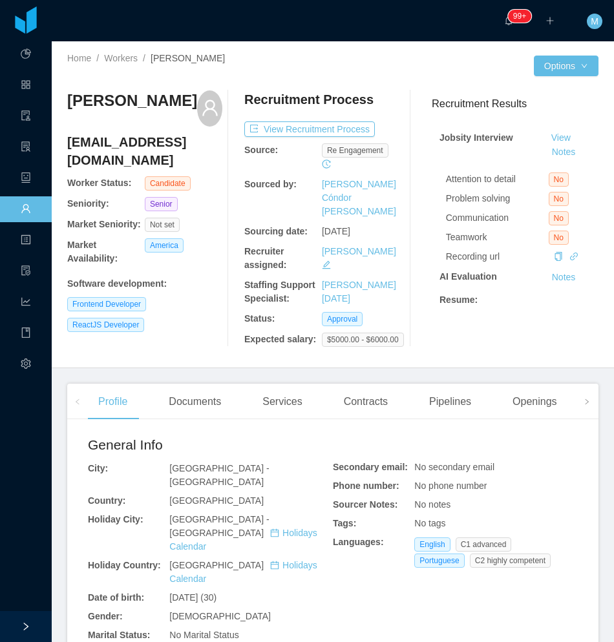
click at [193, 297] on div "Yohan Augusto yohan_augusto@hotmail.com Worker Status: Candidate Seniority: Sen…" at bounding box center [144, 218] width 155 height 256
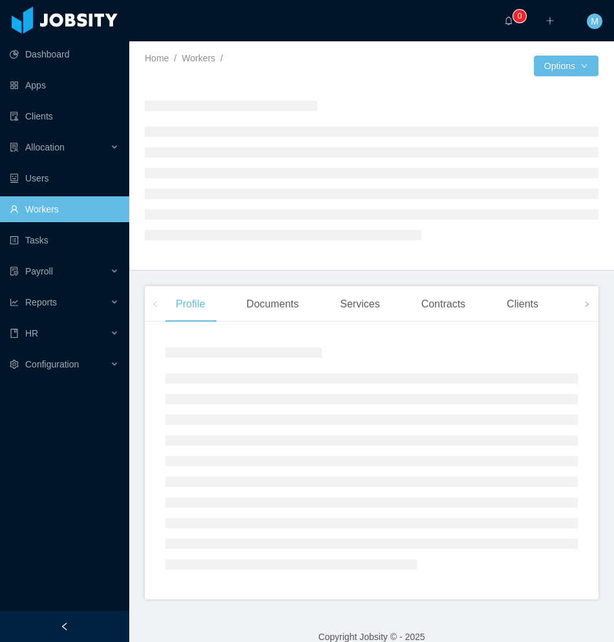
drag, startPoint x: 65, startPoint y: 628, endPoint x: 147, endPoint y: 508, distance: 144.9
click at [63, 628] on icon "icon: left" at bounding box center [64, 626] width 9 height 9
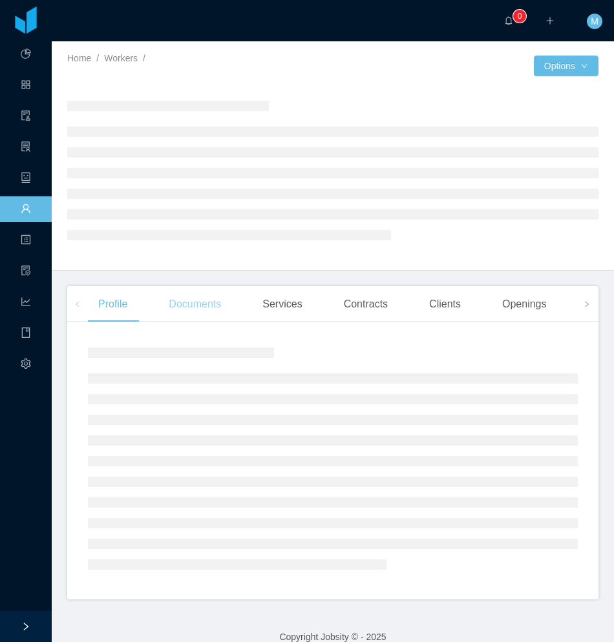
click at [196, 307] on div "Documents" at bounding box center [194, 304] width 73 height 36
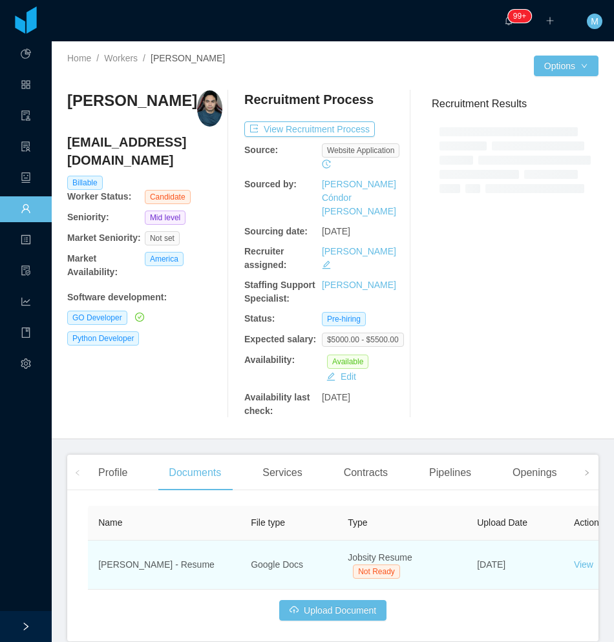
scroll to position [46, 0]
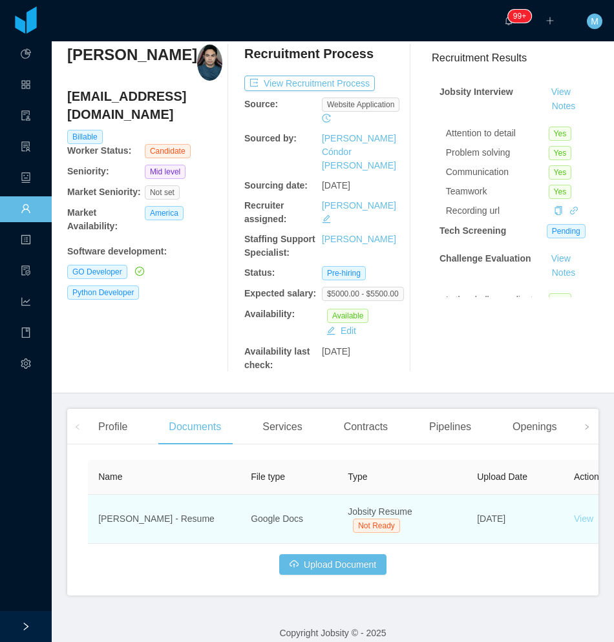
click at [581, 514] on link "View" at bounding box center [583, 519] width 19 height 10
